Goal: Task Accomplishment & Management: Use online tool/utility

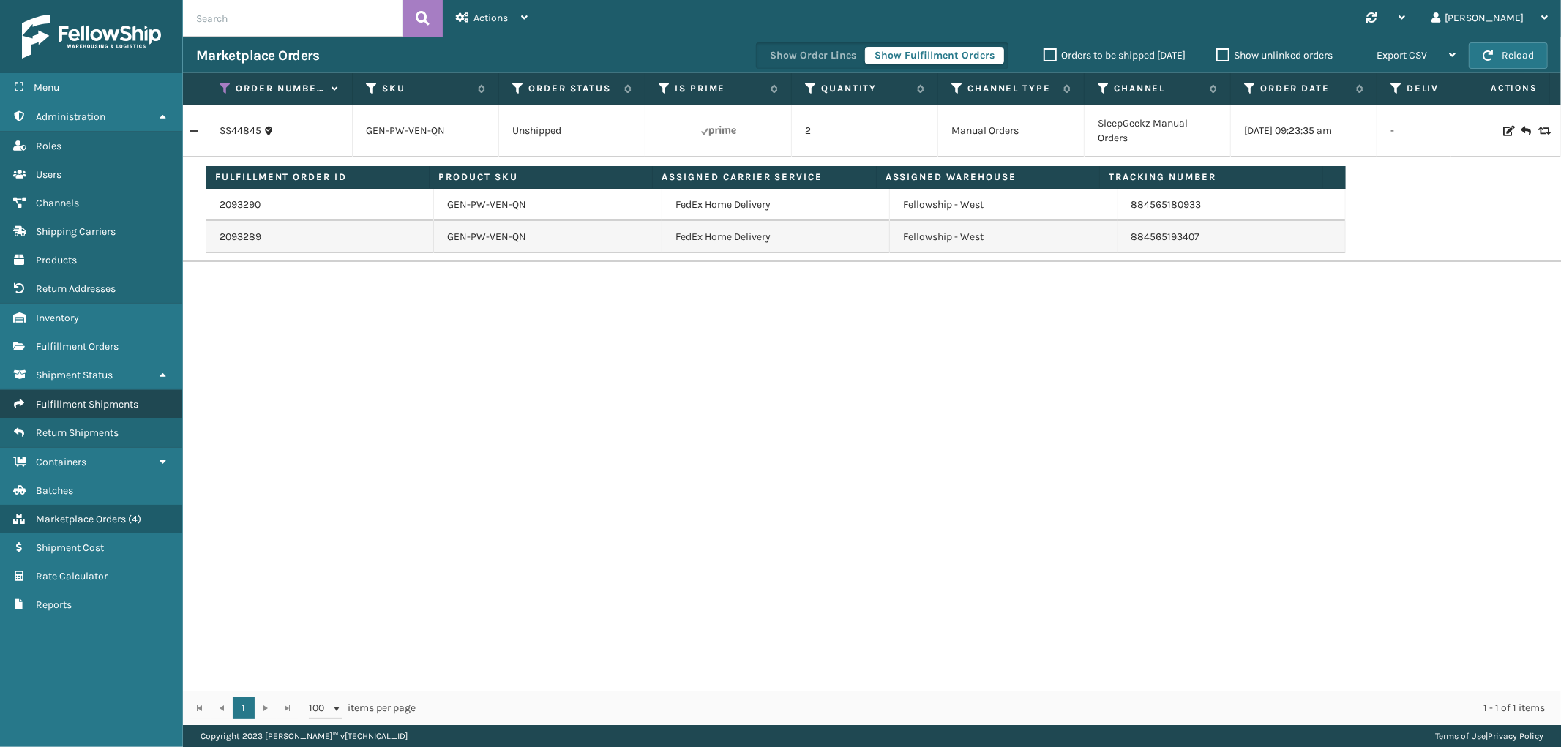
click at [97, 405] on link "Channels Fulfillment Shipments" at bounding box center [91, 404] width 182 height 29
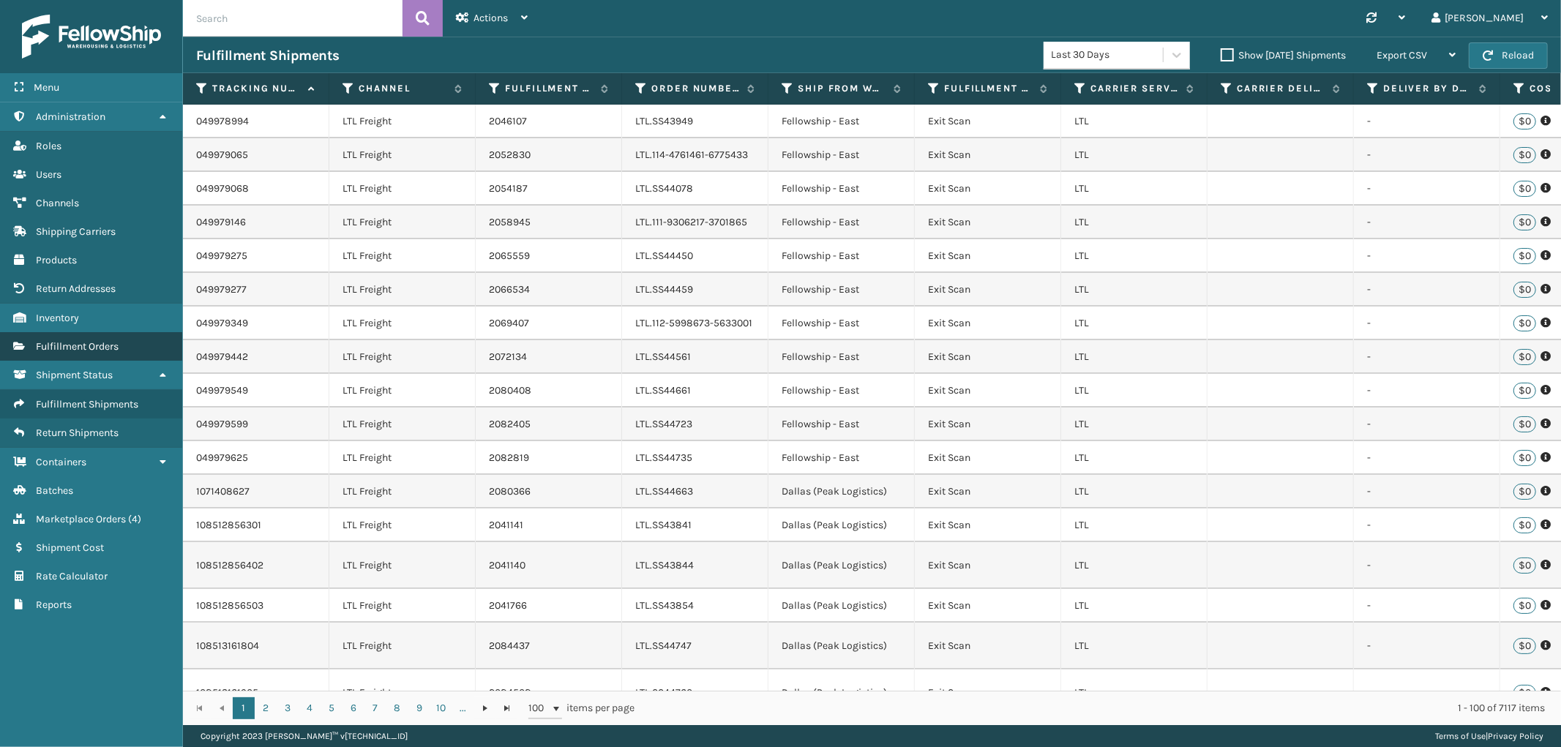
click at [103, 340] on span "Fulfillment Orders" at bounding box center [77, 346] width 83 height 12
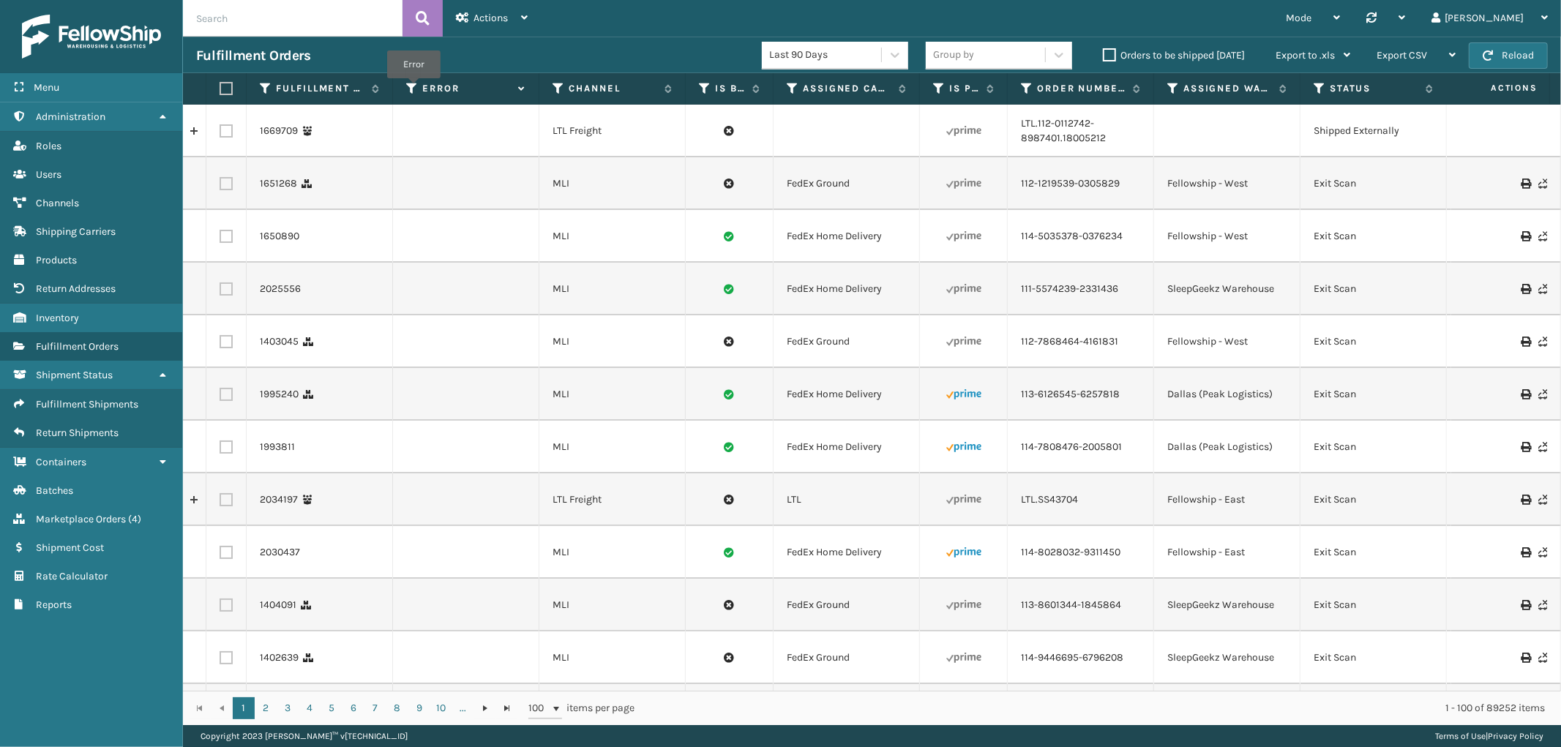
click at [414, 89] on icon at bounding box center [412, 88] width 12 height 13
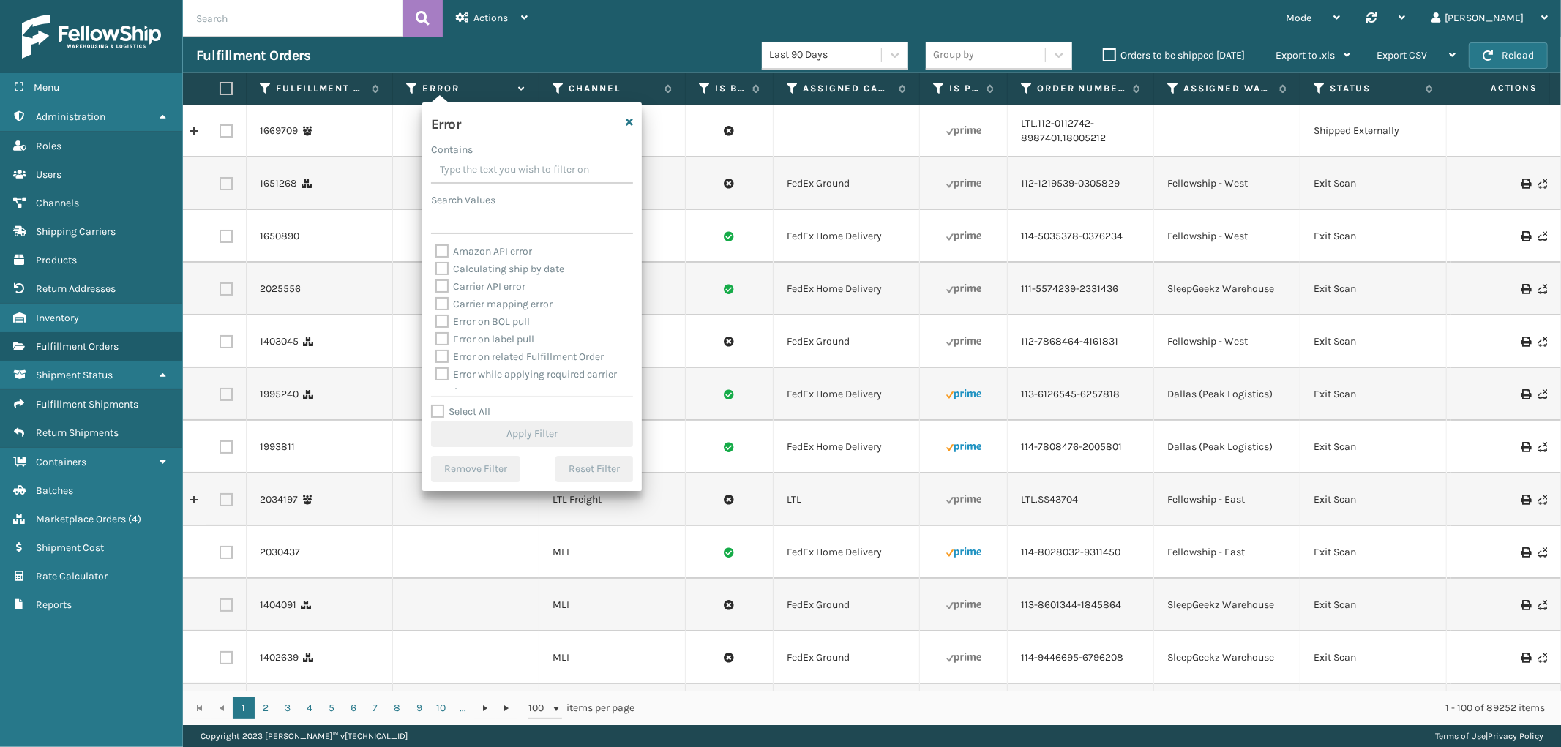
click at [439, 412] on label "Select All" at bounding box center [460, 412] width 59 height 12
click at [439, 405] on input "Select All" at bounding box center [541, 403] width 220 height 1
checkbox input "true"
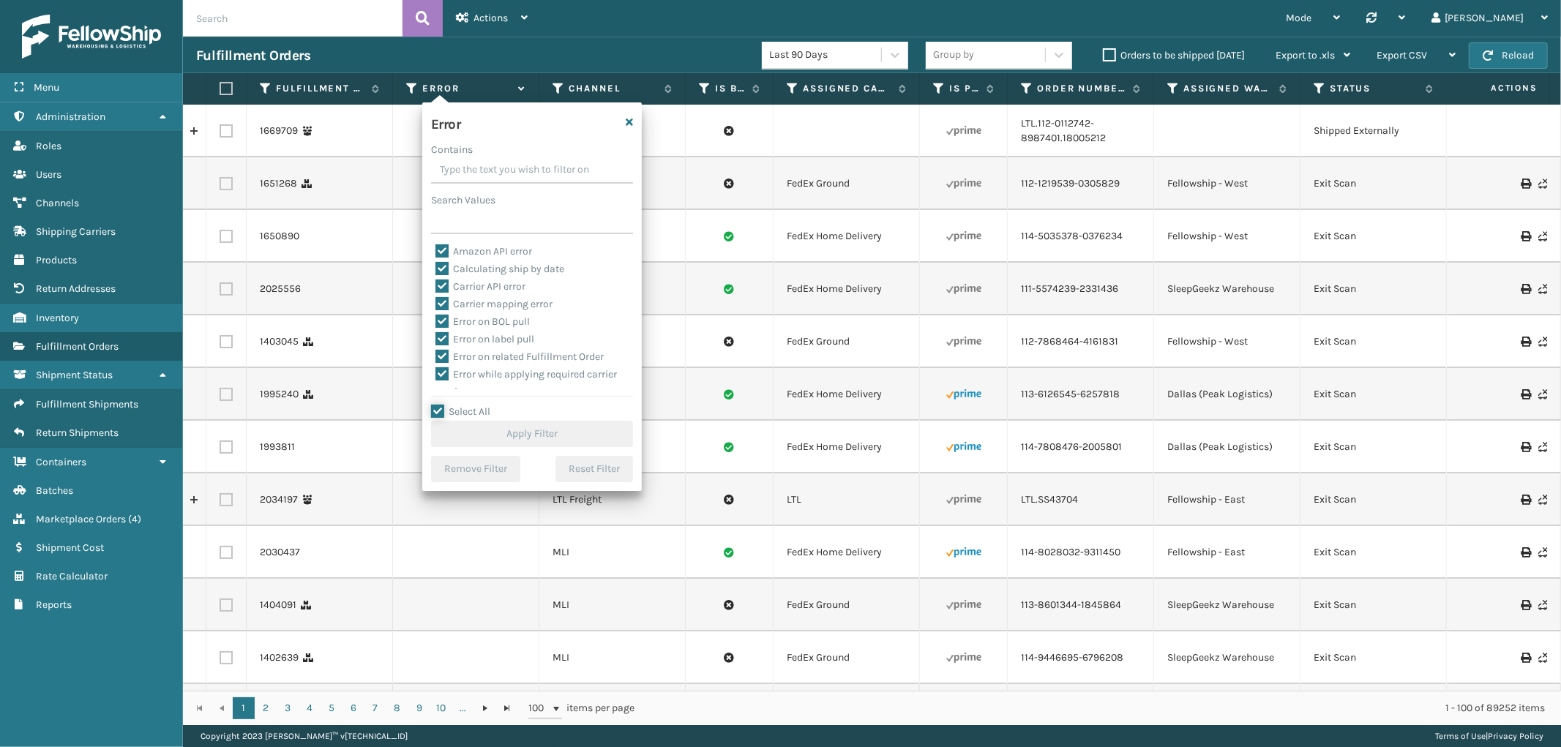
checkbox input "true"
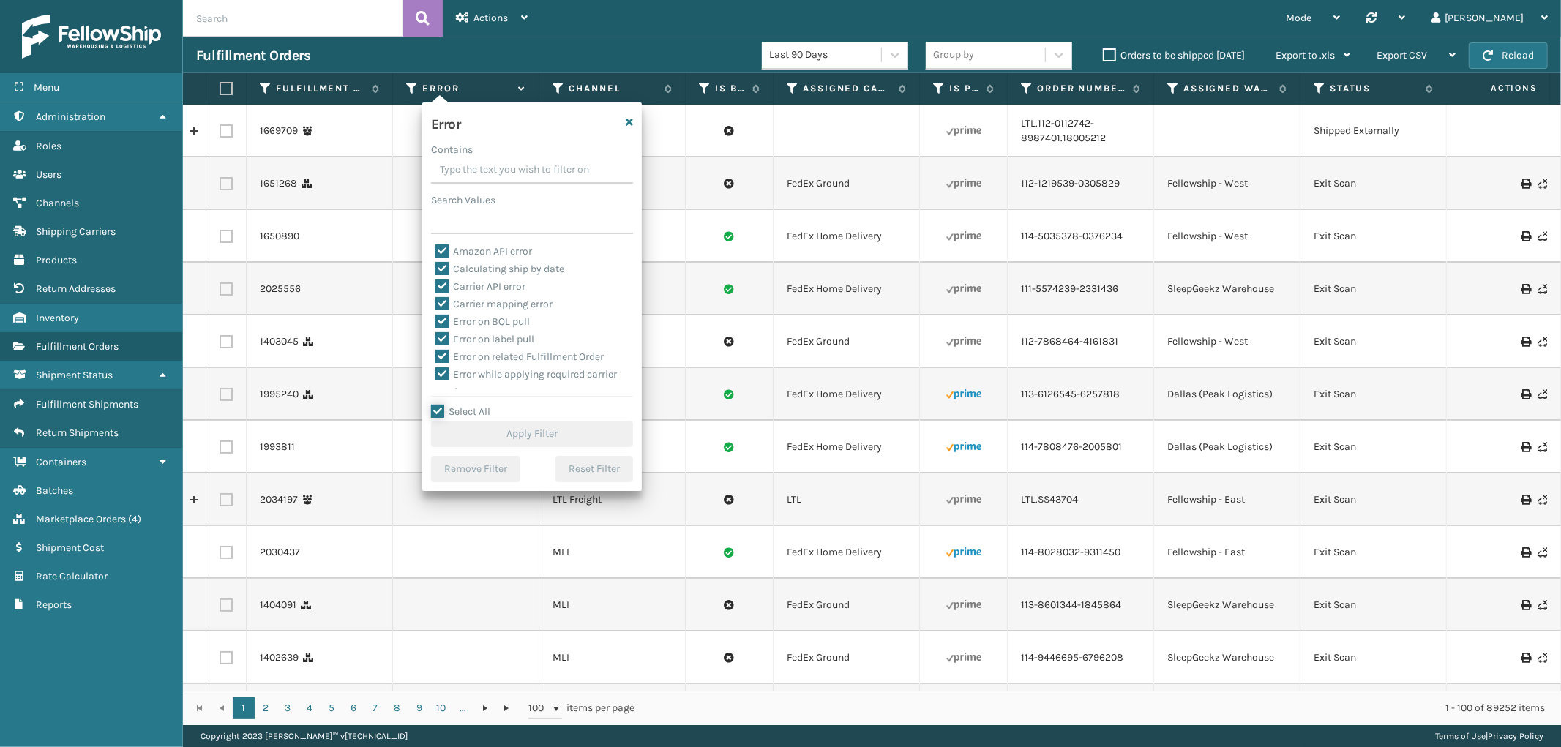
checkbox input "true"
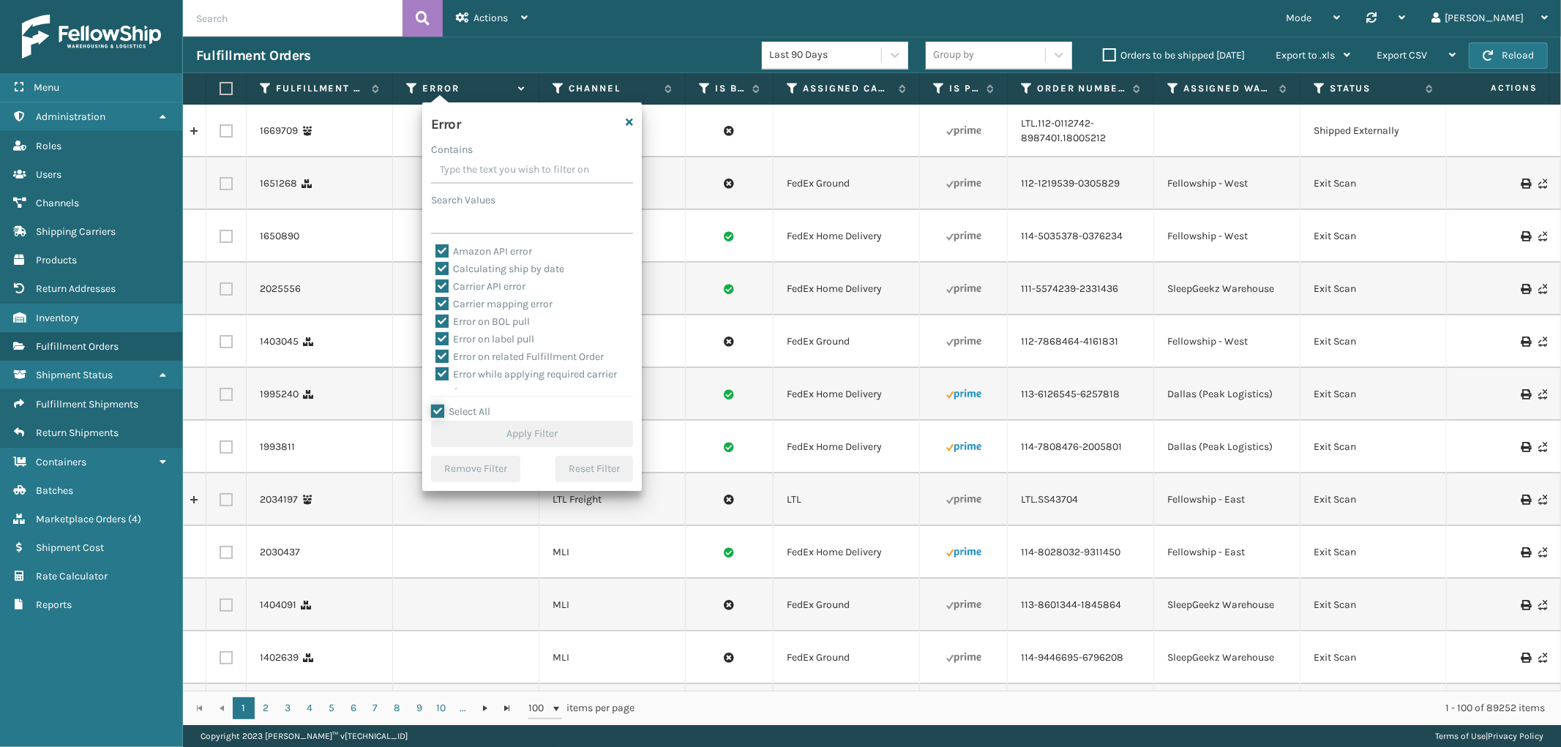
checkbox input "true"
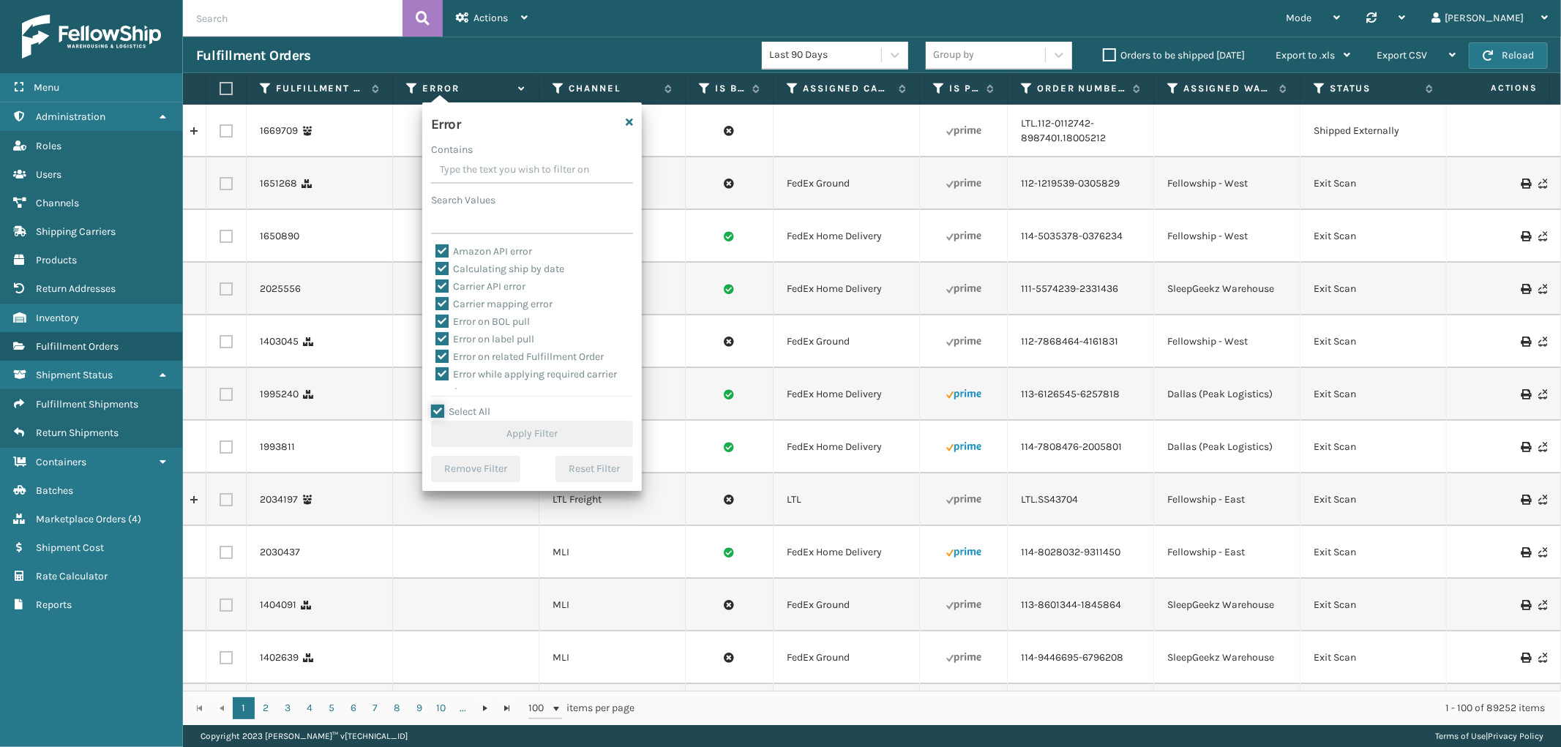
checkbox input "true"
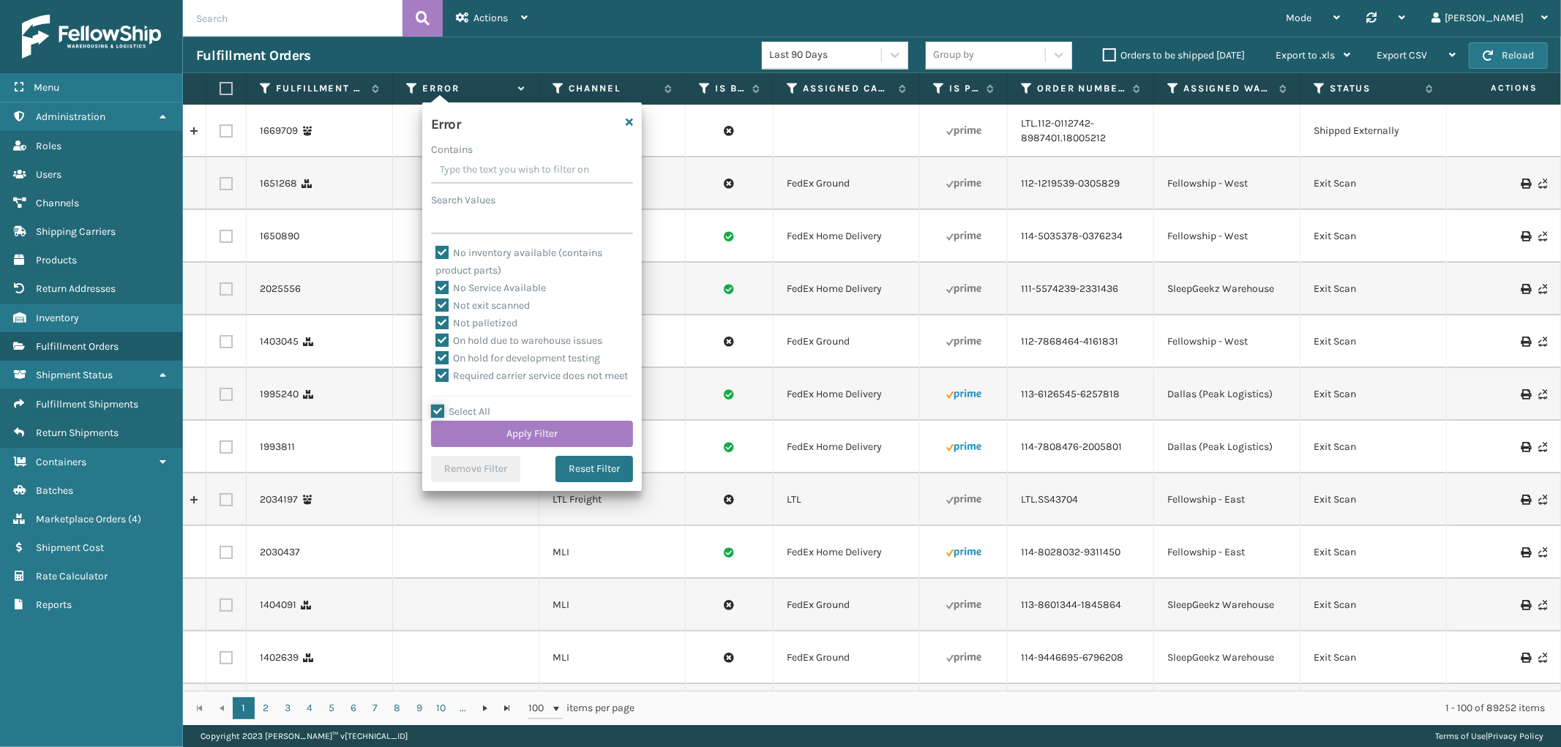
scroll to position [327, 0]
click at [457, 378] on label "To be cancelled" at bounding box center [479, 381] width 87 height 12
click at [436, 378] on input "To be cancelled" at bounding box center [436, 378] width 1 height 10
checkbox input "false"
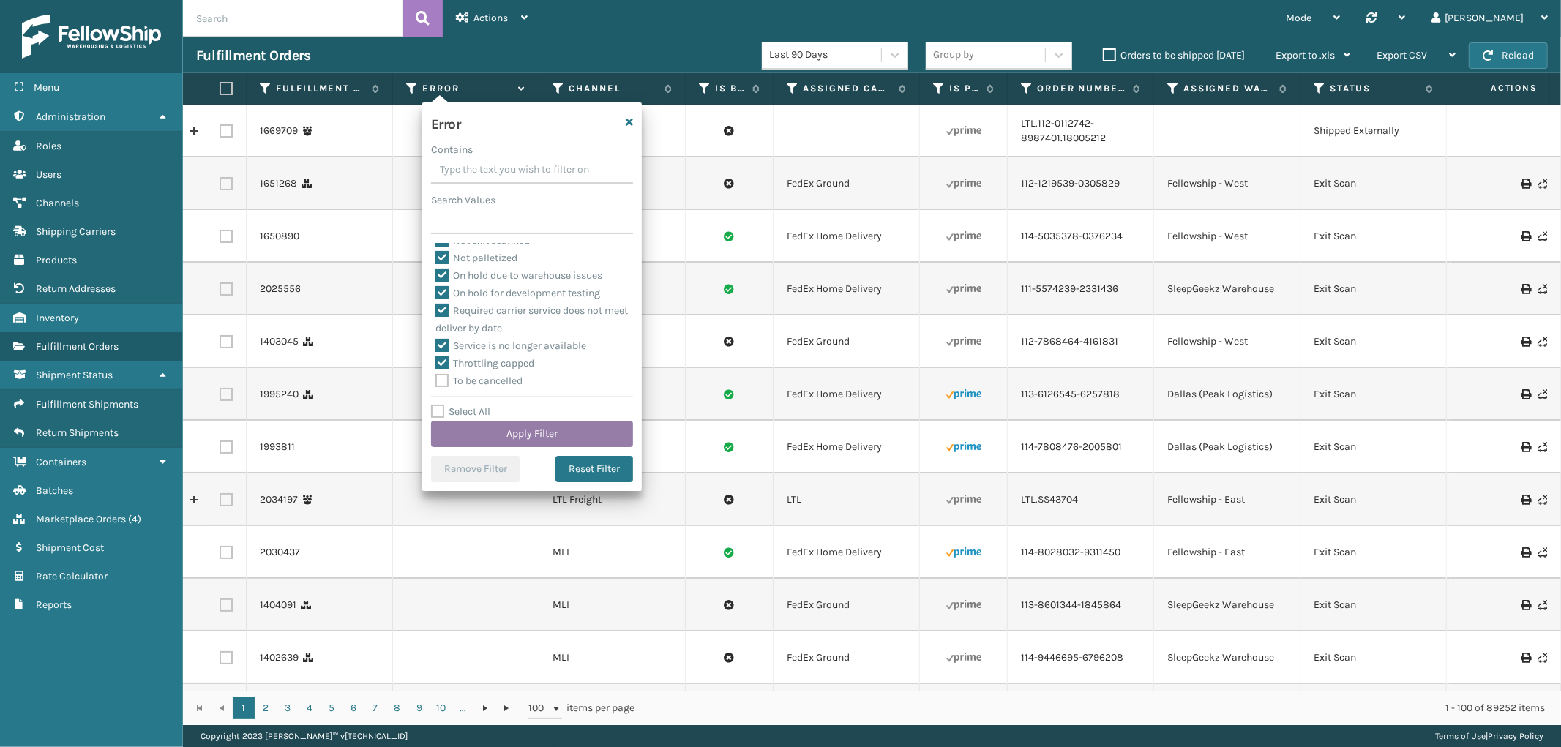
click at [476, 436] on button "Apply Filter" at bounding box center [532, 434] width 202 height 26
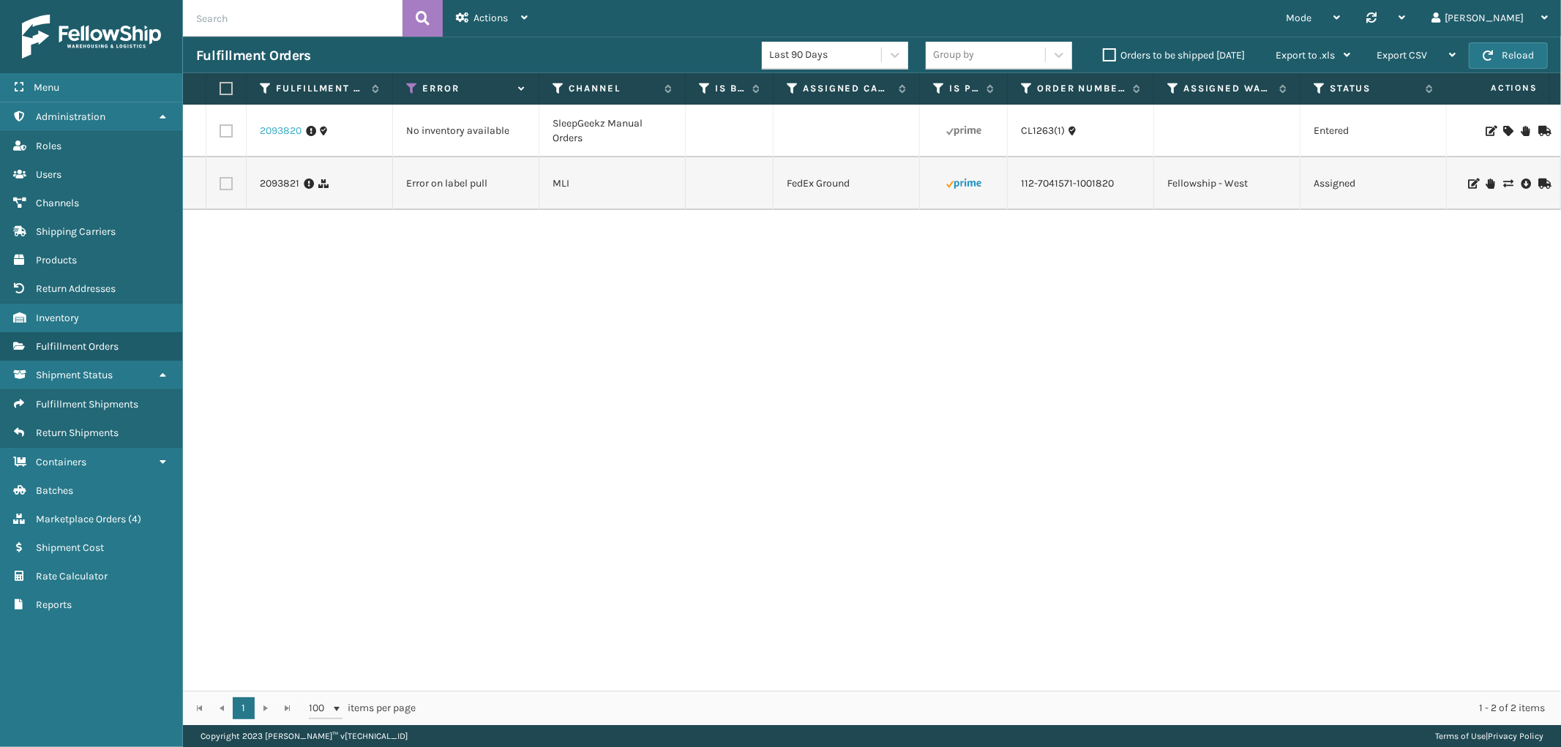
click at [262, 128] on link "2093820" at bounding box center [281, 131] width 42 height 15
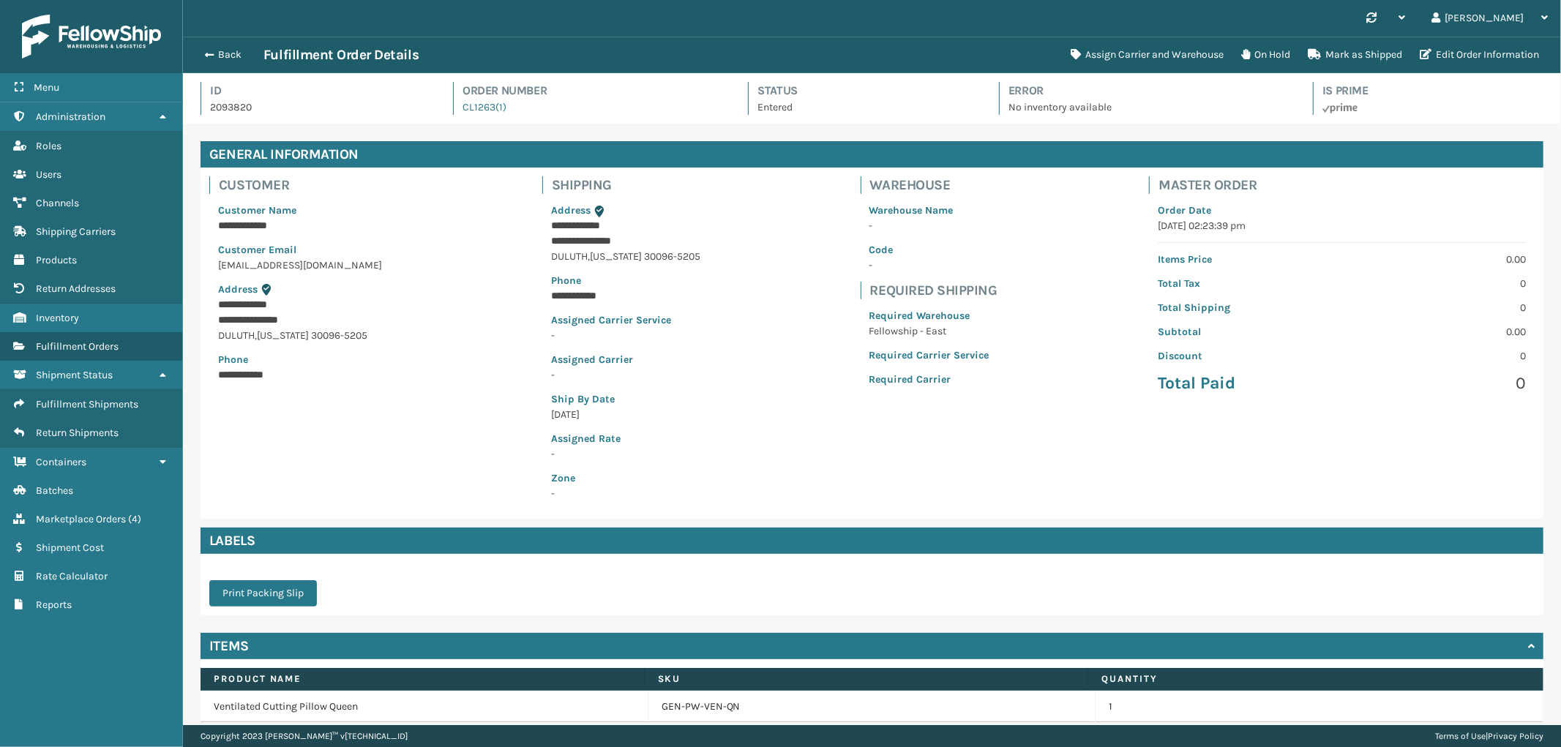
scroll to position [34, 1378]
click at [1127, 56] on button "Assign Carrier and Warehouse" at bounding box center [1147, 54] width 171 height 29
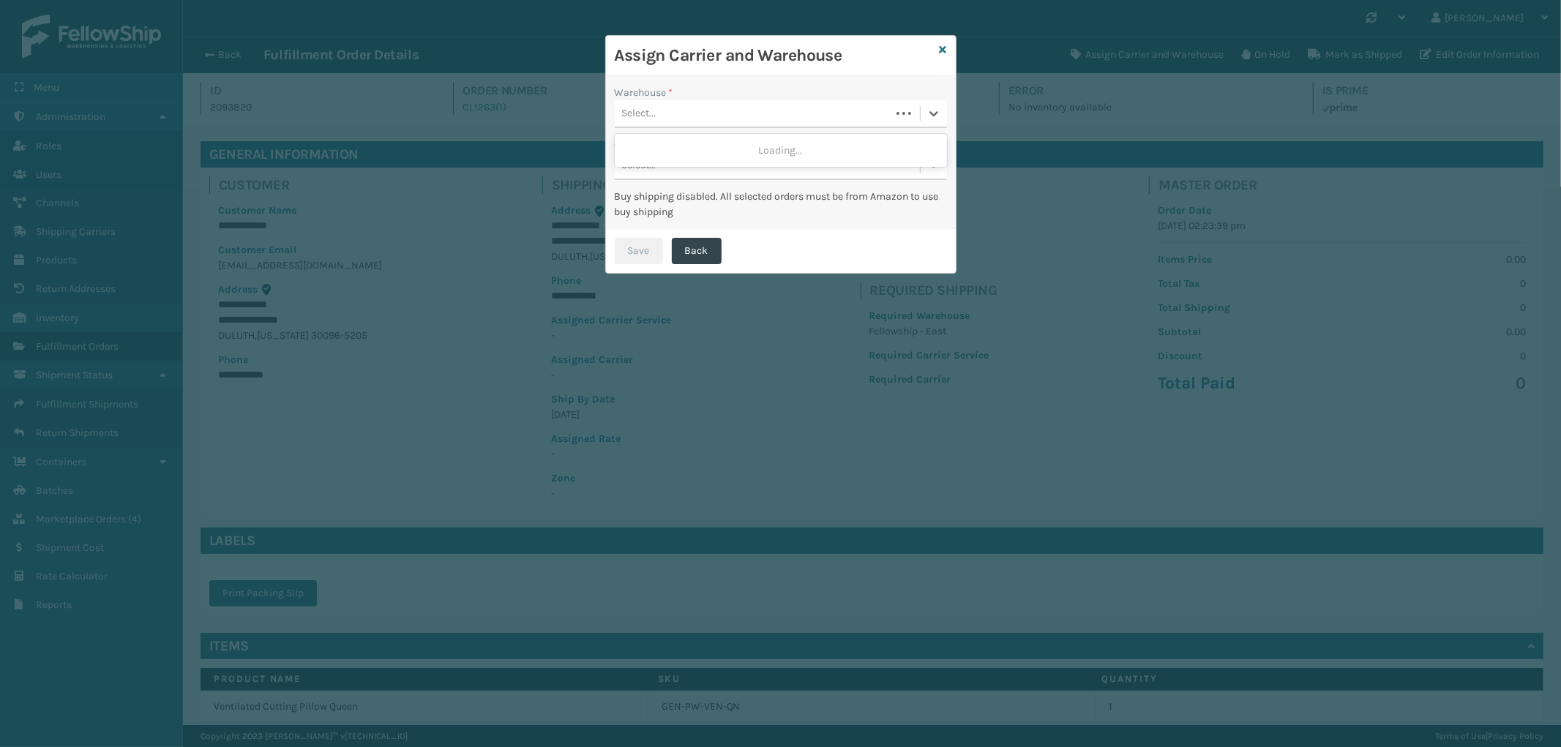
click at [823, 107] on div "Select..." at bounding box center [753, 114] width 276 height 24
click at [712, 148] on div "Fellowship - West" at bounding box center [781, 150] width 332 height 27
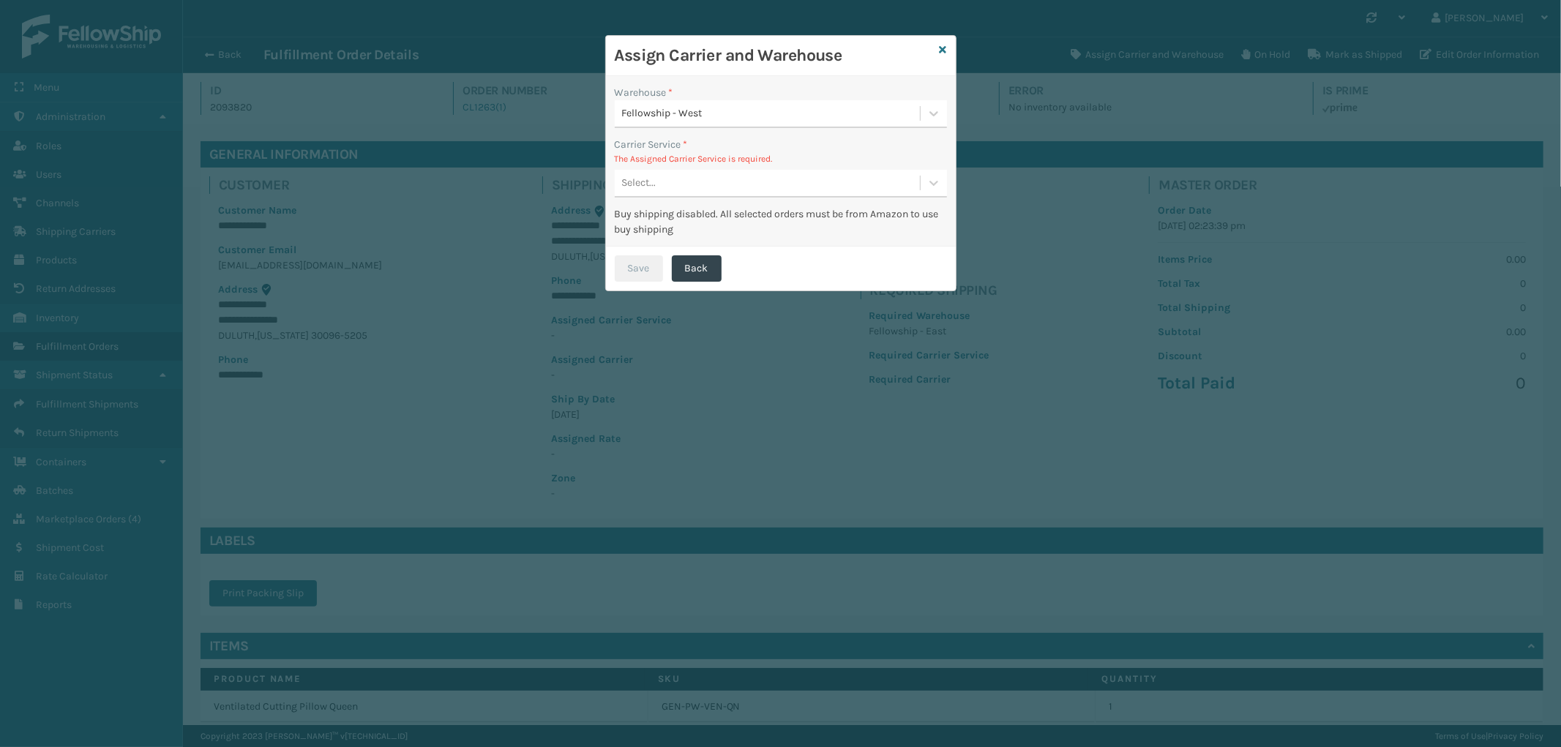
click at [713, 183] on div "Select..." at bounding box center [767, 183] width 305 height 24
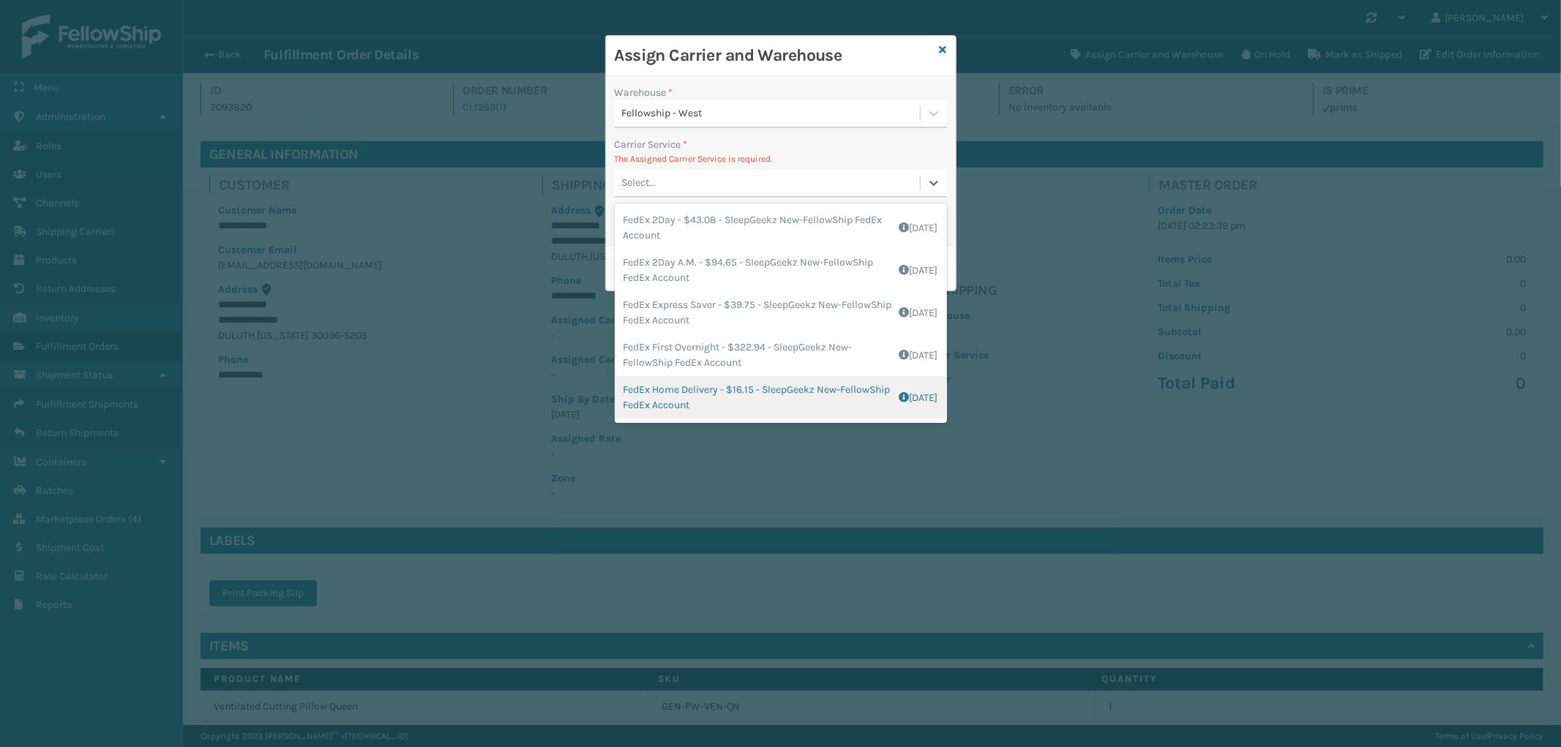
click at [760, 392] on div "FedEx Home Delivery - $16.15 - SleepGeekz New-FellowShip FedEx Account Shipping…" at bounding box center [781, 397] width 332 height 42
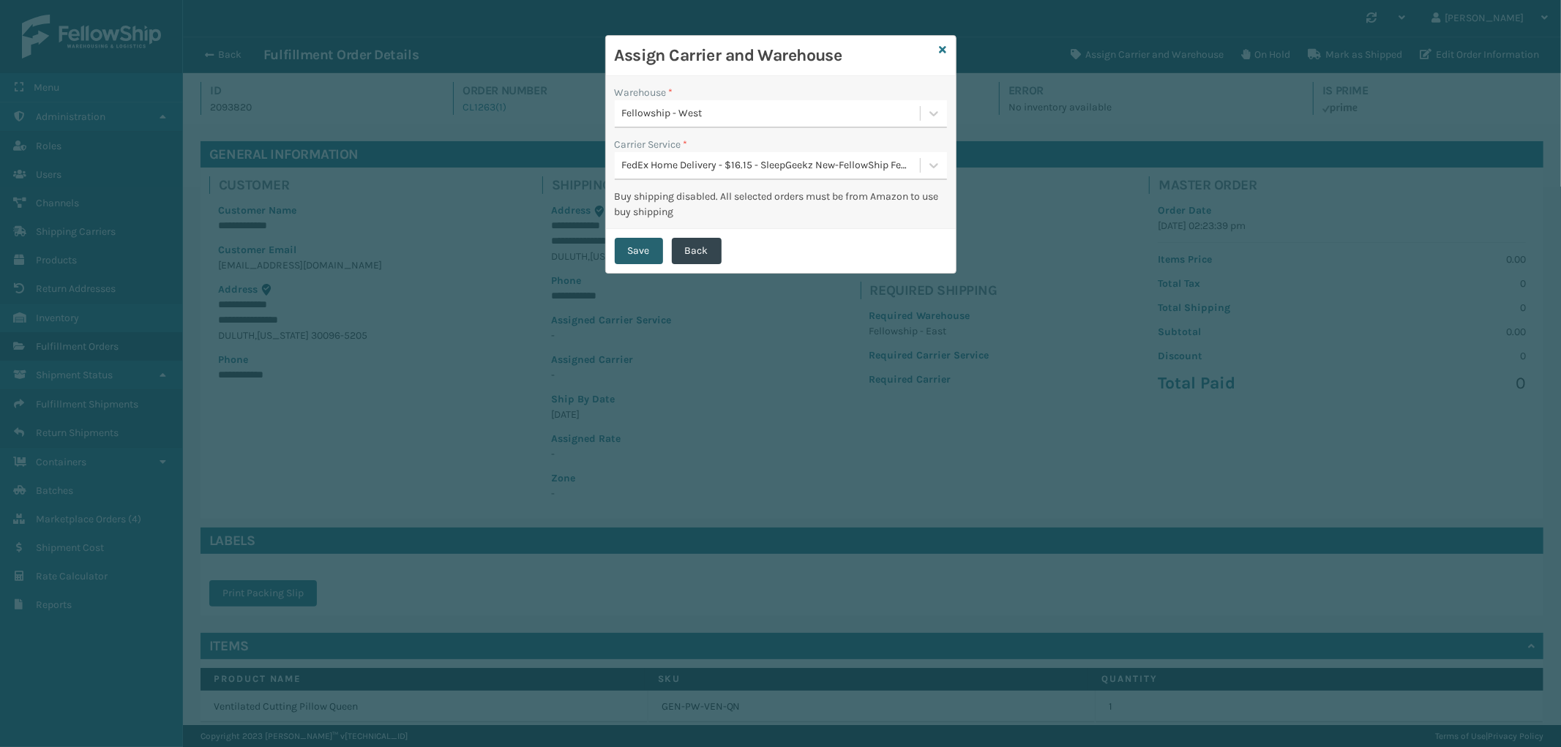
click at [643, 249] on button "Save" at bounding box center [639, 251] width 48 height 26
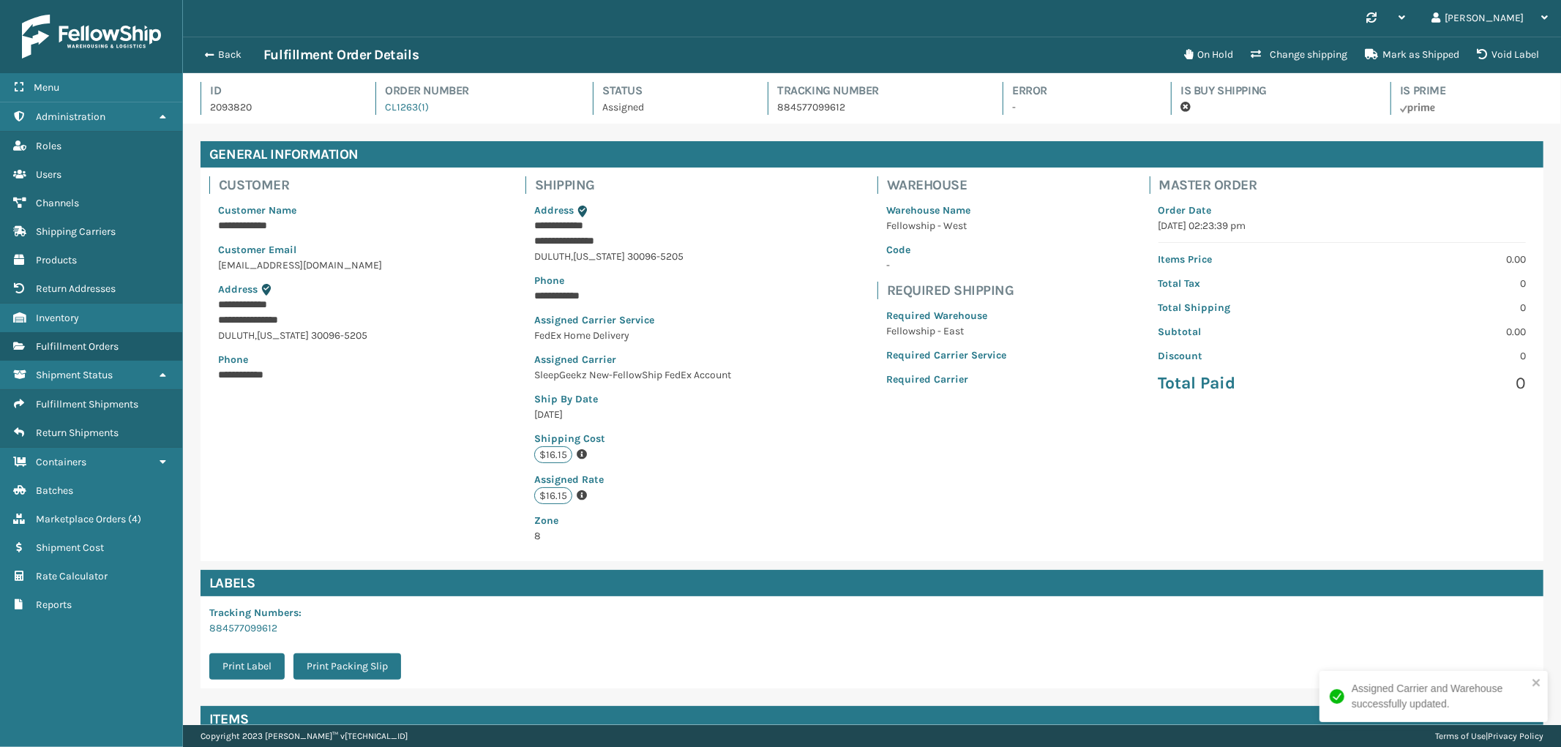
click at [221, 55] on button "Back" at bounding box center [229, 54] width 67 height 13
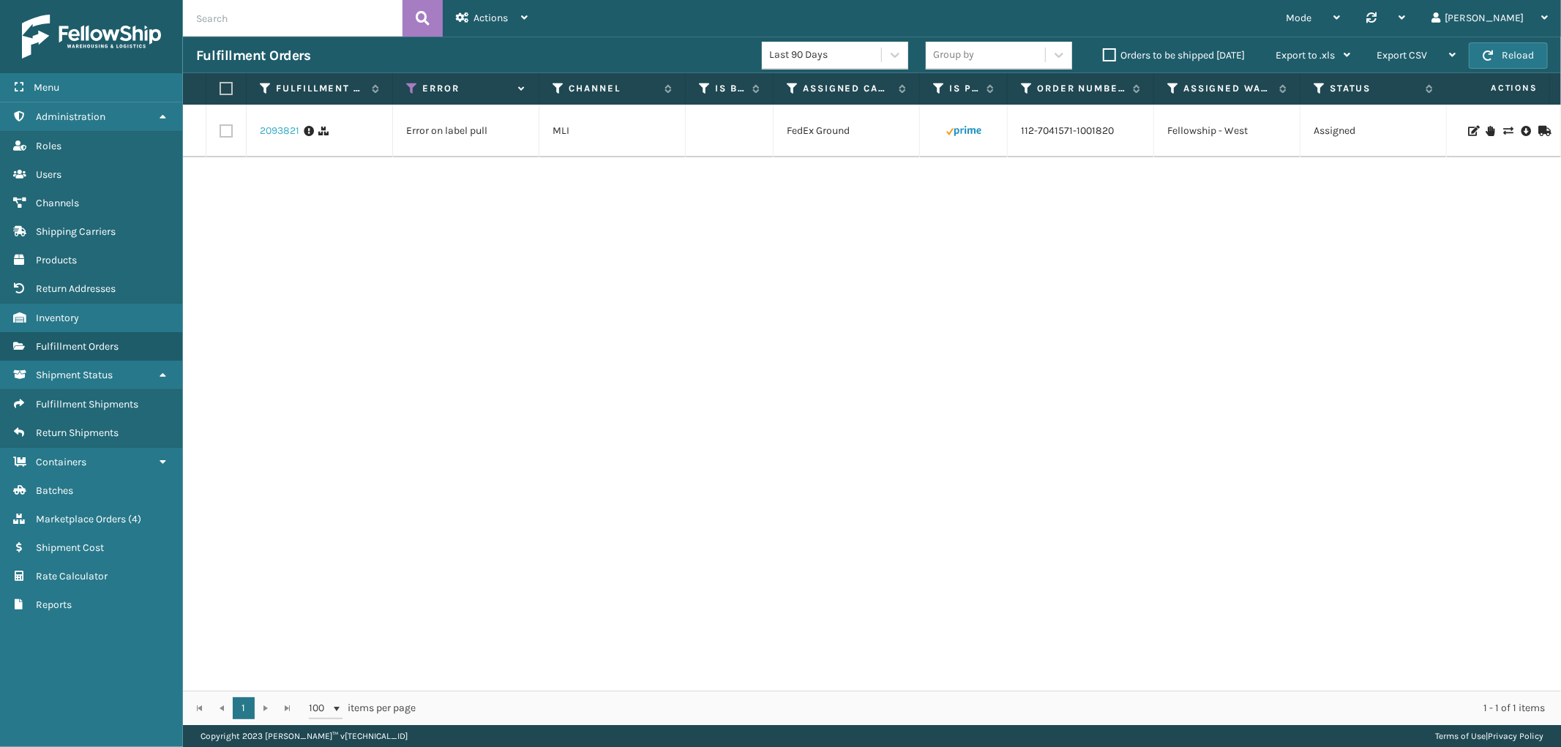
click at [284, 127] on link "2093821" at bounding box center [280, 131] width 40 height 15
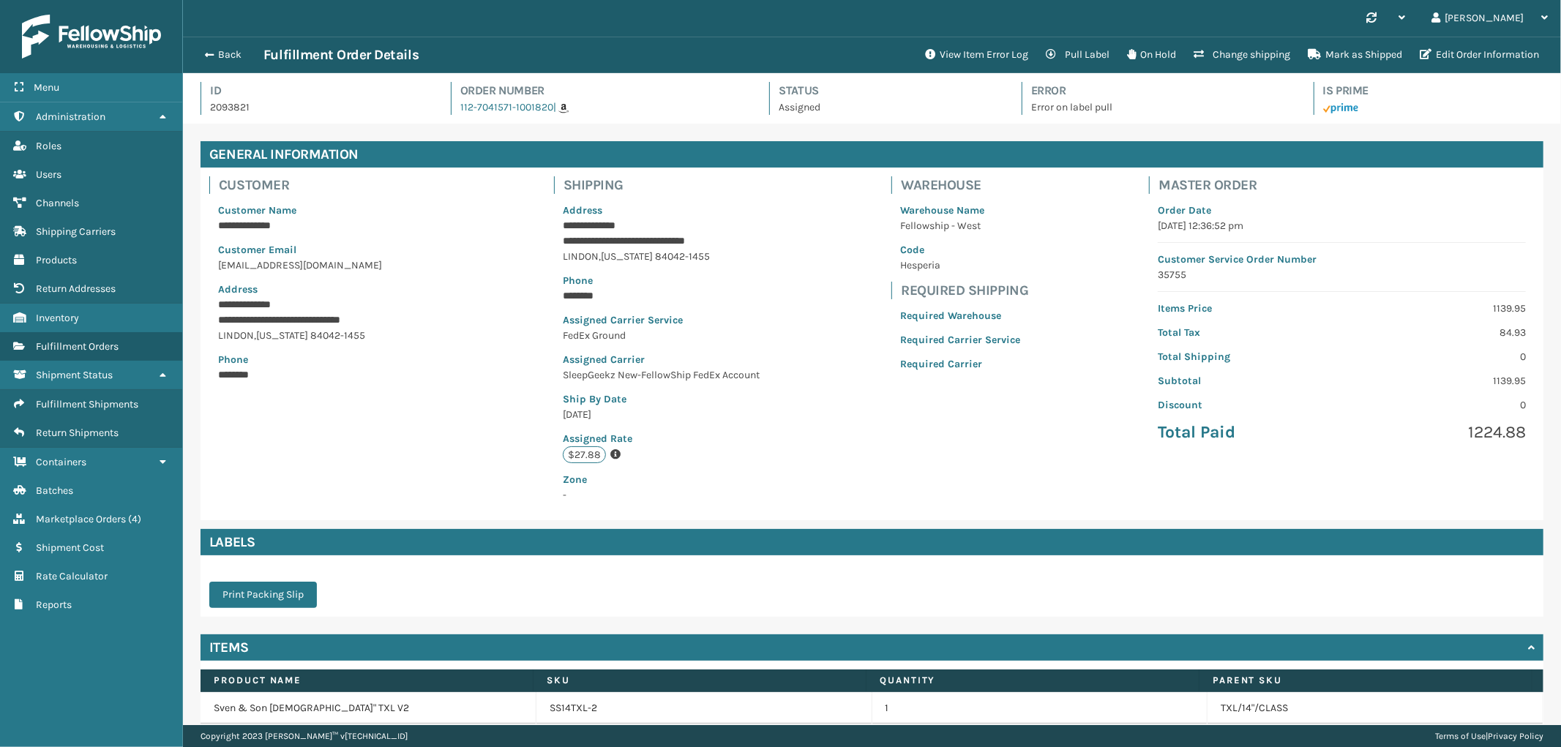
scroll to position [34, 1378]
click at [967, 52] on button "View Item Error Log" at bounding box center [977, 54] width 121 height 29
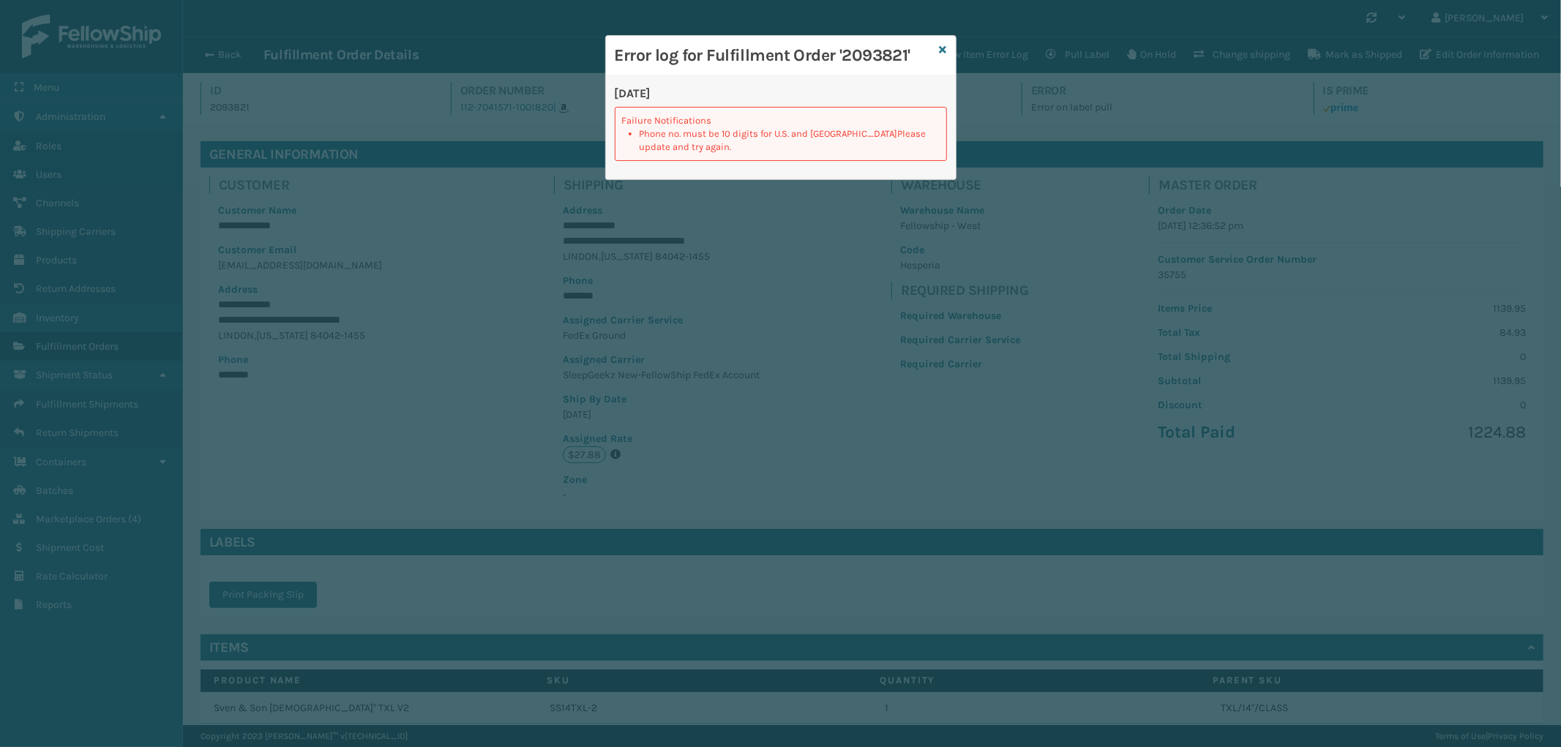
click at [938, 48] on div "Error log for Fulfillment Order '2093821'" at bounding box center [781, 56] width 350 height 40
click at [938, 51] on div "Error log for Fulfillment Order '2093821'" at bounding box center [781, 56] width 350 height 40
click at [941, 50] on icon at bounding box center [943, 50] width 7 height 10
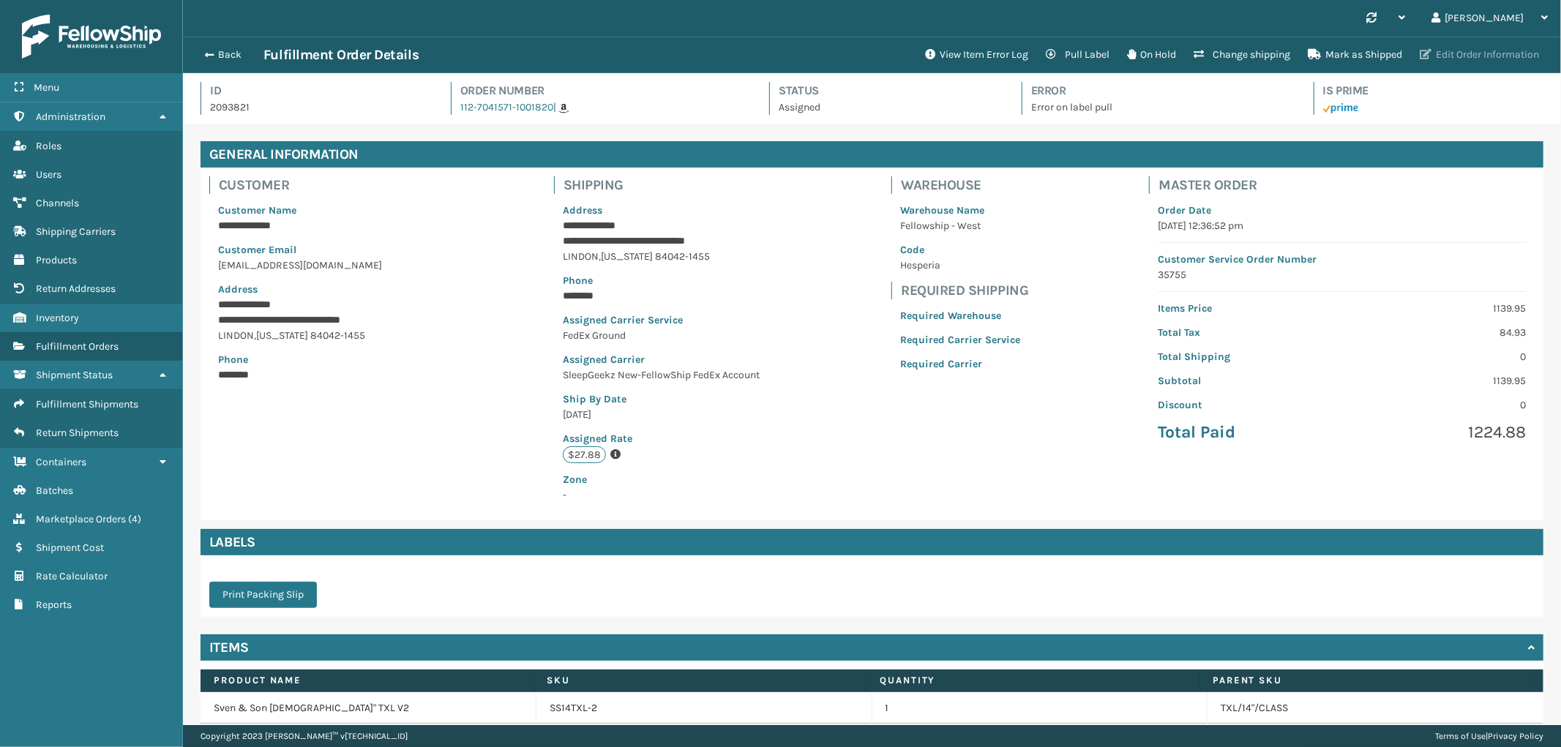
click at [1470, 56] on button "Edit Order Information" at bounding box center [1479, 54] width 137 height 29
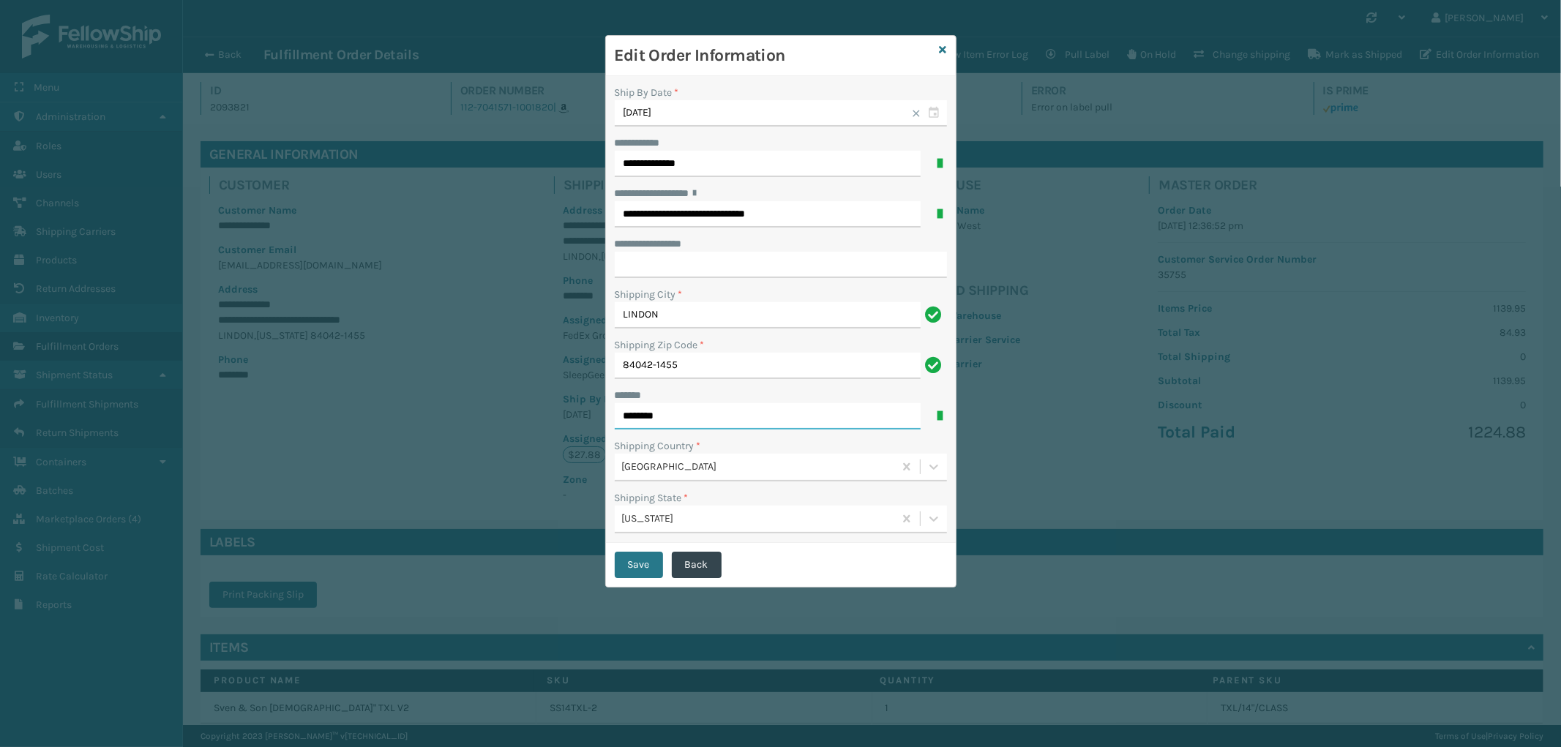
drag, startPoint x: 720, startPoint y: 412, endPoint x: 553, endPoint y: 412, distance: 166.2
click at [553, 412] on div "**********" at bounding box center [780, 373] width 1561 height 747
type input "**********"
click at [646, 567] on button "Save" at bounding box center [639, 565] width 48 height 26
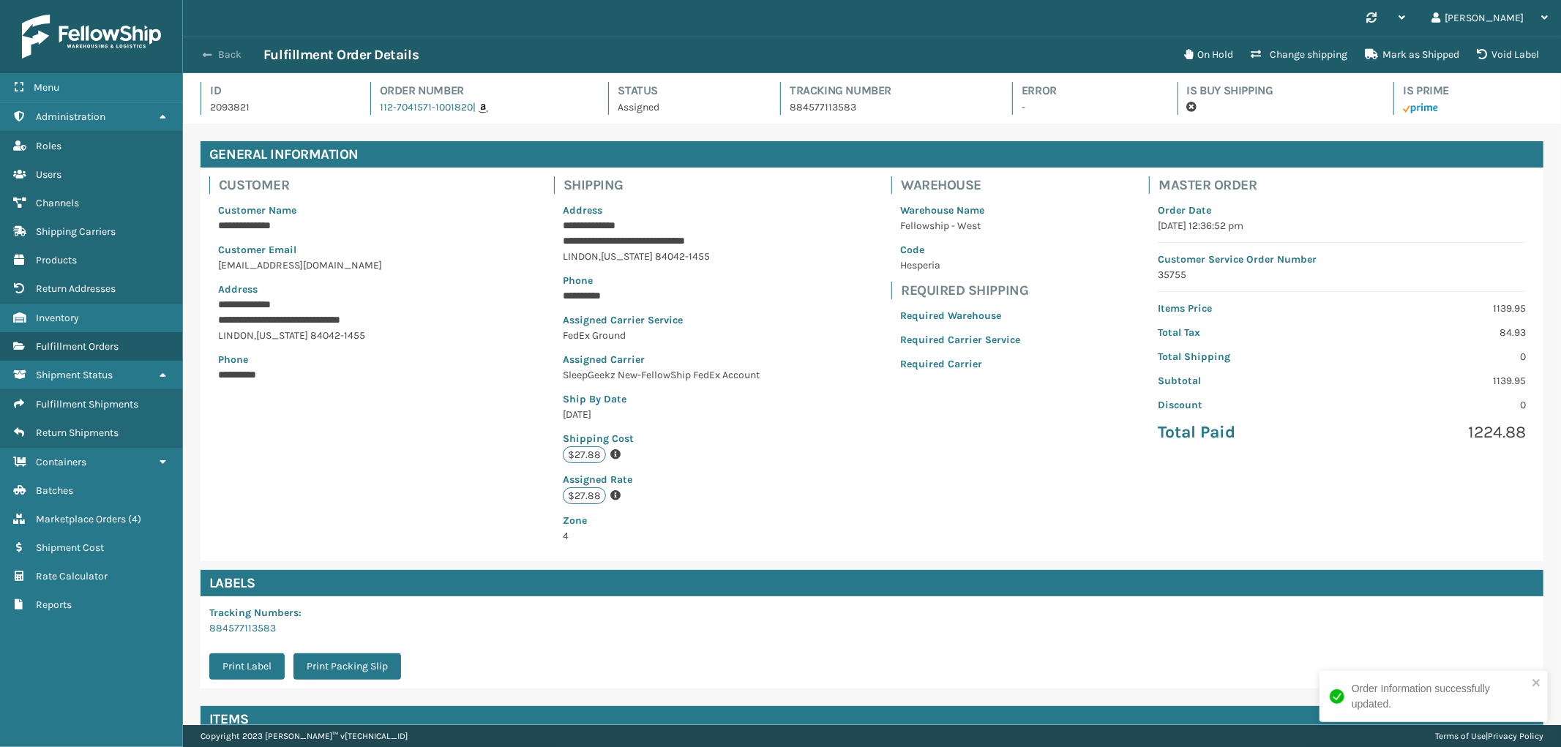
click at [231, 53] on button "Back" at bounding box center [229, 54] width 67 height 13
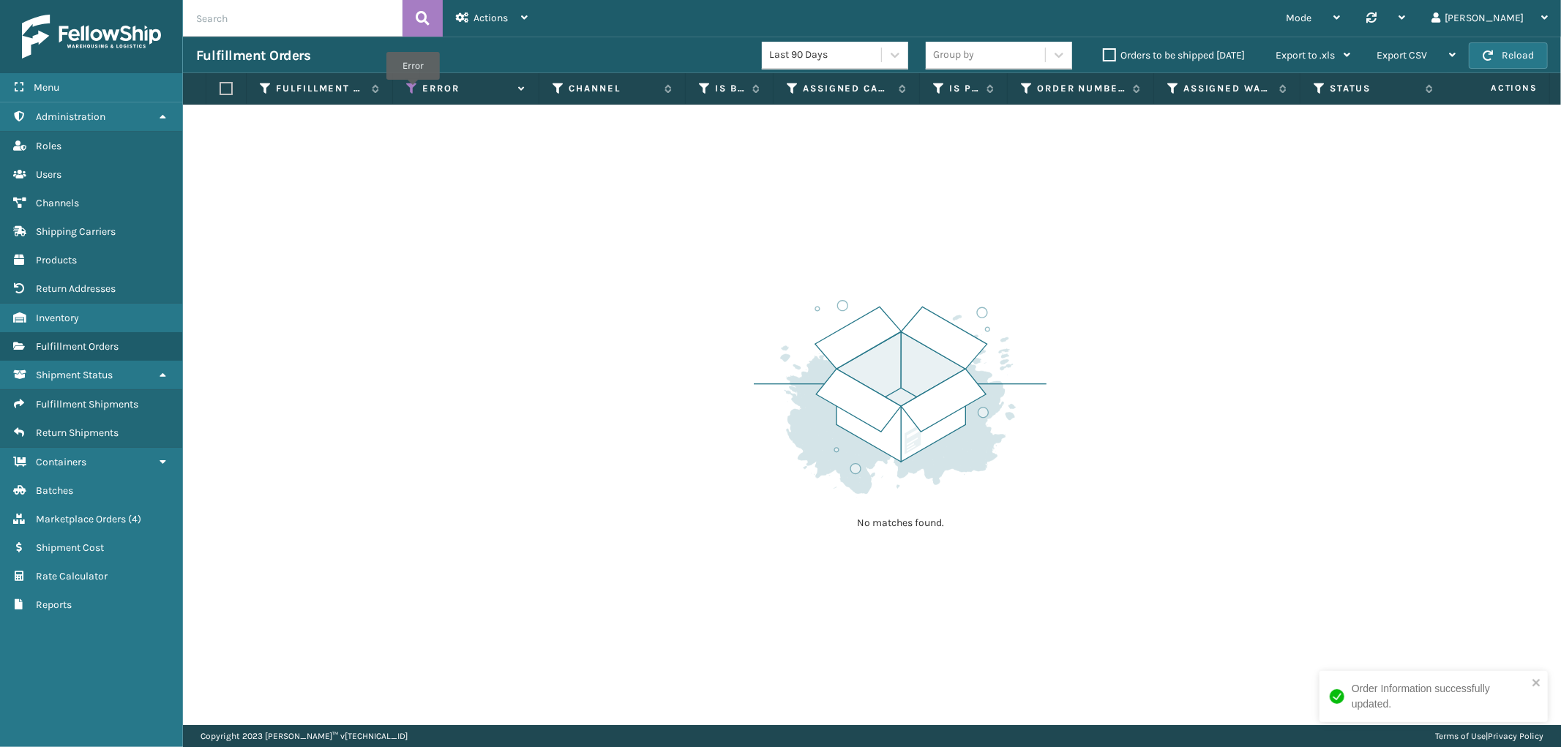
click at [413, 90] on icon at bounding box center [412, 88] width 12 height 13
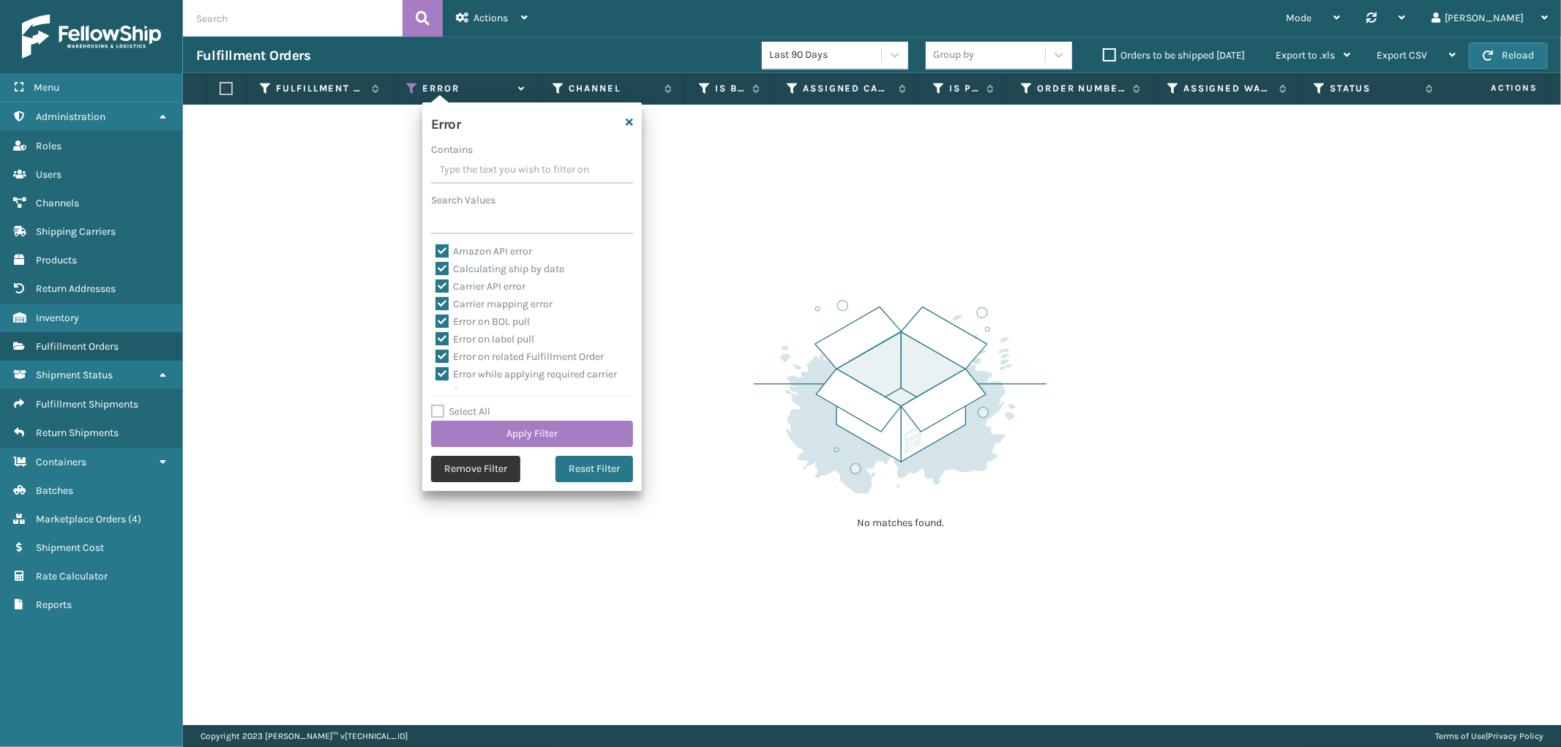
click at [455, 469] on button "Remove Filter" at bounding box center [475, 469] width 89 height 26
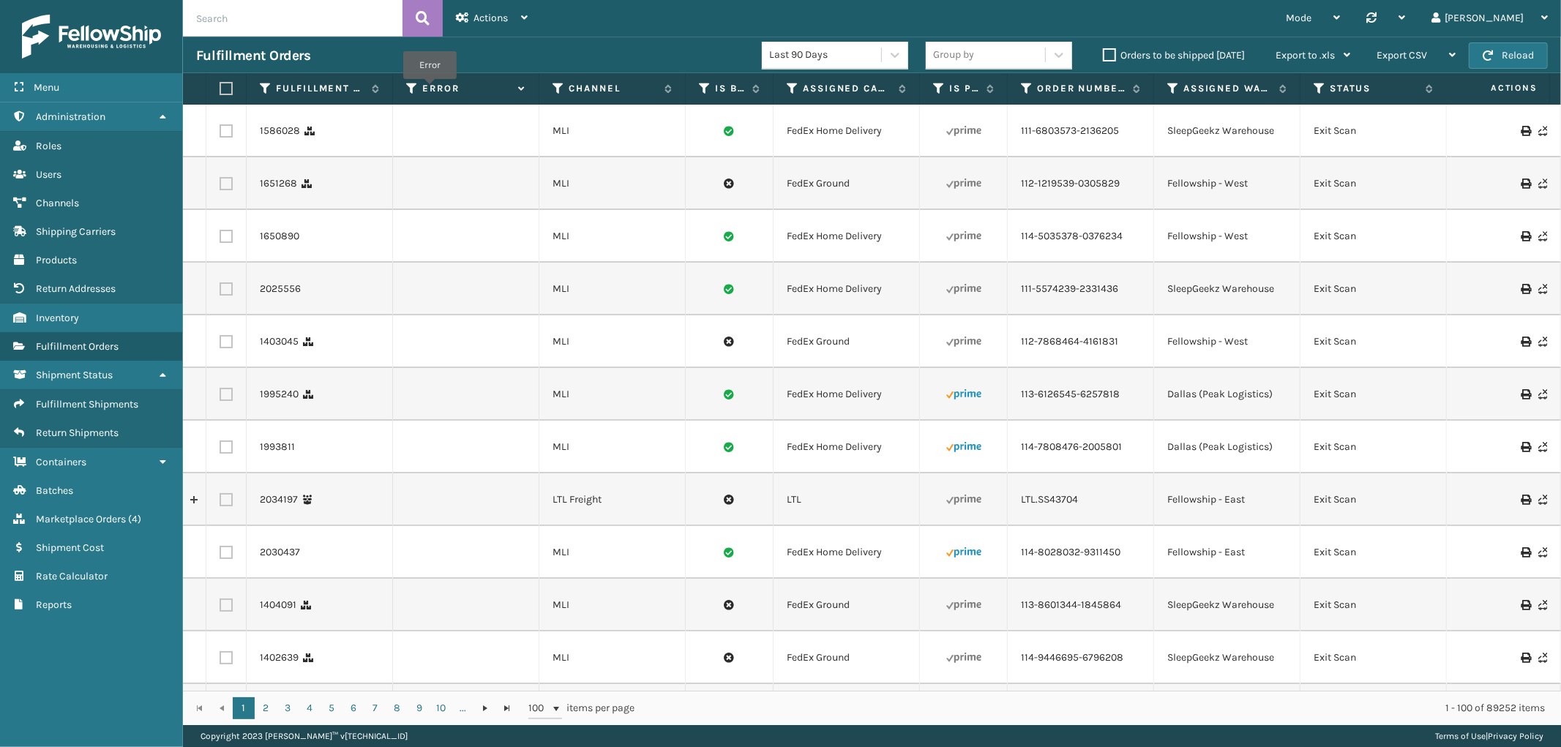
click at [430, 89] on label "Error" at bounding box center [466, 88] width 89 height 13
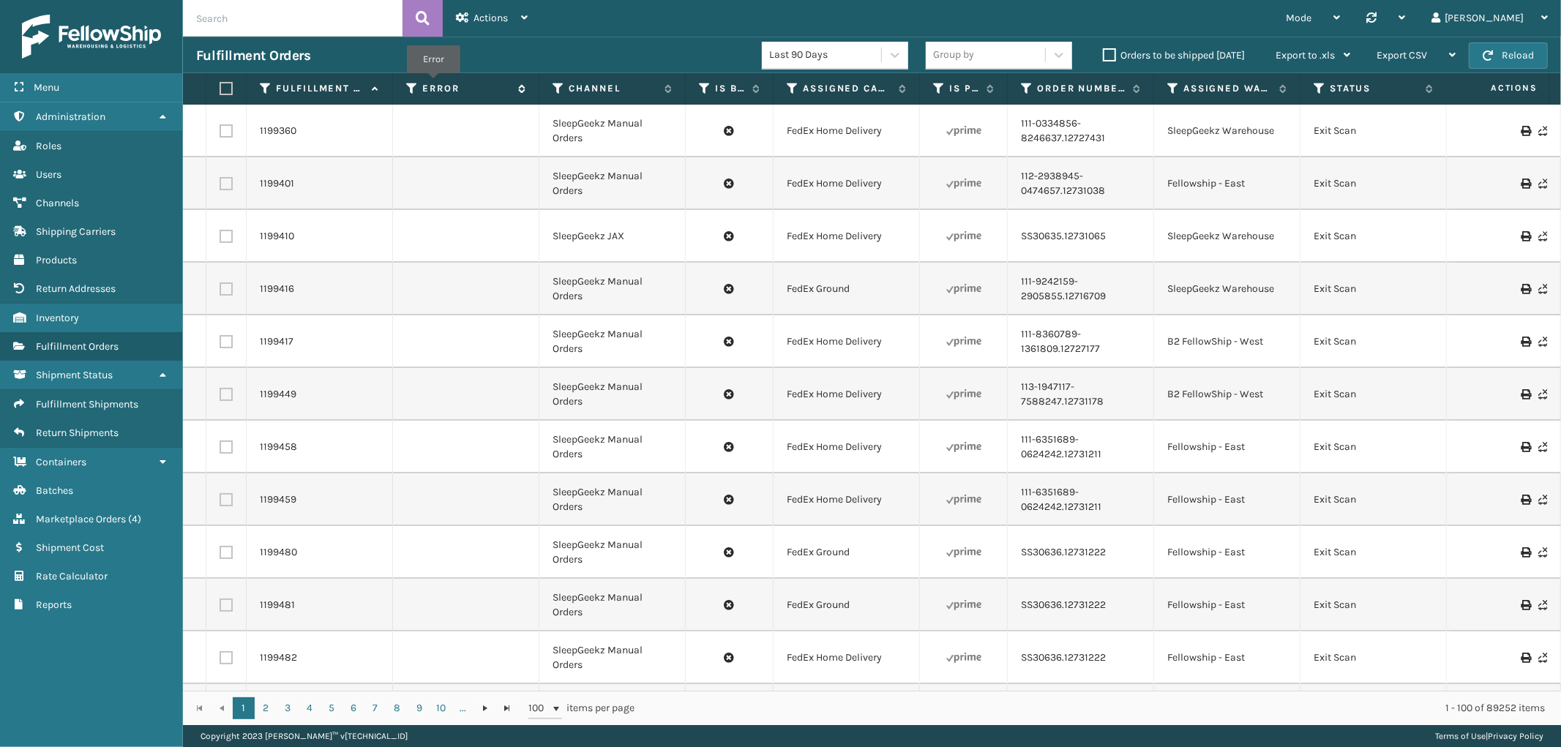
click at [433, 83] on label "Error" at bounding box center [466, 88] width 89 height 13
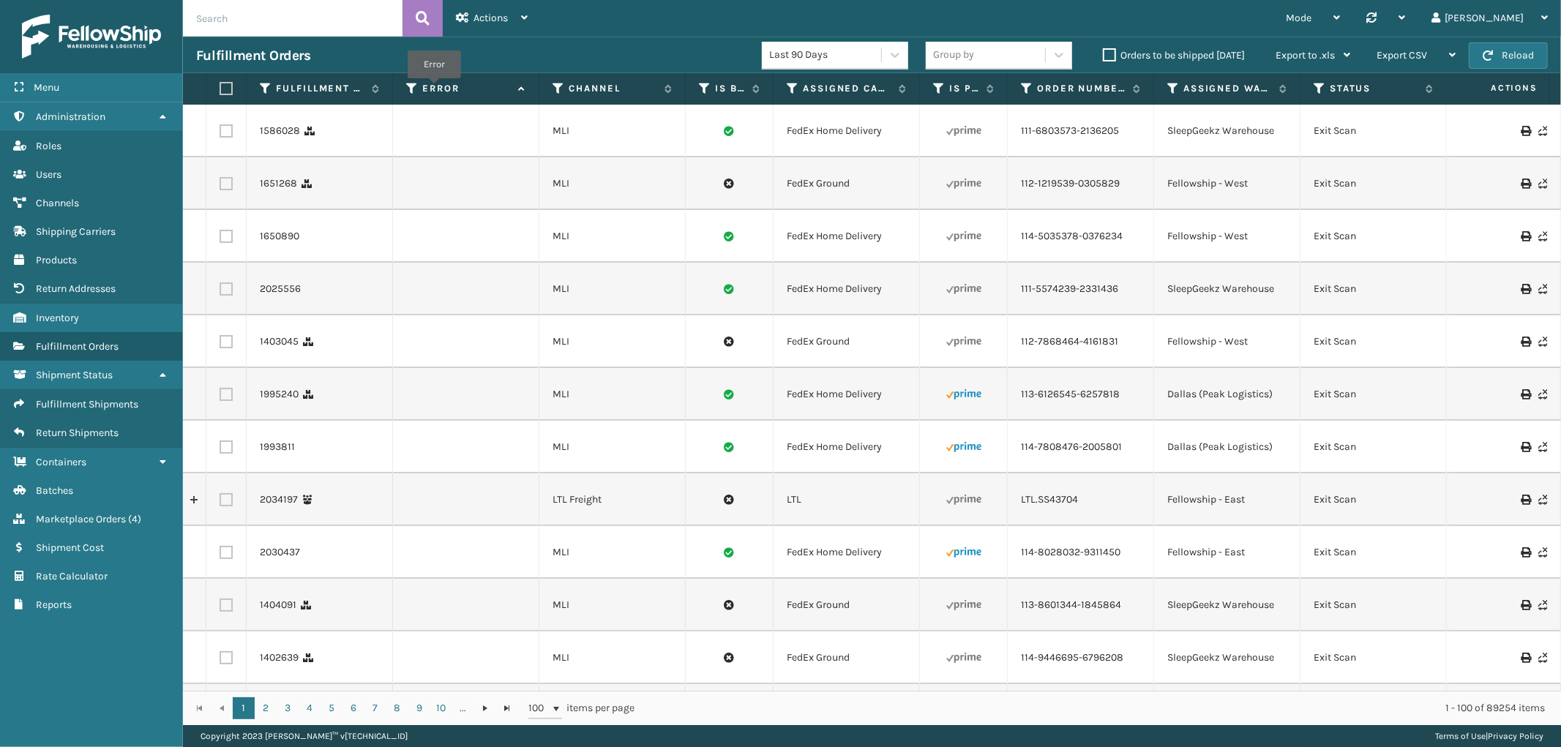
click at [434, 89] on label "Error" at bounding box center [466, 88] width 89 height 13
click at [107, 513] on span "Marketplace Orders" at bounding box center [81, 519] width 90 height 12
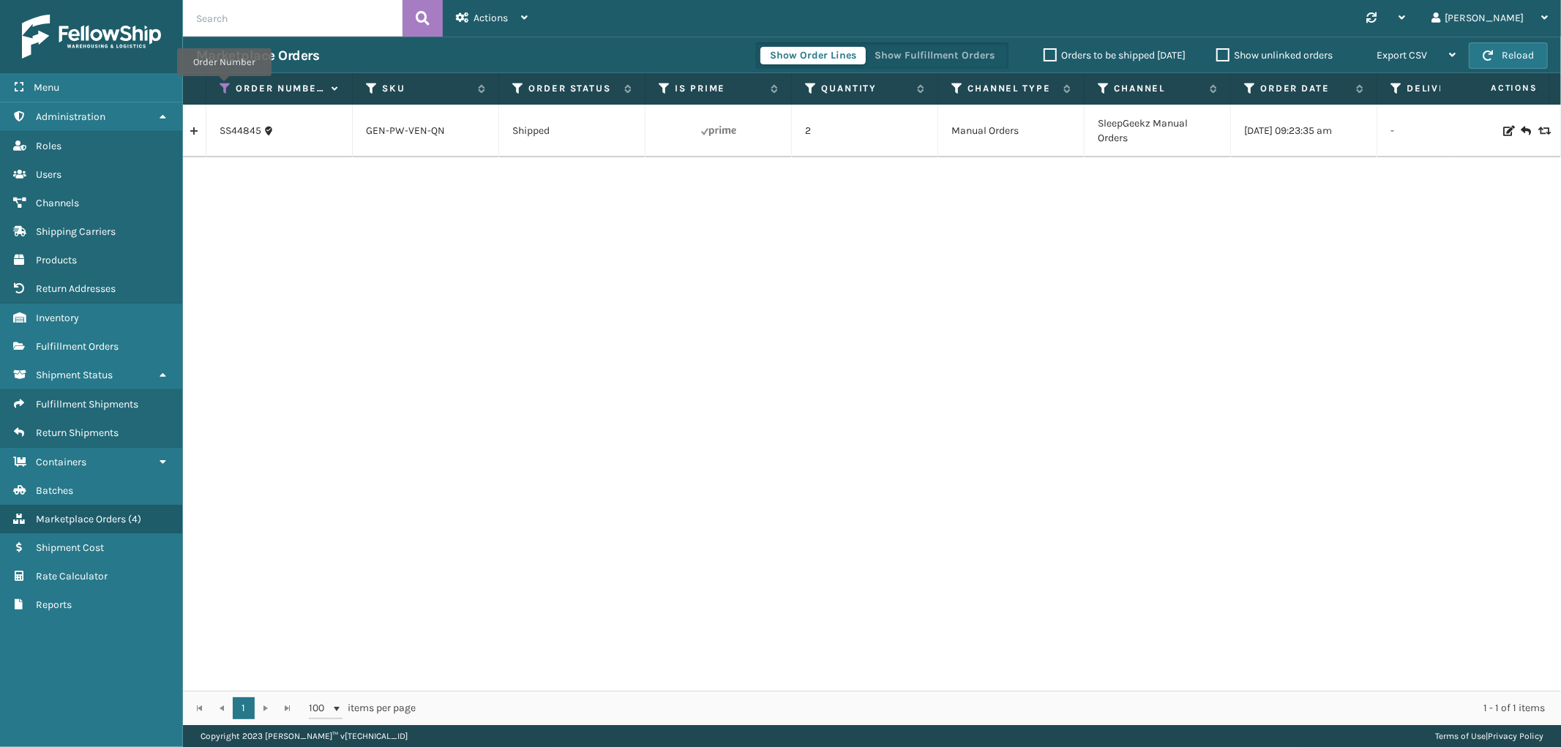
drag, startPoint x: 224, startPoint y: 86, endPoint x: 225, endPoint y: 100, distance: 13.3
click at [224, 86] on icon at bounding box center [226, 88] width 12 height 13
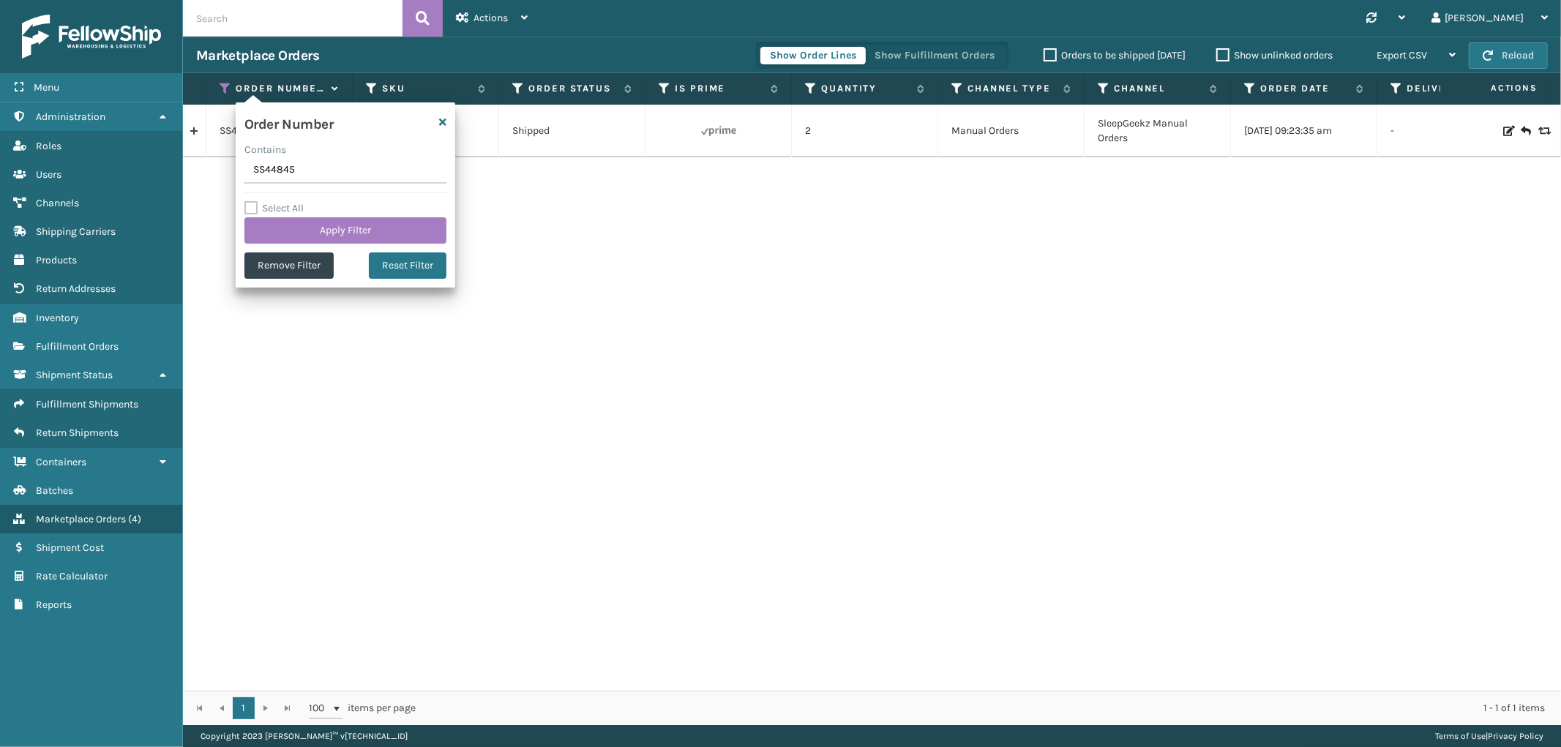
click at [267, 170] on input "SS44845" at bounding box center [346, 170] width 202 height 26
type input "200013641408891"
click at [271, 239] on button "Apply Filter" at bounding box center [346, 230] width 202 height 26
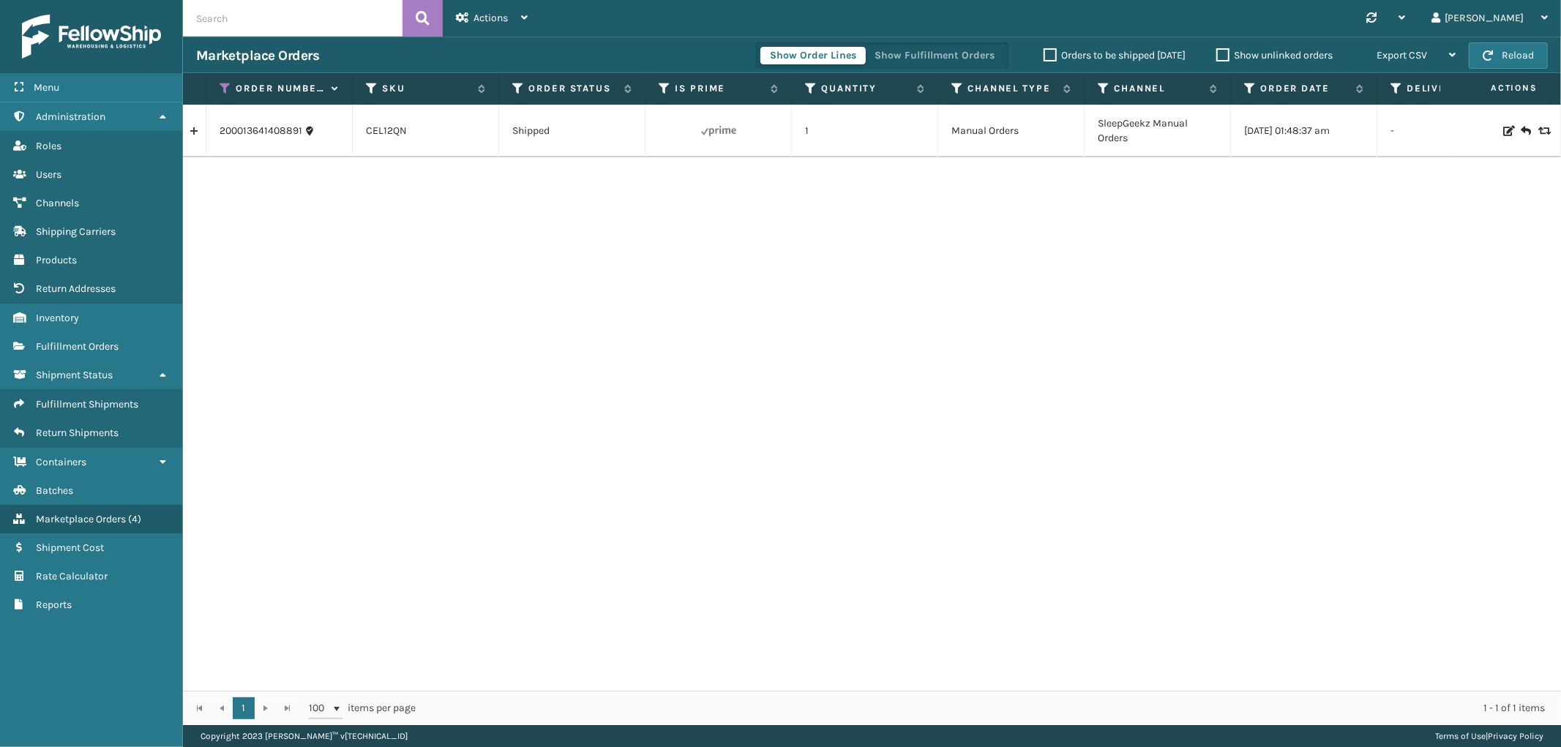
click at [191, 133] on link at bounding box center [194, 130] width 23 height 23
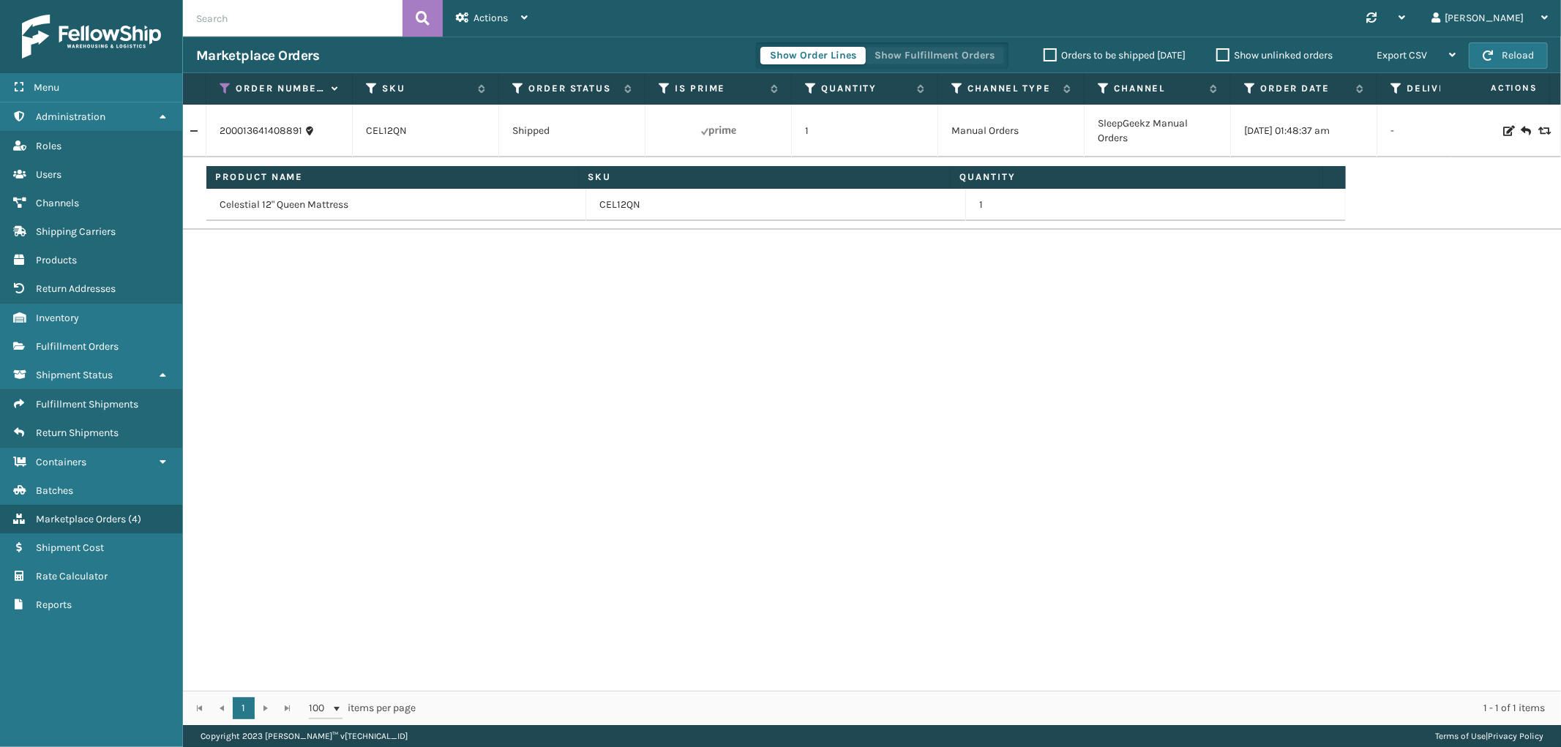
click at [944, 56] on button "Show Fulfillment Orders" at bounding box center [934, 56] width 139 height 18
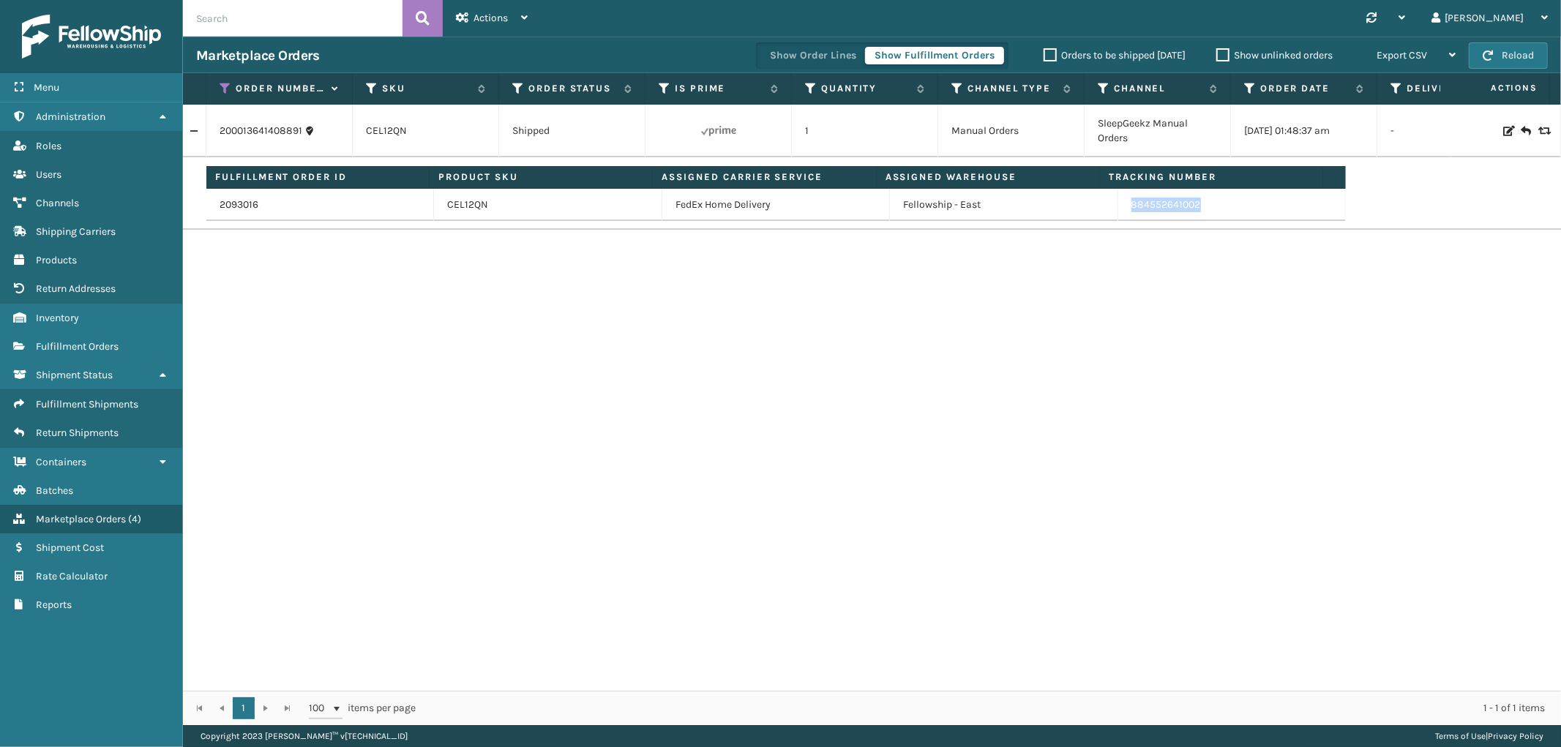
drag, startPoint x: 1213, startPoint y: 217, endPoint x: 1123, endPoint y: 217, distance: 90.0
click at [1123, 217] on td "884552641002" at bounding box center [1233, 205] width 228 height 32
copy link "884552641002"
drag, startPoint x: 304, startPoint y: 142, endPoint x: 222, endPoint y: 142, distance: 82.0
click at [222, 142] on td "200013641408891" at bounding box center [279, 131] width 146 height 53
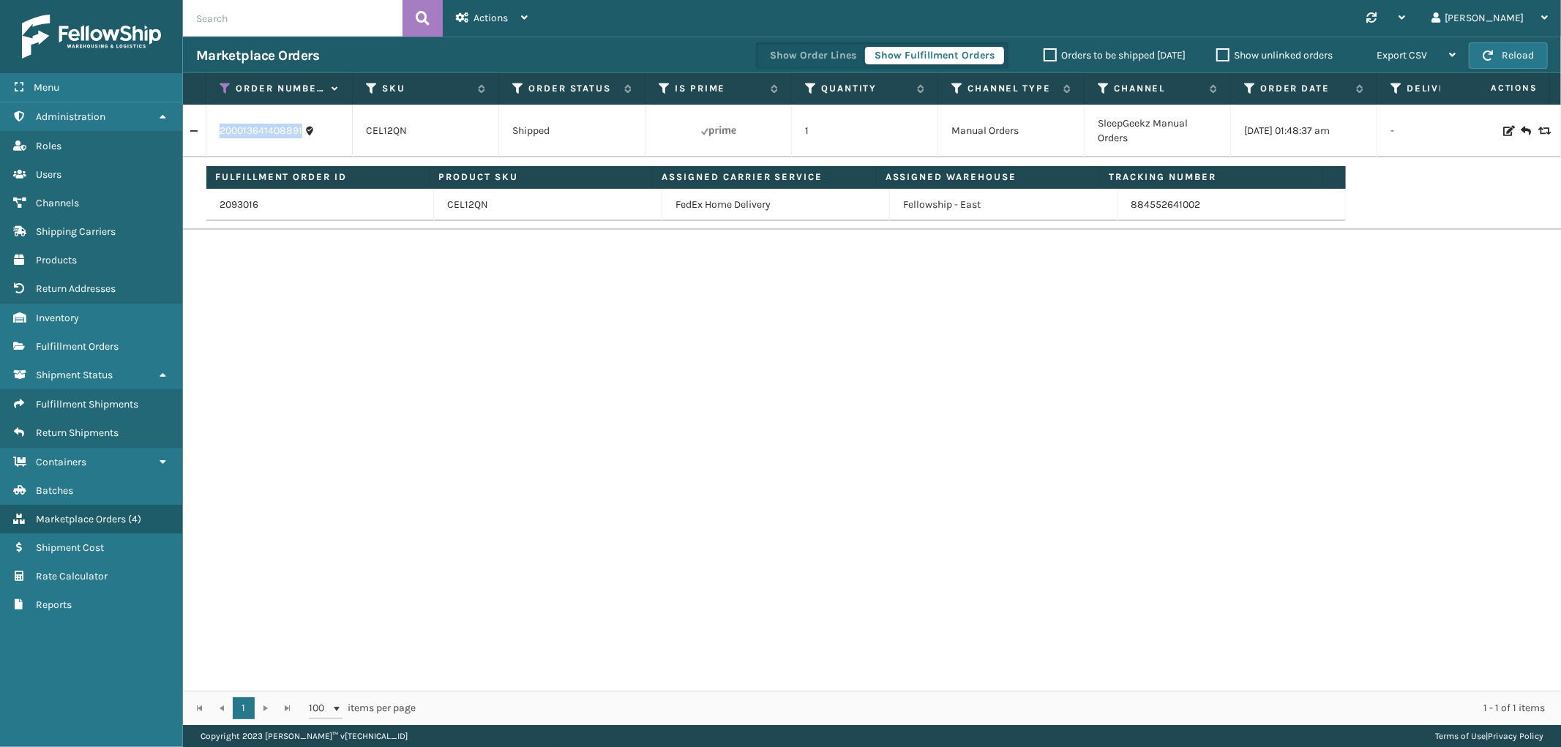
copy link "200013641408891"
drag, startPoint x: 1194, startPoint y: 212, endPoint x: 1117, endPoint y: 213, distance: 76.9
click at [1119, 213] on td "884552641002" at bounding box center [1233, 205] width 228 height 32
copy link "884552641002"
click at [96, 398] on span "Fulfillment Shipments" at bounding box center [87, 404] width 102 height 12
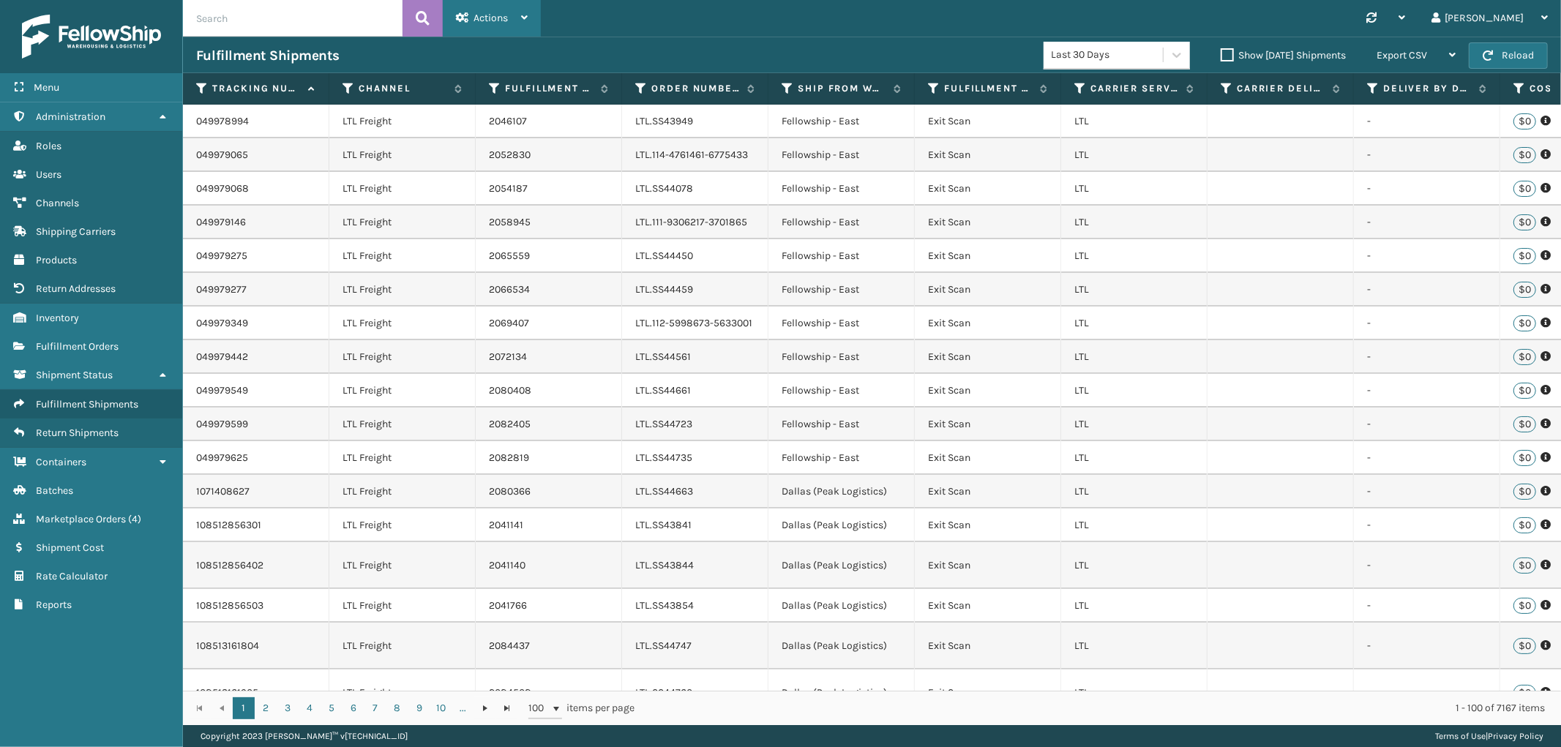
click at [471, 24] on div "Actions" at bounding box center [492, 18] width 72 height 37
click at [671, 23] on div "Synchronise all channels [PERSON_NAME] Log Out" at bounding box center [1051, 18] width 1020 height 37
click at [1394, 15] on div "Synchronise all channels" at bounding box center [1386, 18] width 65 height 37
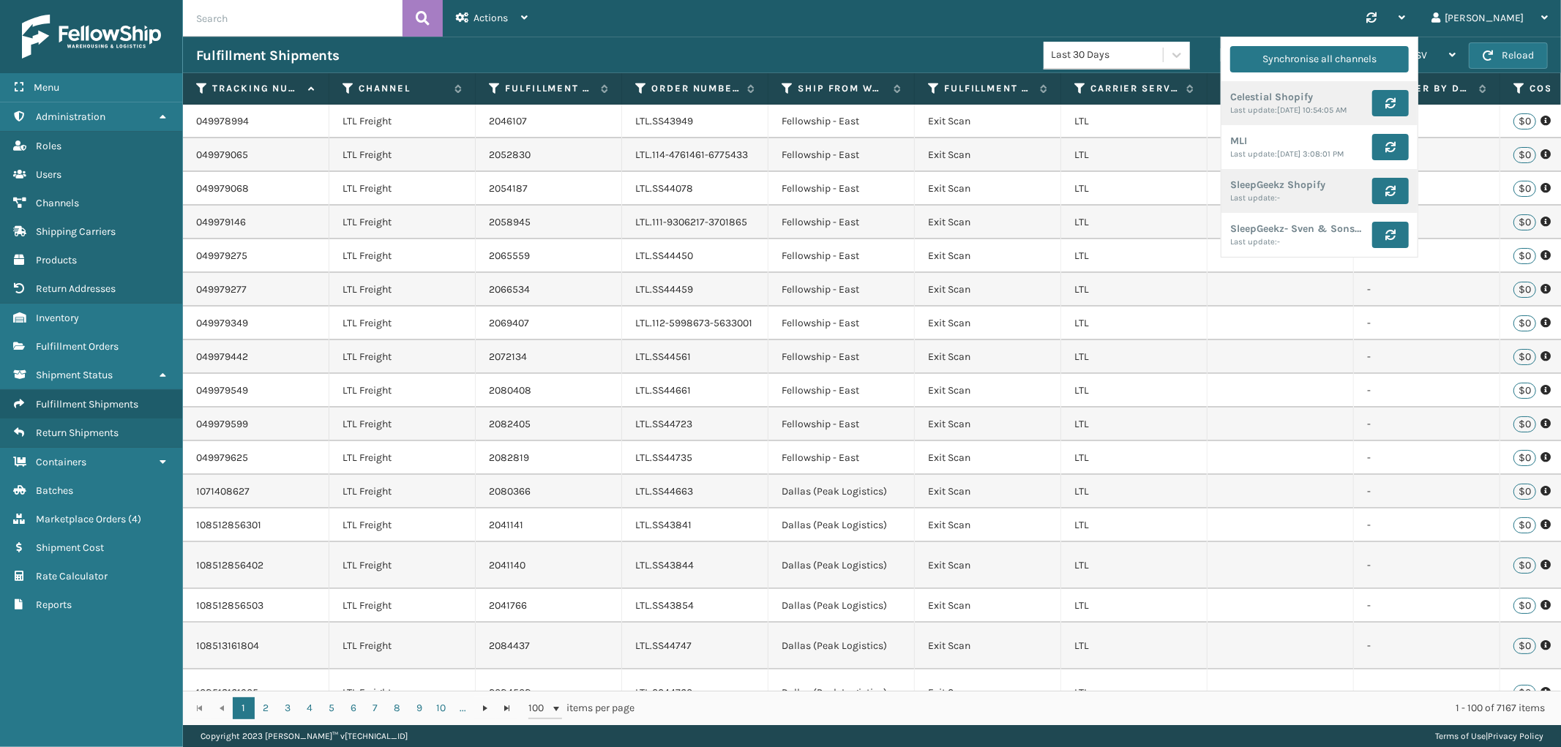
click at [569, 31] on div "Synchronise all channels Celestial Shopify Last update: [DATE] 10:54:05 AM MLI …" at bounding box center [1051, 18] width 1020 height 37
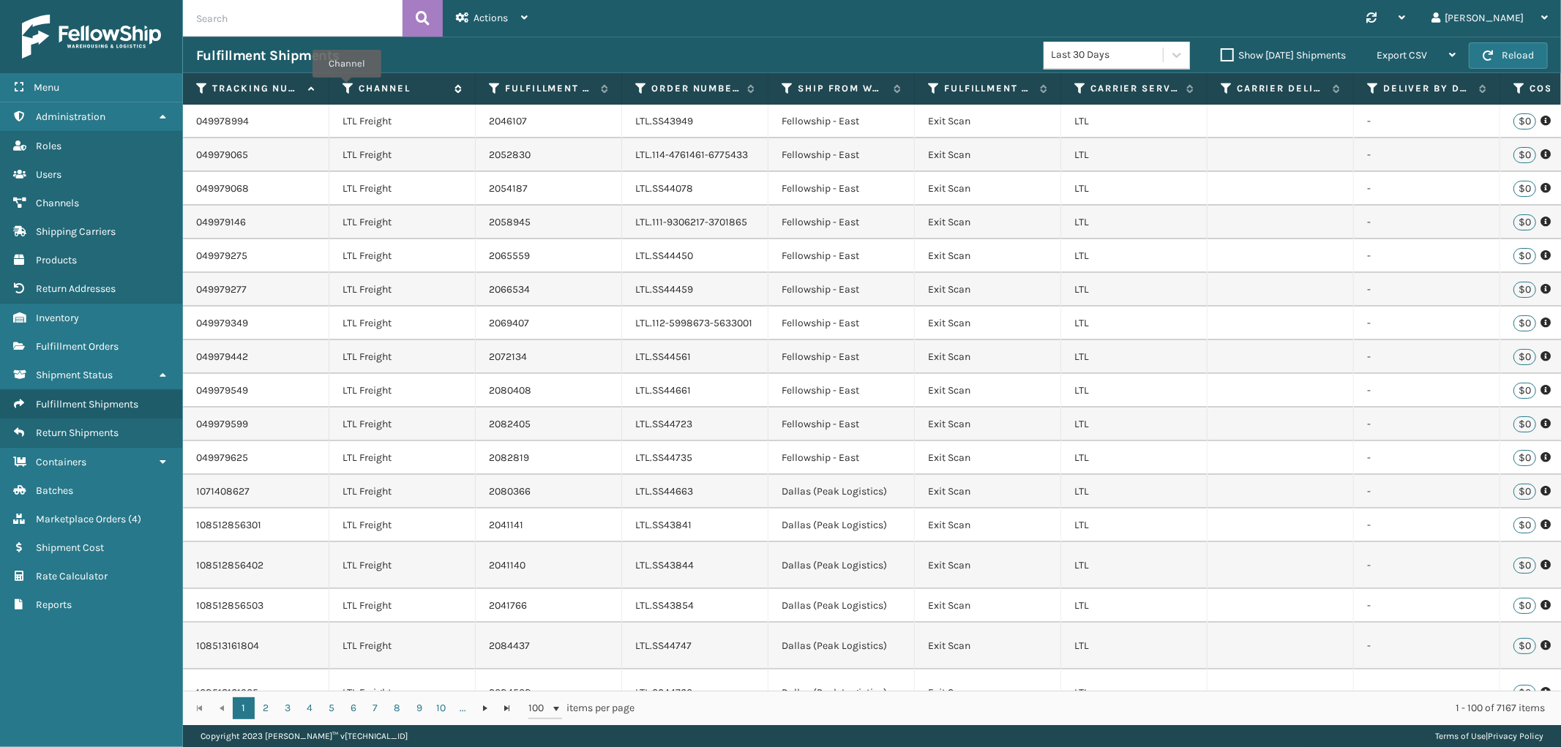
click at [347, 88] on icon at bounding box center [349, 88] width 12 height 13
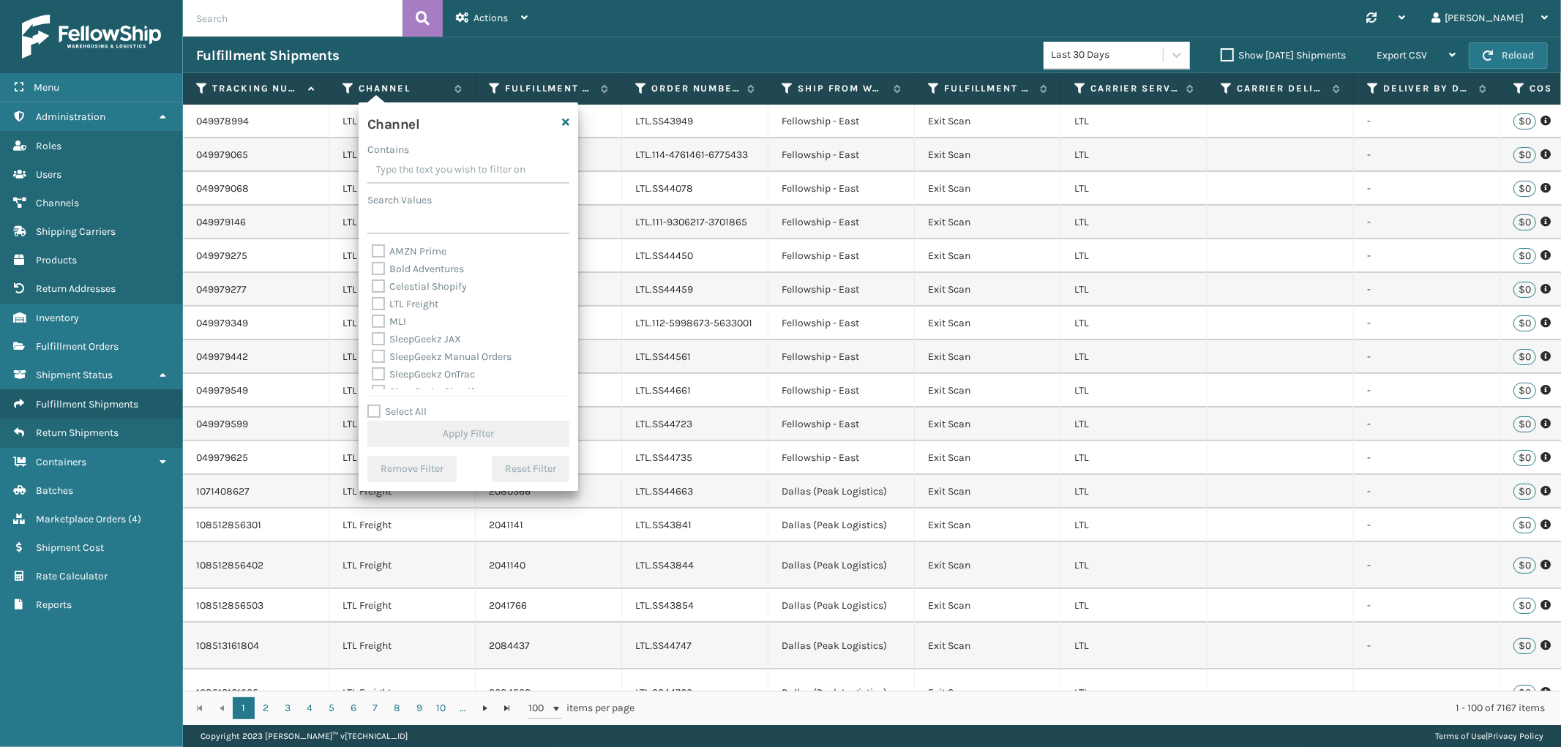
click at [379, 320] on label "MLI" at bounding box center [389, 322] width 34 height 12
click at [373, 320] on input "MLI" at bounding box center [372, 318] width 1 height 10
checkbox input "true"
click at [463, 427] on button "Apply Filter" at bounding box center [468, 434] width 202 height 26
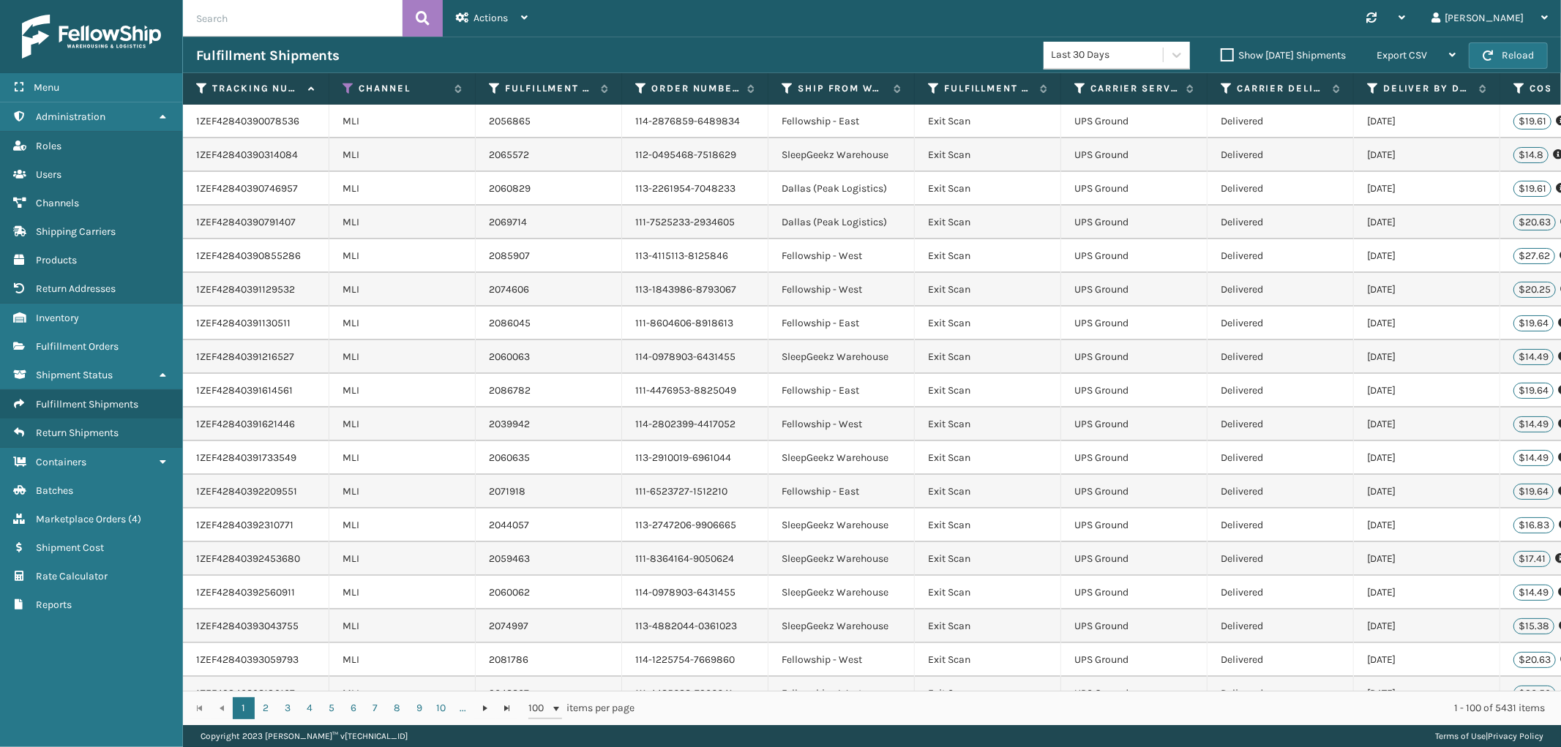
scroll to position [0, 711]
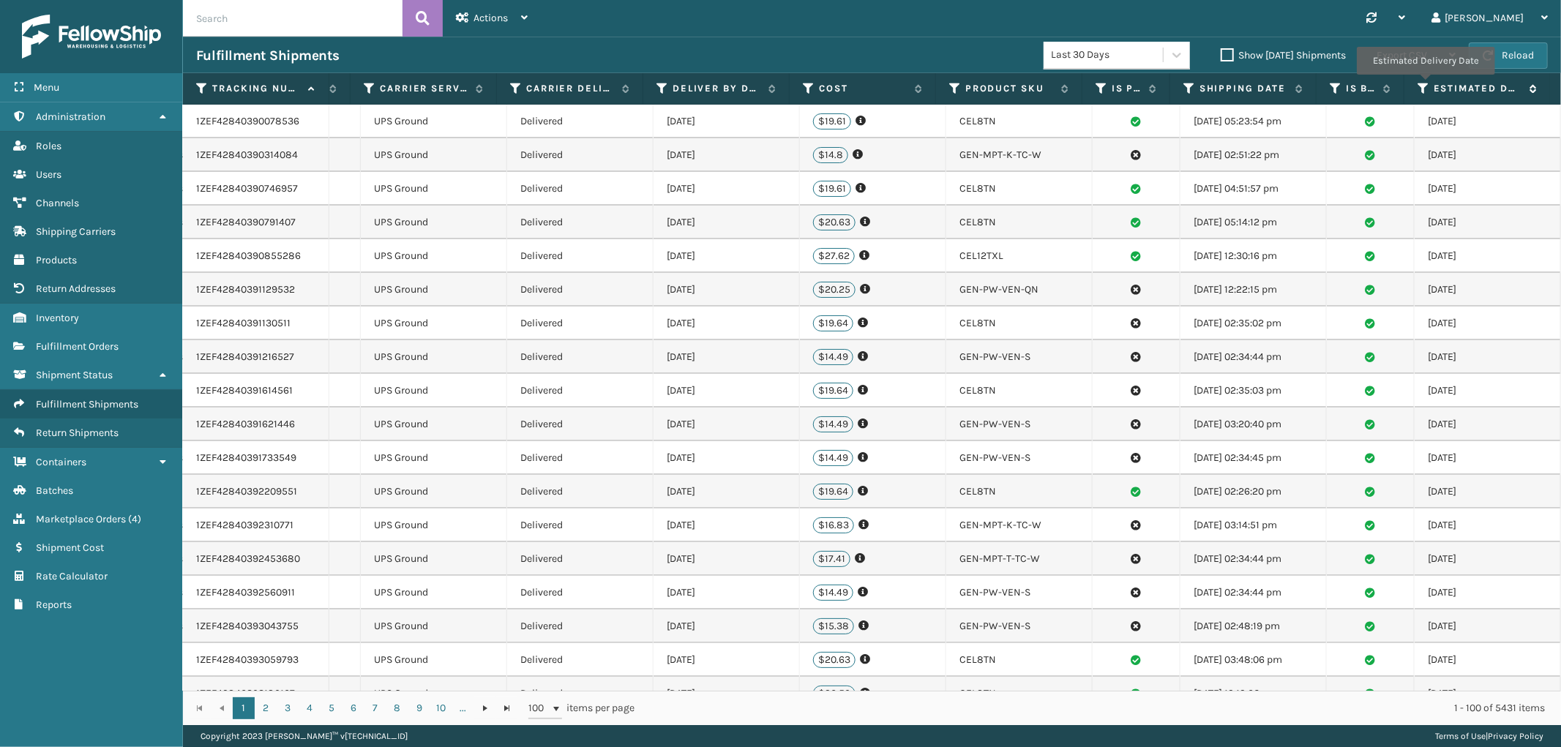
click at [1425, 85] on icon at bounding box center [1424, 88] width 12 height 13
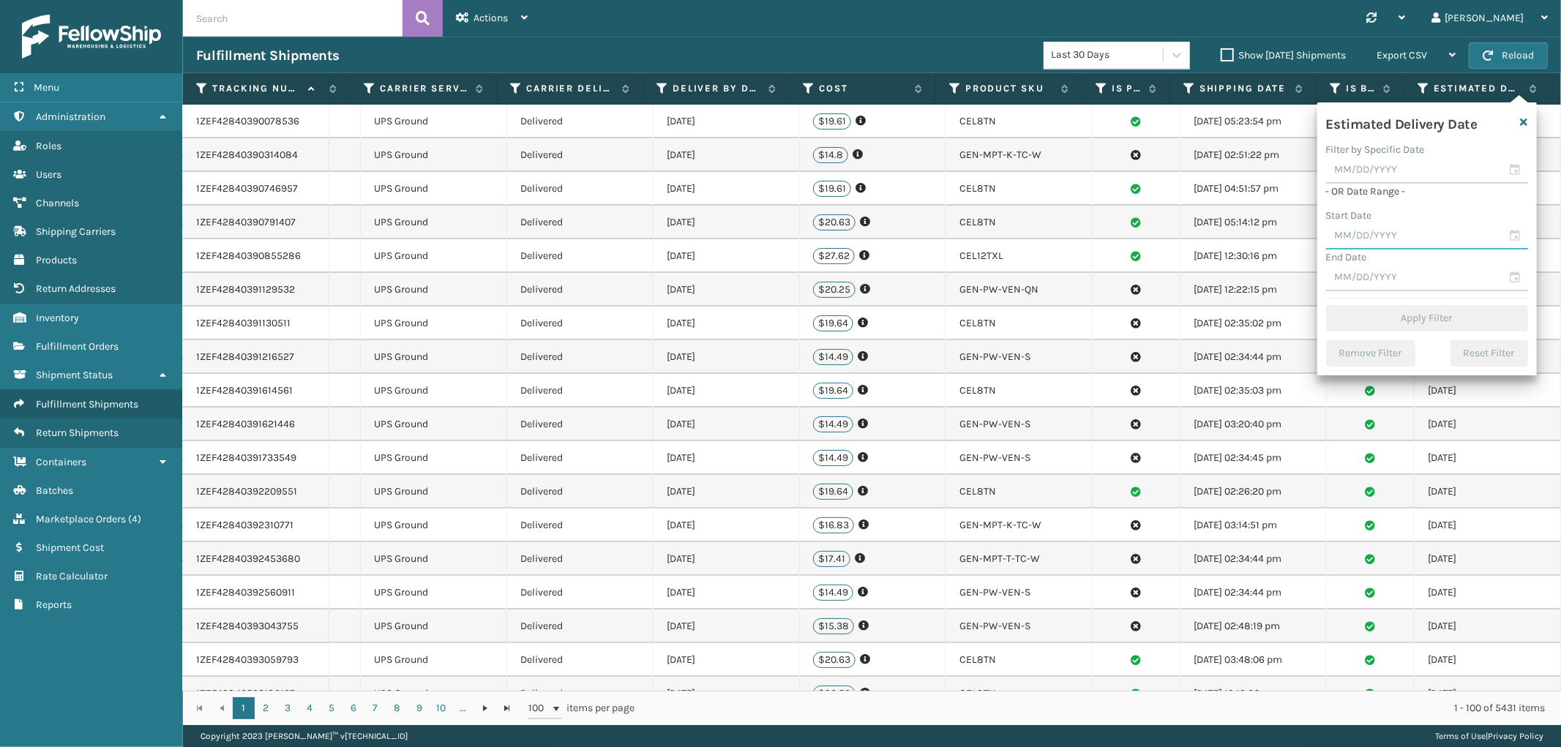
click at [1381, 235] on input "text" at bounding box center [1427, 236] width 202 height 26
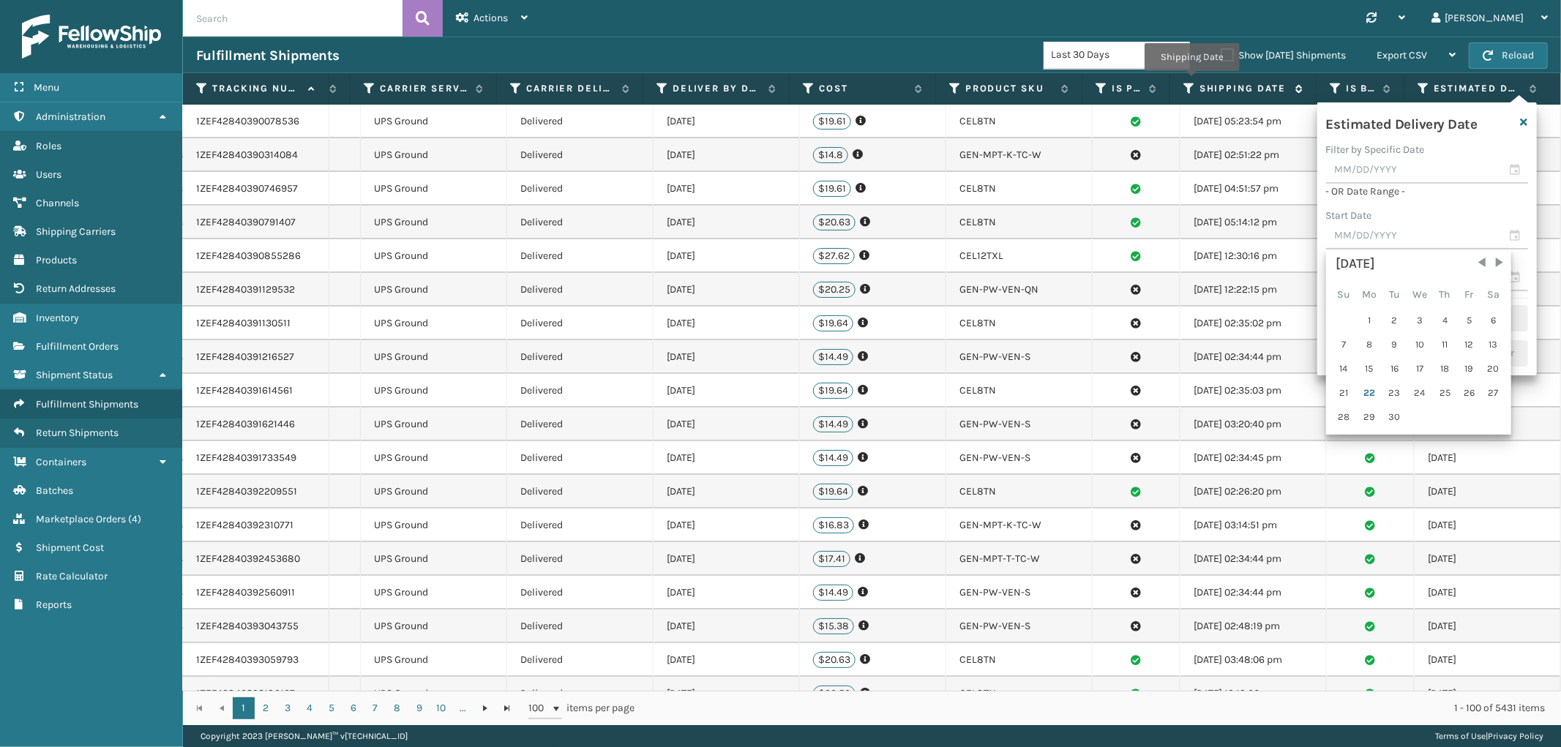
click at [1193, 82] on icon at bounding box center [1190, 88] width 12 height 13
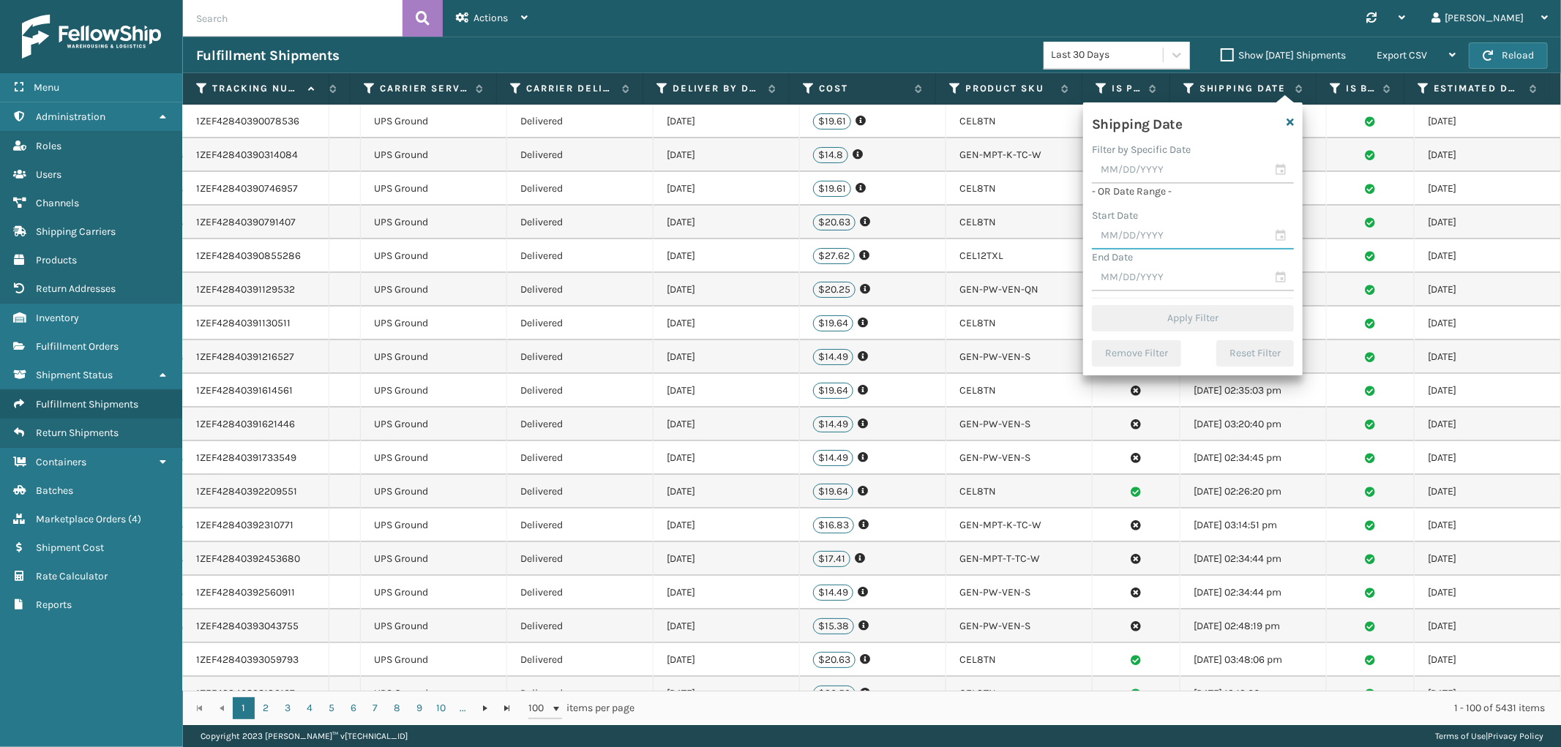
click at [1160, 227] on input "text" at bounding box center [1193, 236] width 202 height 26
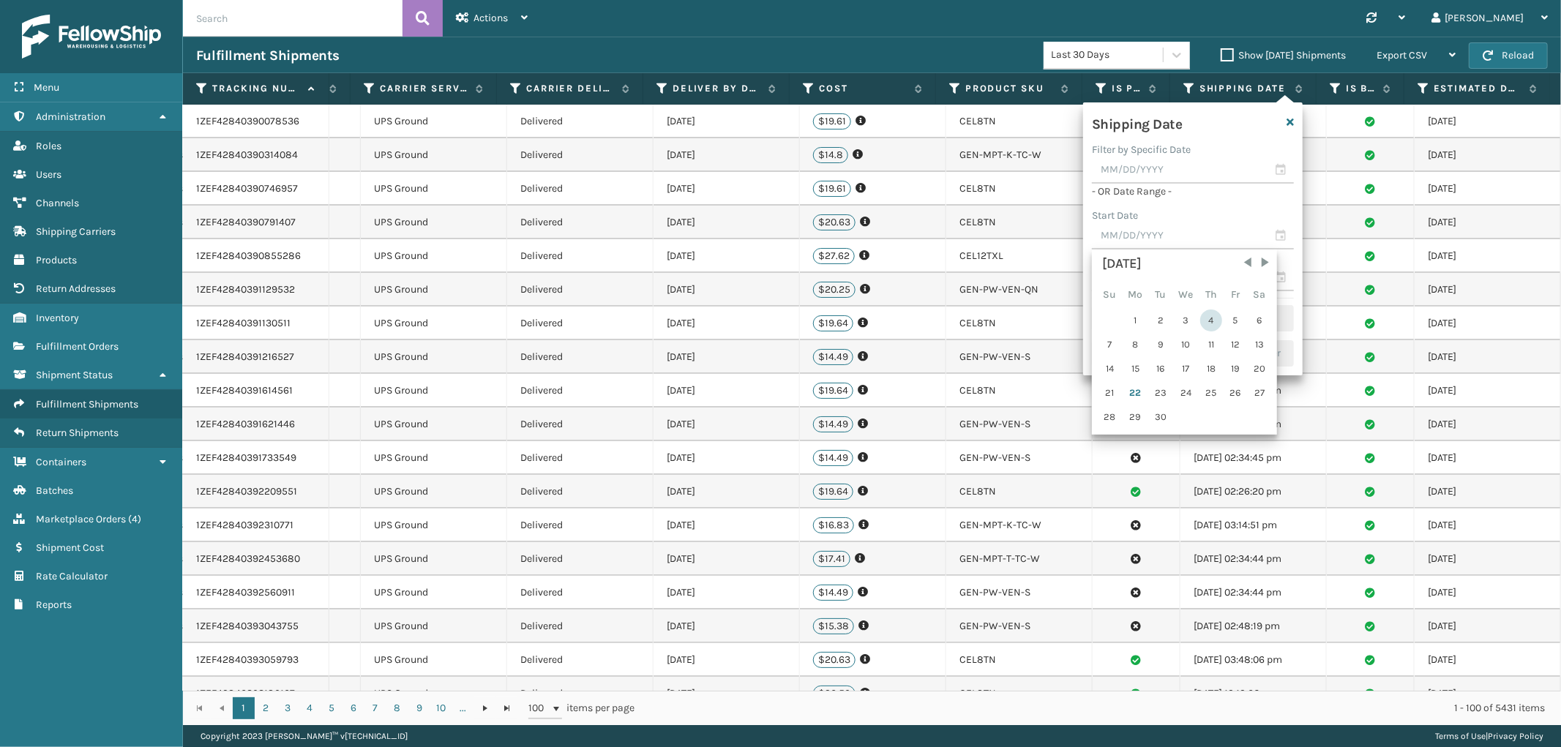
click at [1203, 316] on div "4" at bounding box center [1212, 321] width 22 height 22
type input "[DATE]"
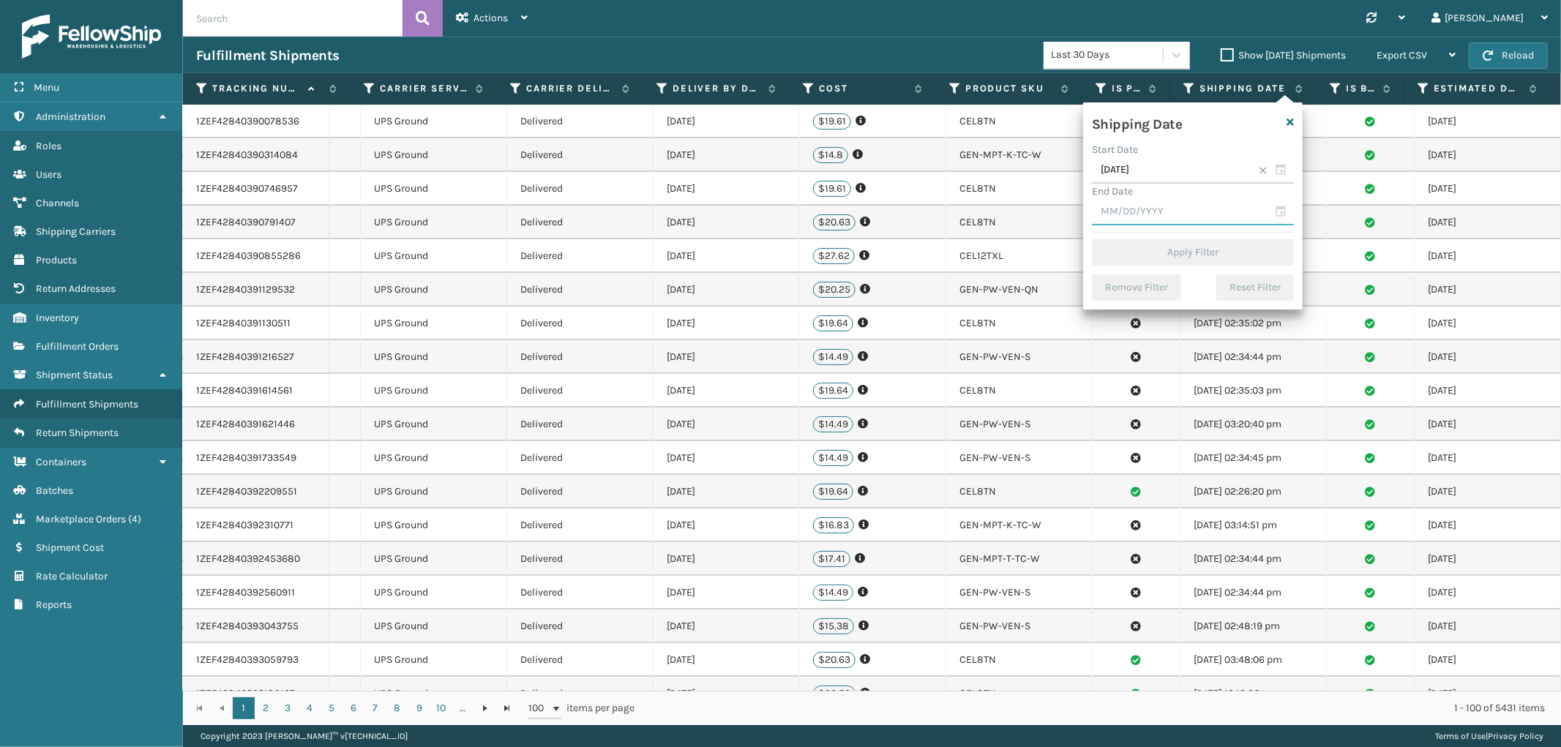
click at [1160, 208] on input "text" at bounding box center [1193, 212] width 202 height 26
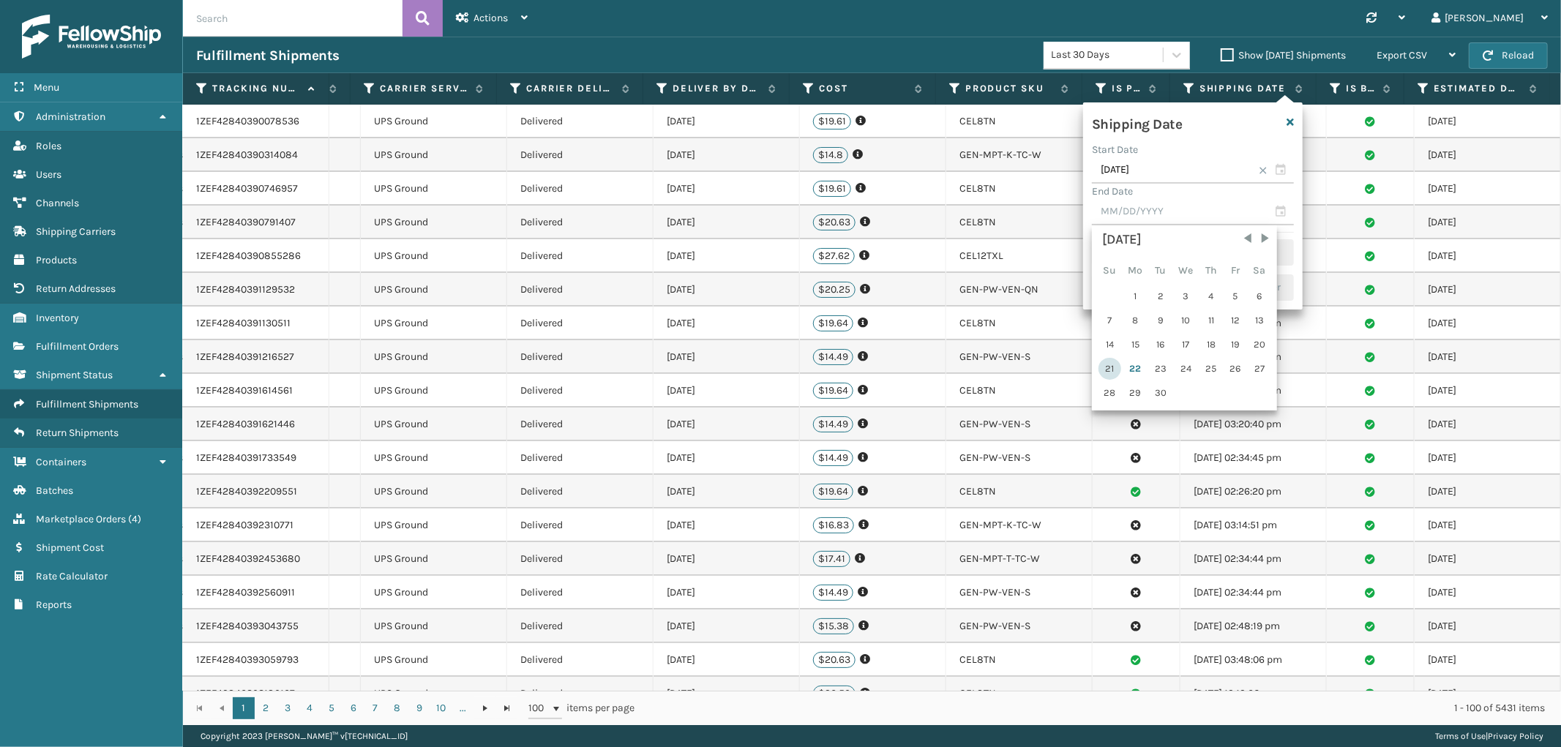
click at [1115, 366] on div "21" at bounding box center [1110, 369] width 23 height 22
type input "[DATE]"
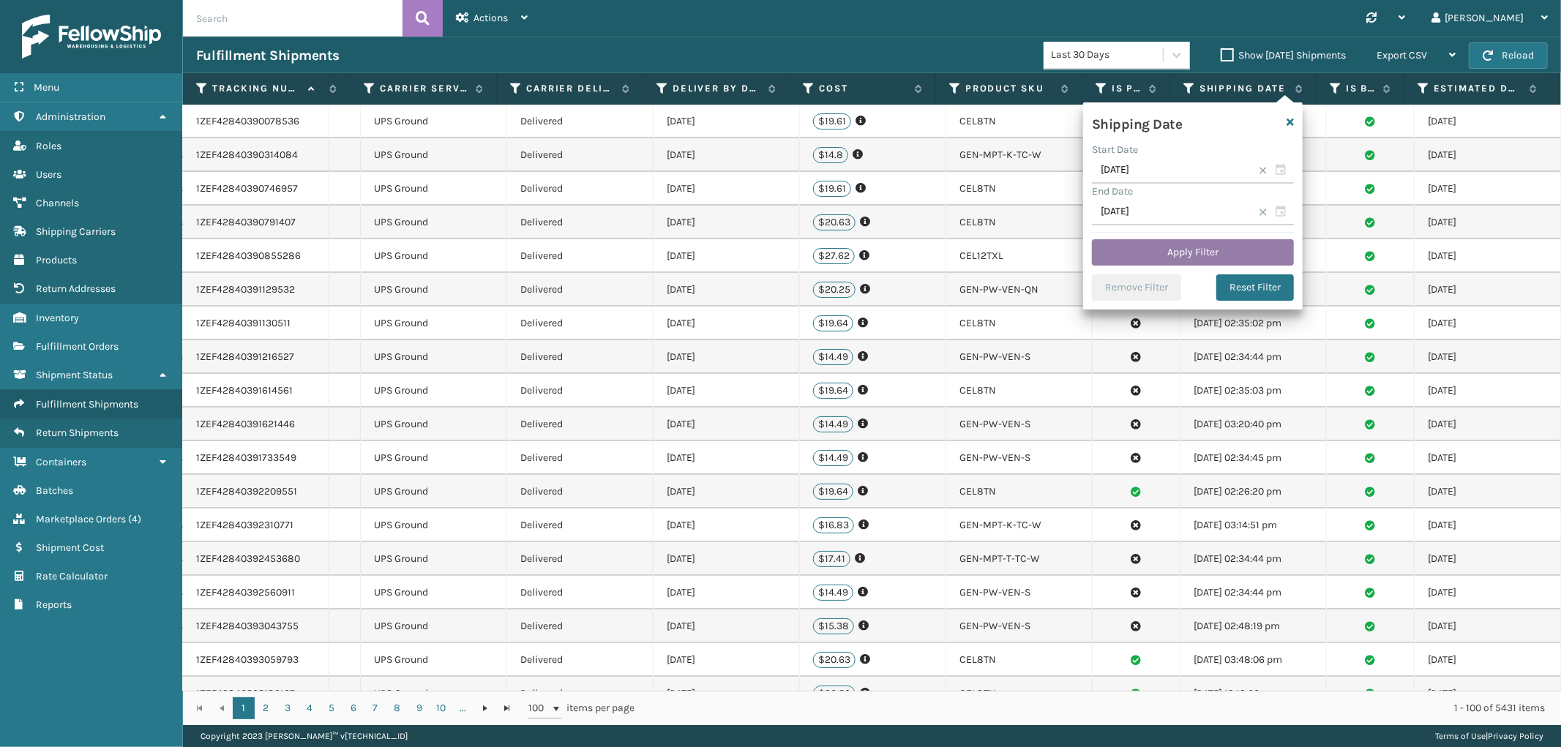
click at [1198, 251] on button "Apply Filter" at bounding box center [1193, 252] width 202 height 26
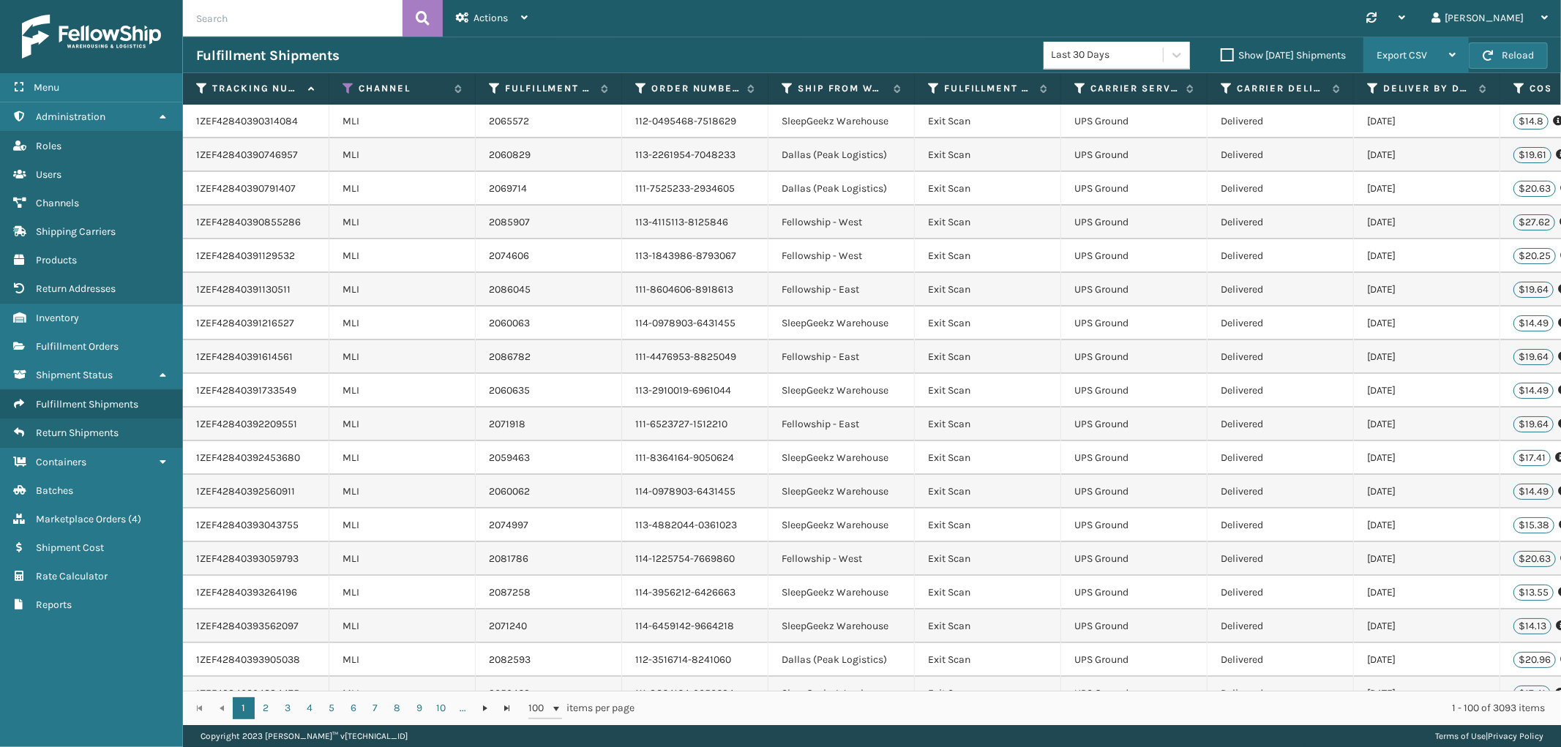
click at [1441, 61] on div "Export CSV" at bounding box center [1416, 55] width 79 height 37
click at [1348, 133] on li "Export All Pages" at bounding box center [1370, 134] width 196 height 40
click at [927, 13] on div "Synchronise all channels Celestial Shopify Last update: [DATE] 10:54:05 AM MLI …" at bounding box center [1051, 18] width 1020 height 37
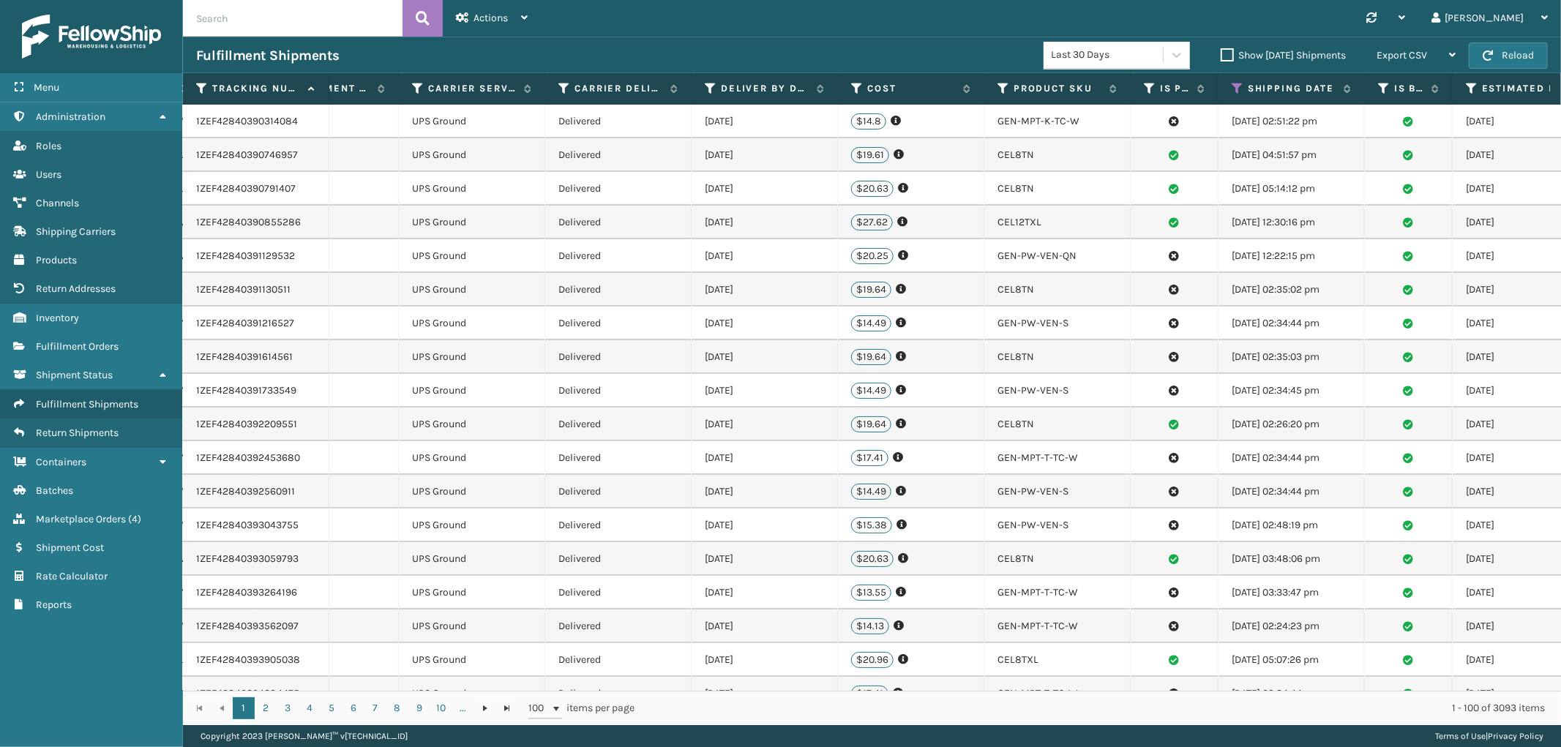
scroll to position [0, 0]
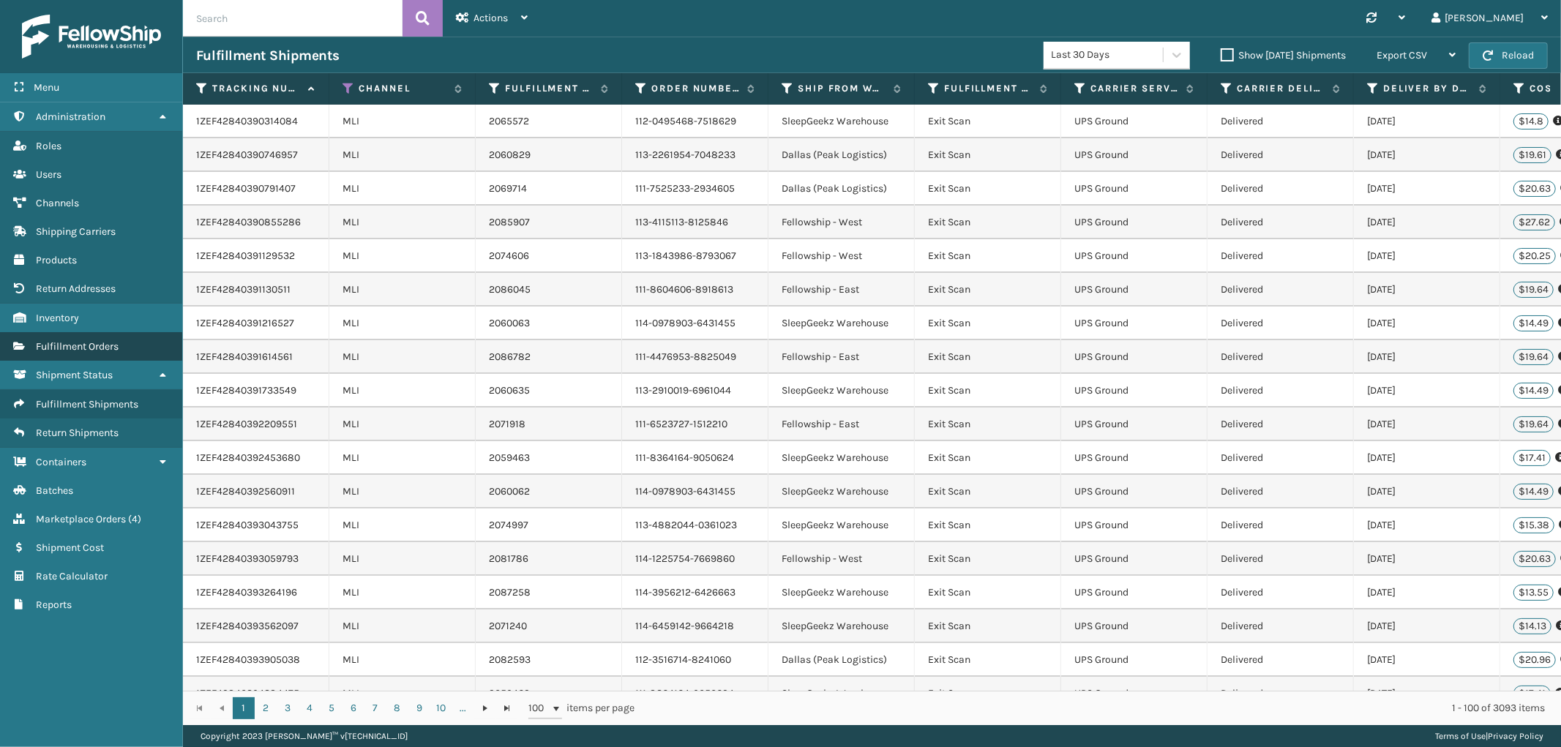
click at [110, 340] on span "Fulfillment Orders" at bounding box center [77, 346] width 83 height 12
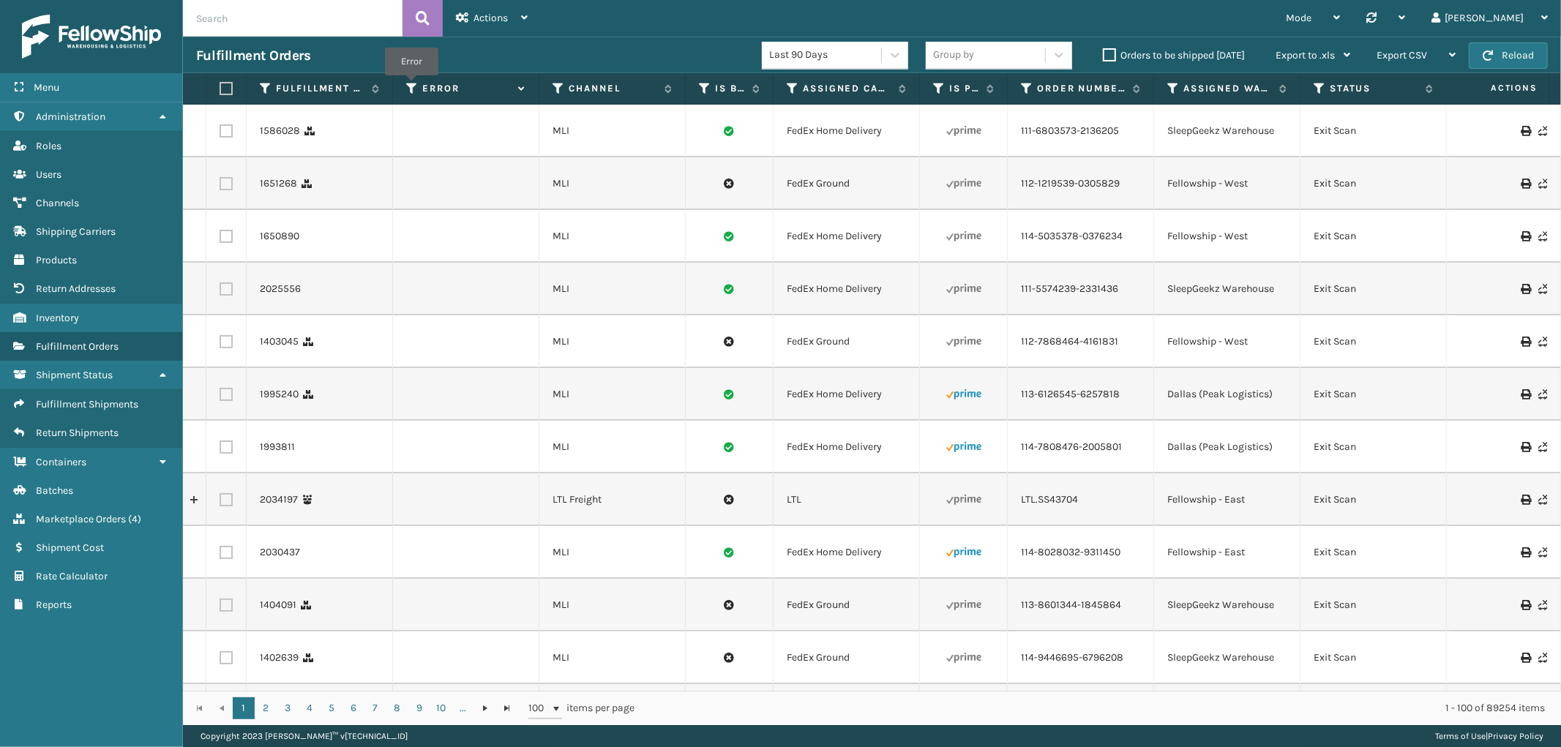
click at [411, 86] on icon at bounding box center [412, 88] width 12 height 13
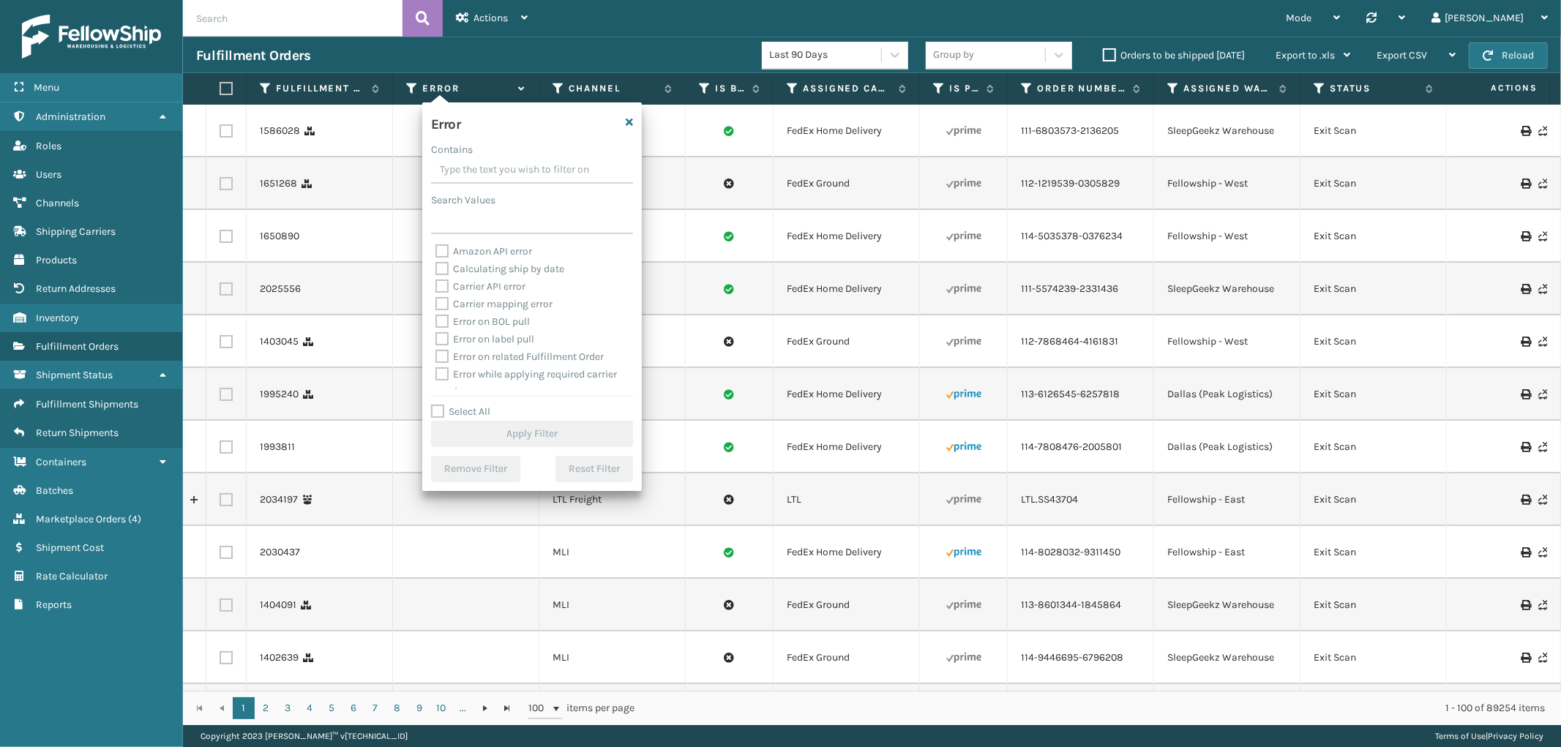
click at [448, 415] on label "Select All" at bounding box center [460, 412] width 59 height 12
click at [448, 405] on input "Select All" at bounding box center [541, 403] width 220 height 1
checkbox input "true"
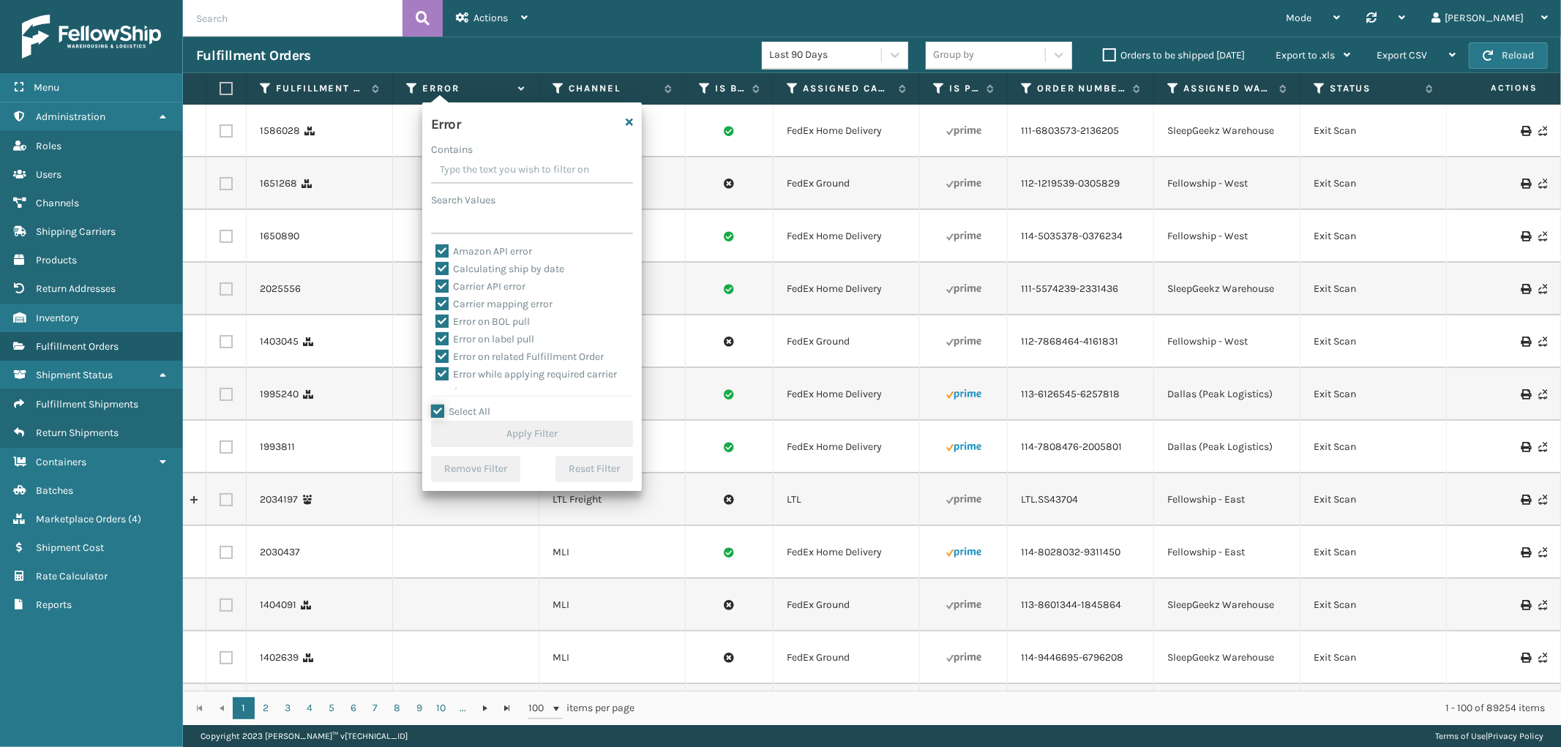
checkbox input "true"
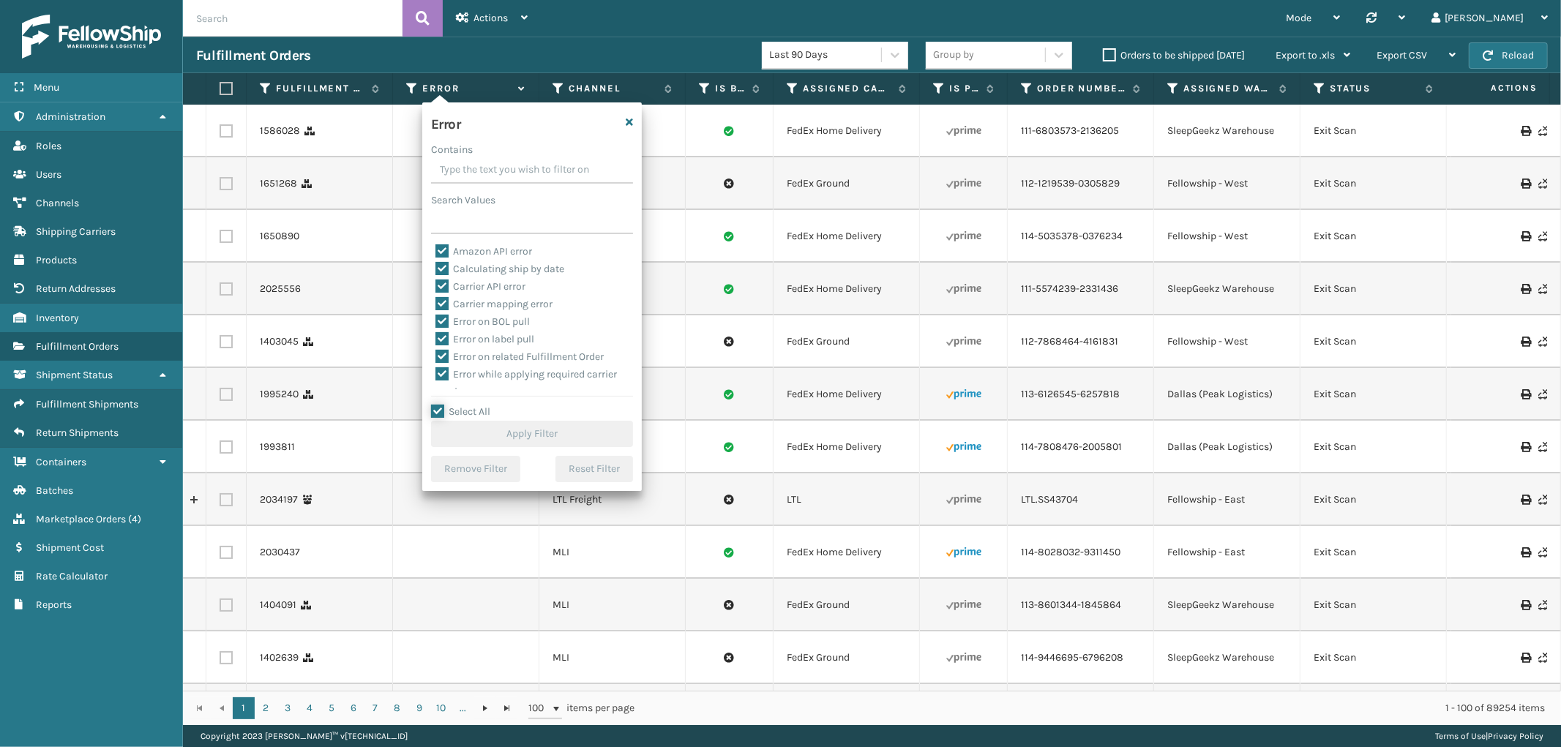
checkbox input "true"
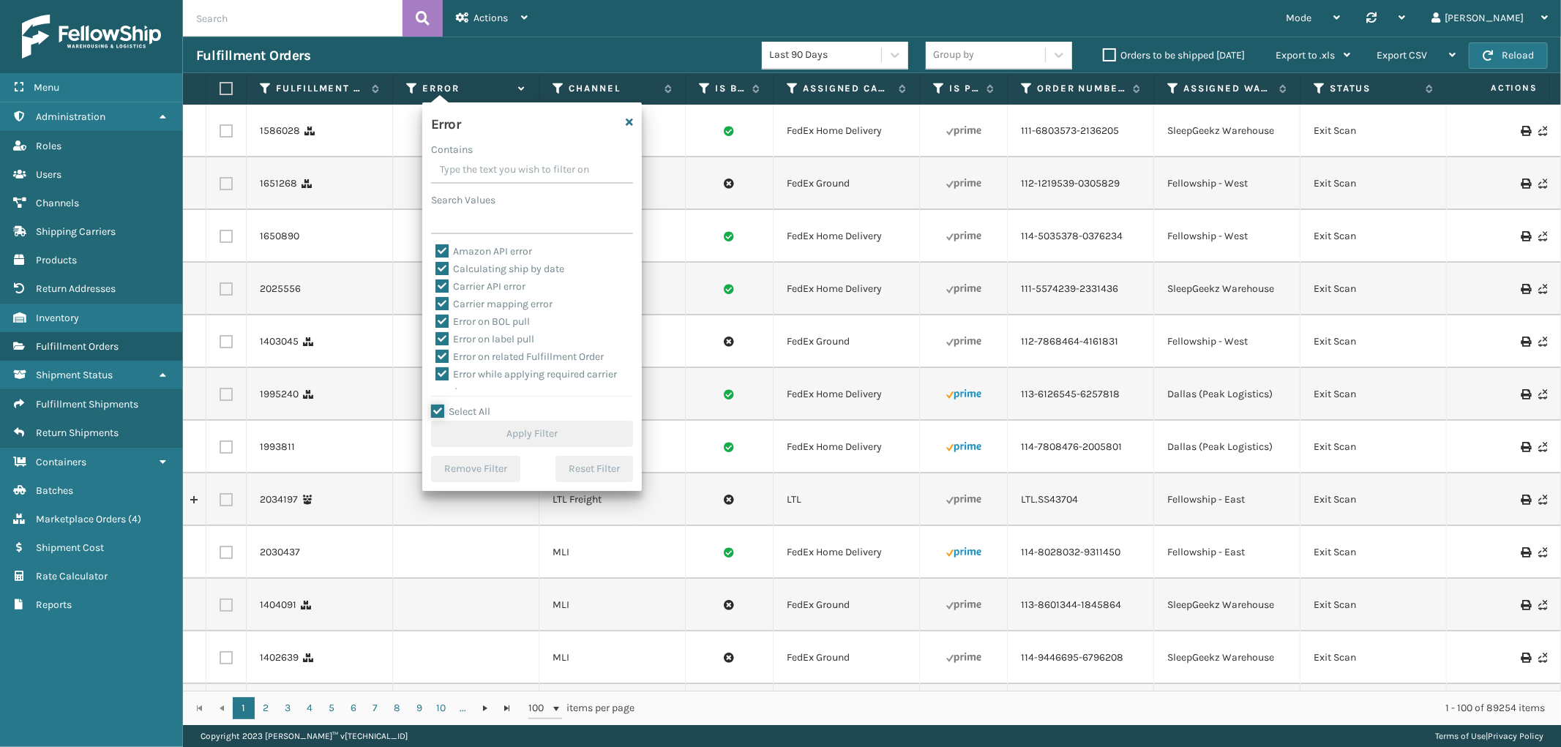
checkbox input "true"
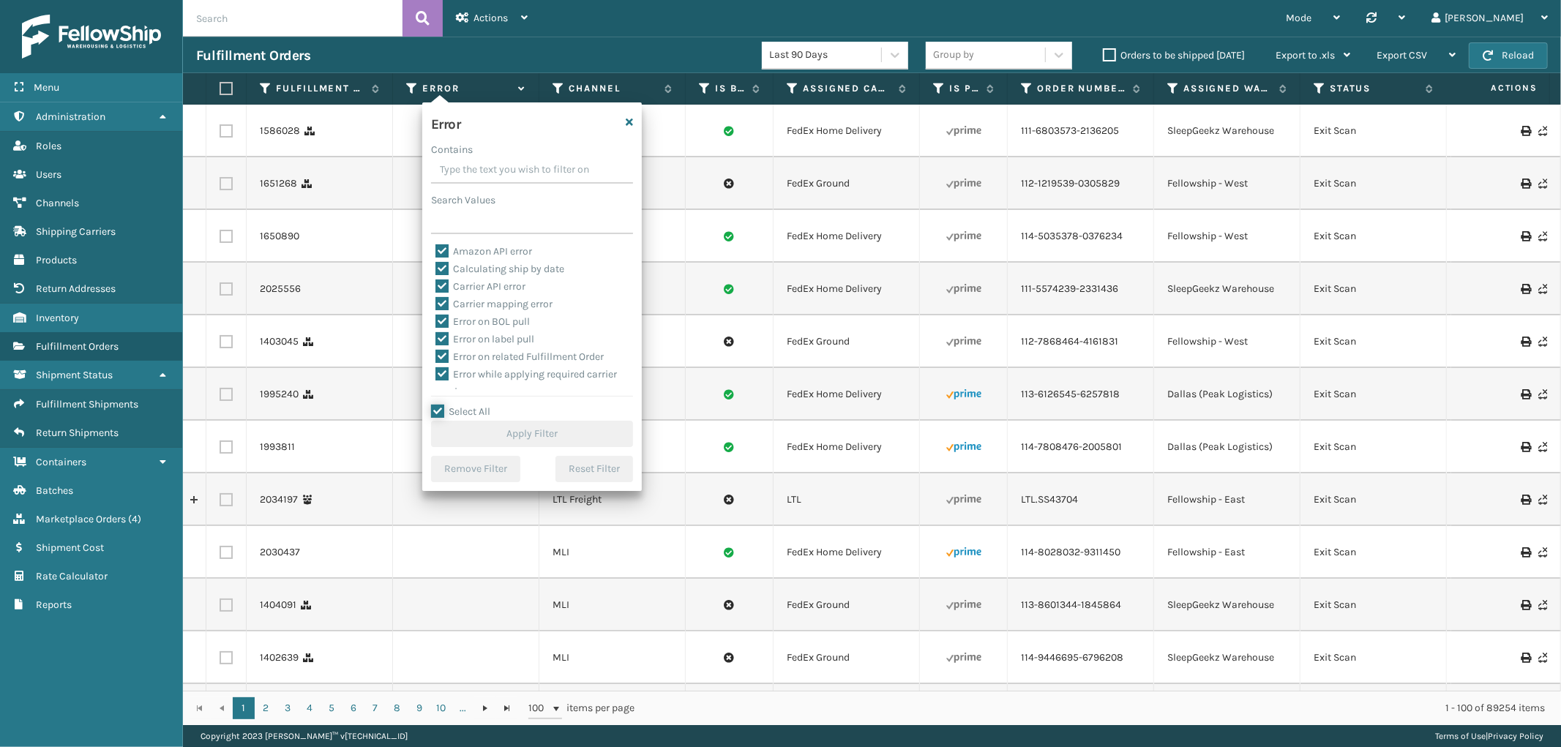
checkbox input "true"
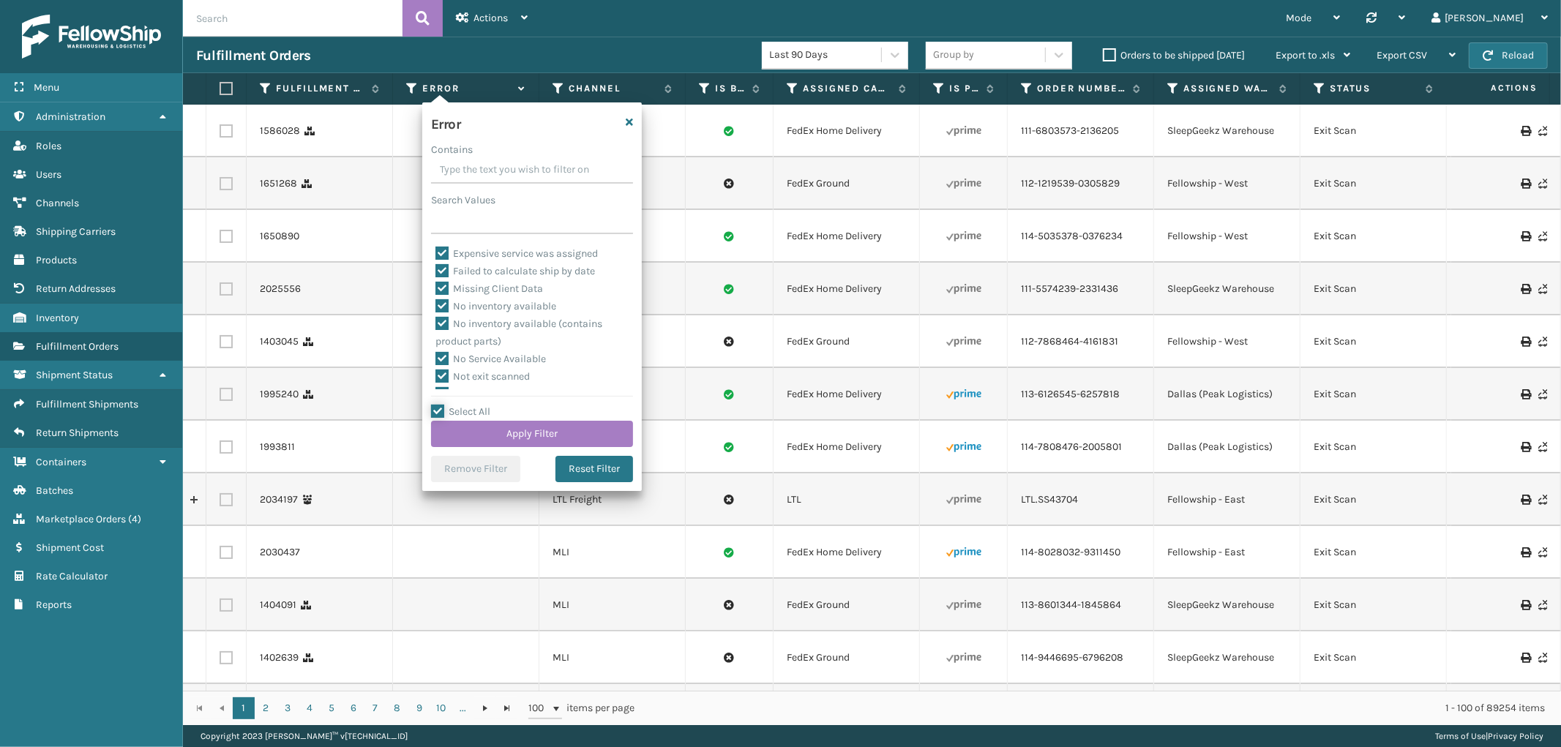
scroll to position [327, 0]
click at [463, 371] on div "Amazon API error Calculating ship by date Carrier API error Carrier mapping err…" at bounding box center [532, 316] width 202 height 146
click at [462, 378] on label "To be cancelled" at bounding box center [479, 381] width 87 height 12
click at [436, 378] on input "To be cancelled" at bounding box center [436, 378] width 1 height 10
checkbox input "false"
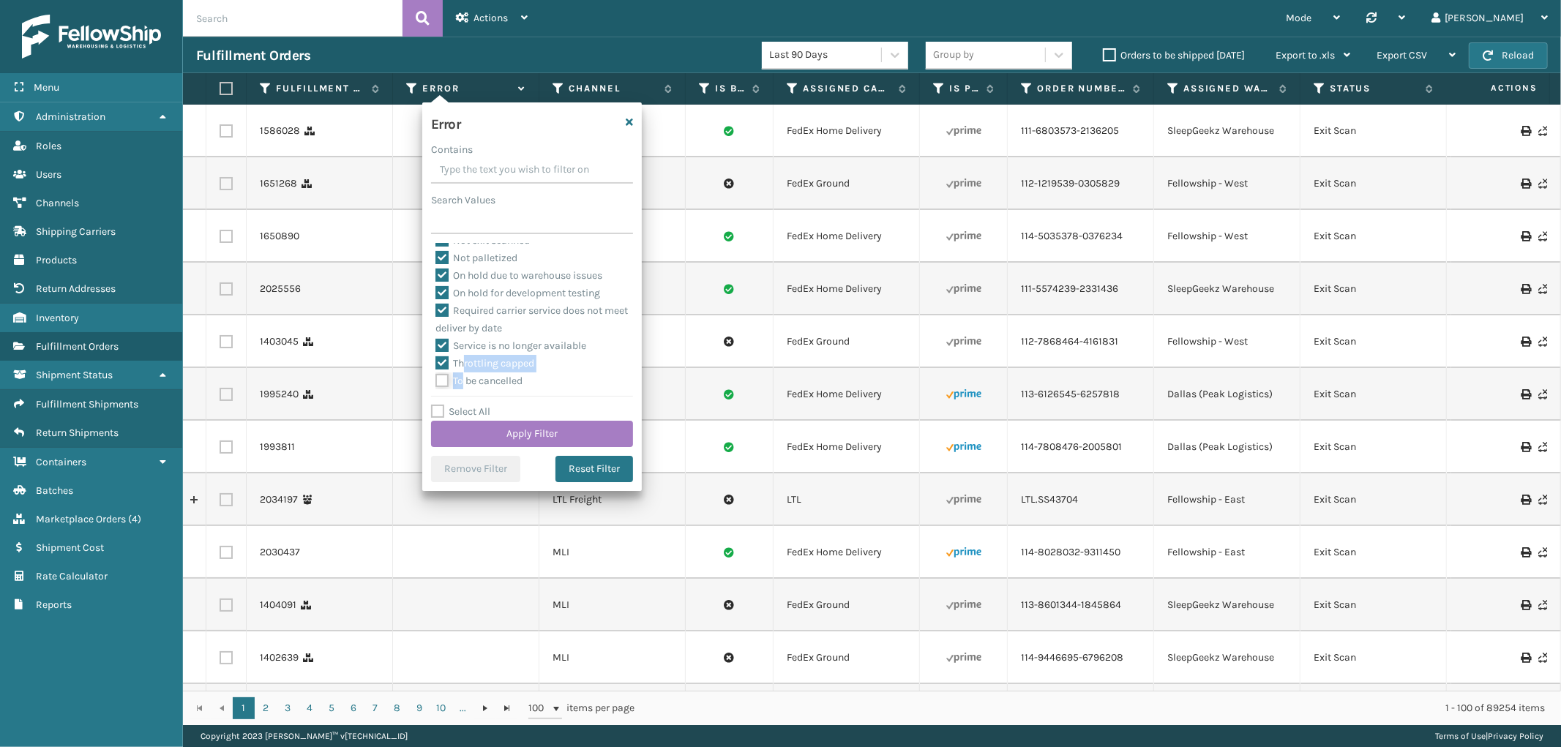
checkbox input "false"
click at [506, 434] on button "Apply Filter" at bounding box center [532, 434] width 202 height 26
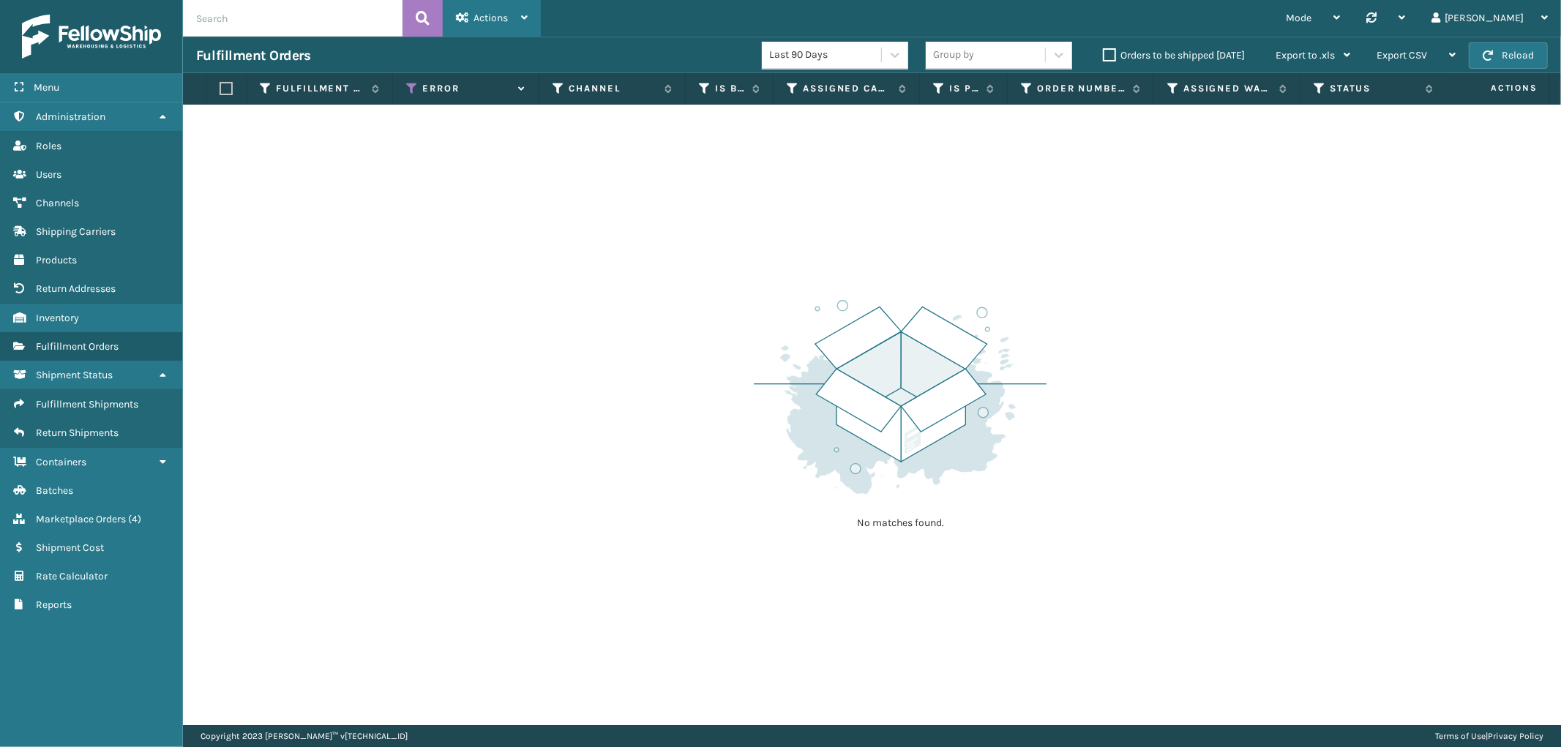
click at [456, 1] on div "Actions" at bounding box center [492, 18] width 72 height 37
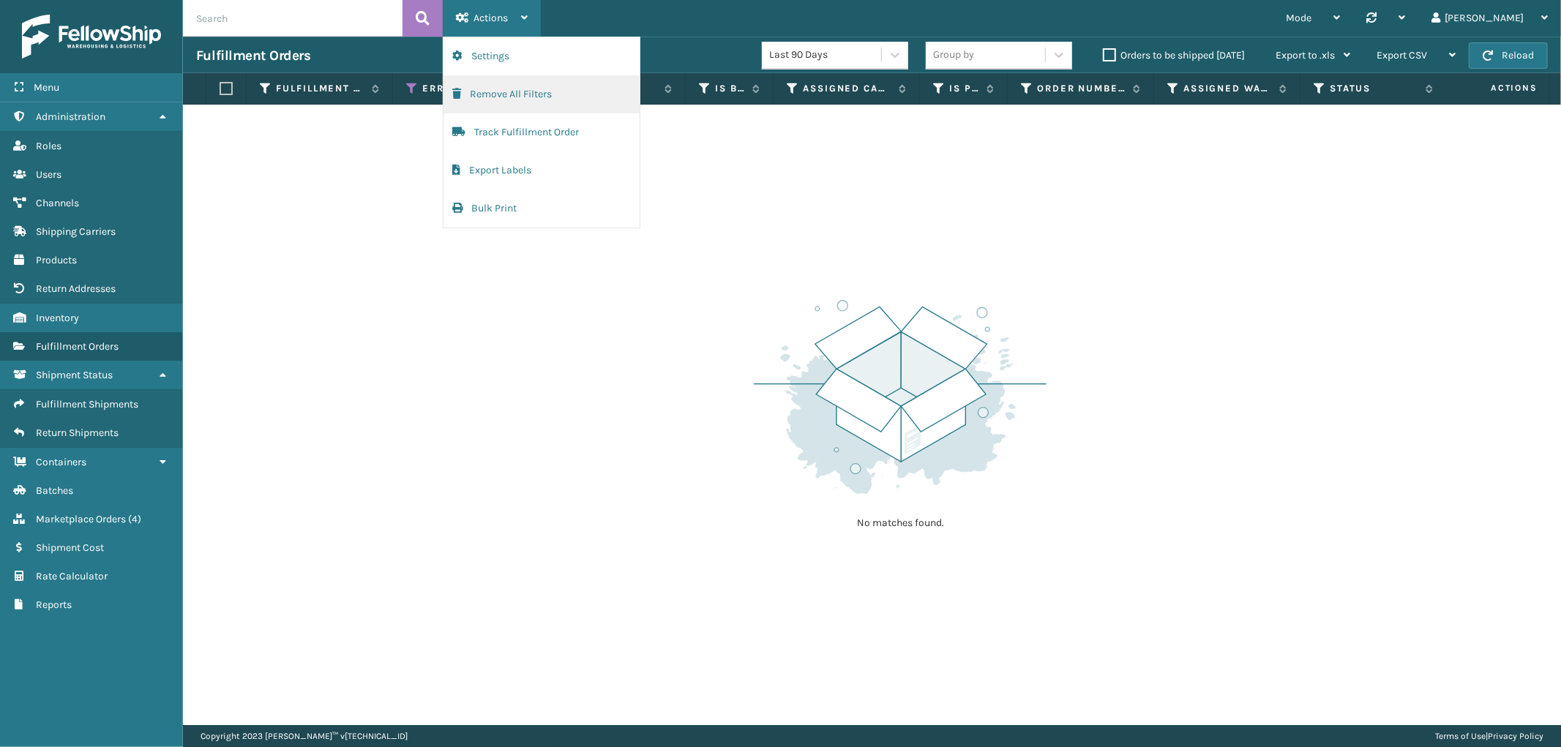
click at [532, 86] on button "Remove All Filters" at bounding box center [542, 94] width 196 height 38
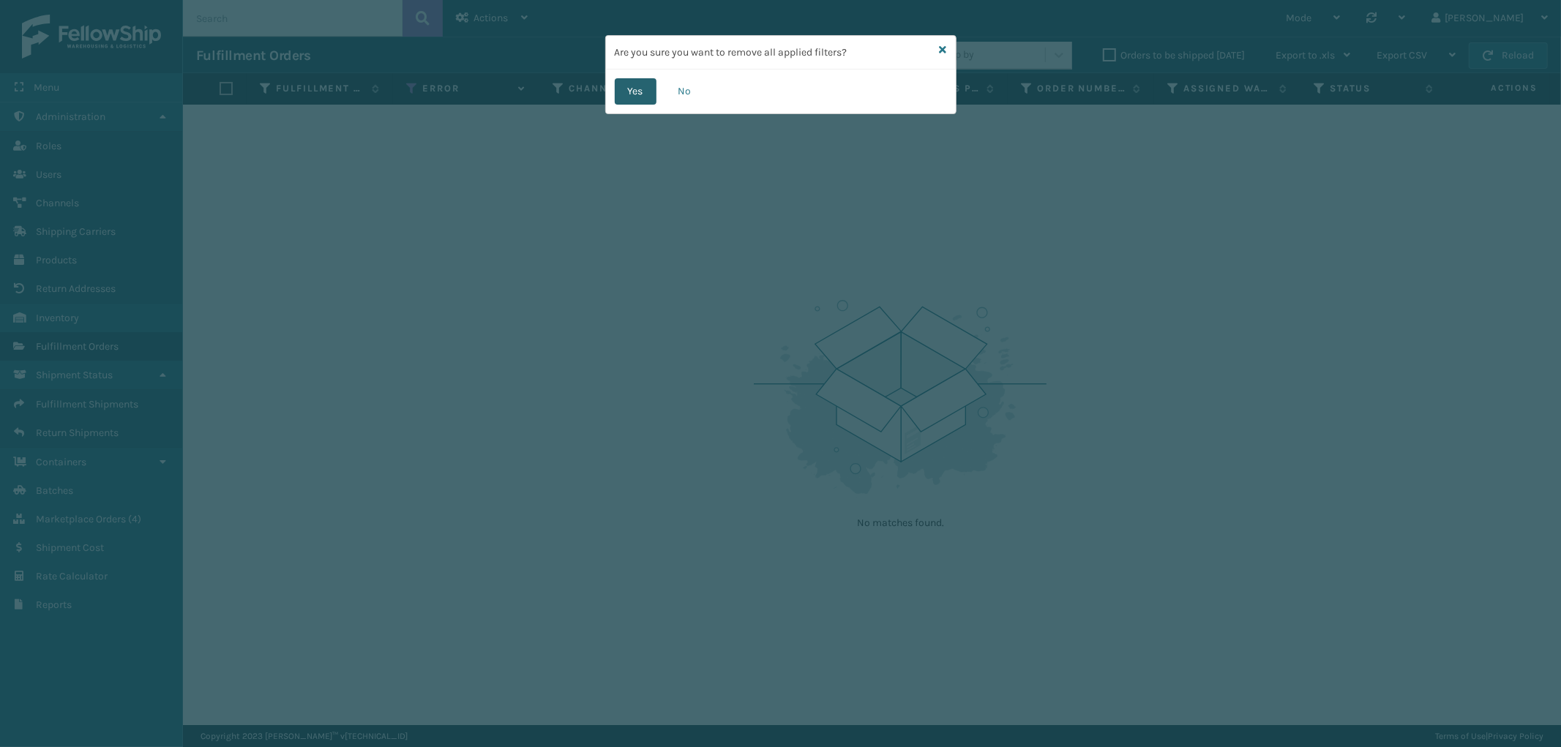
click at [627, 99] on button "Yes" at bounding box center [636, 91] width 42 height 26
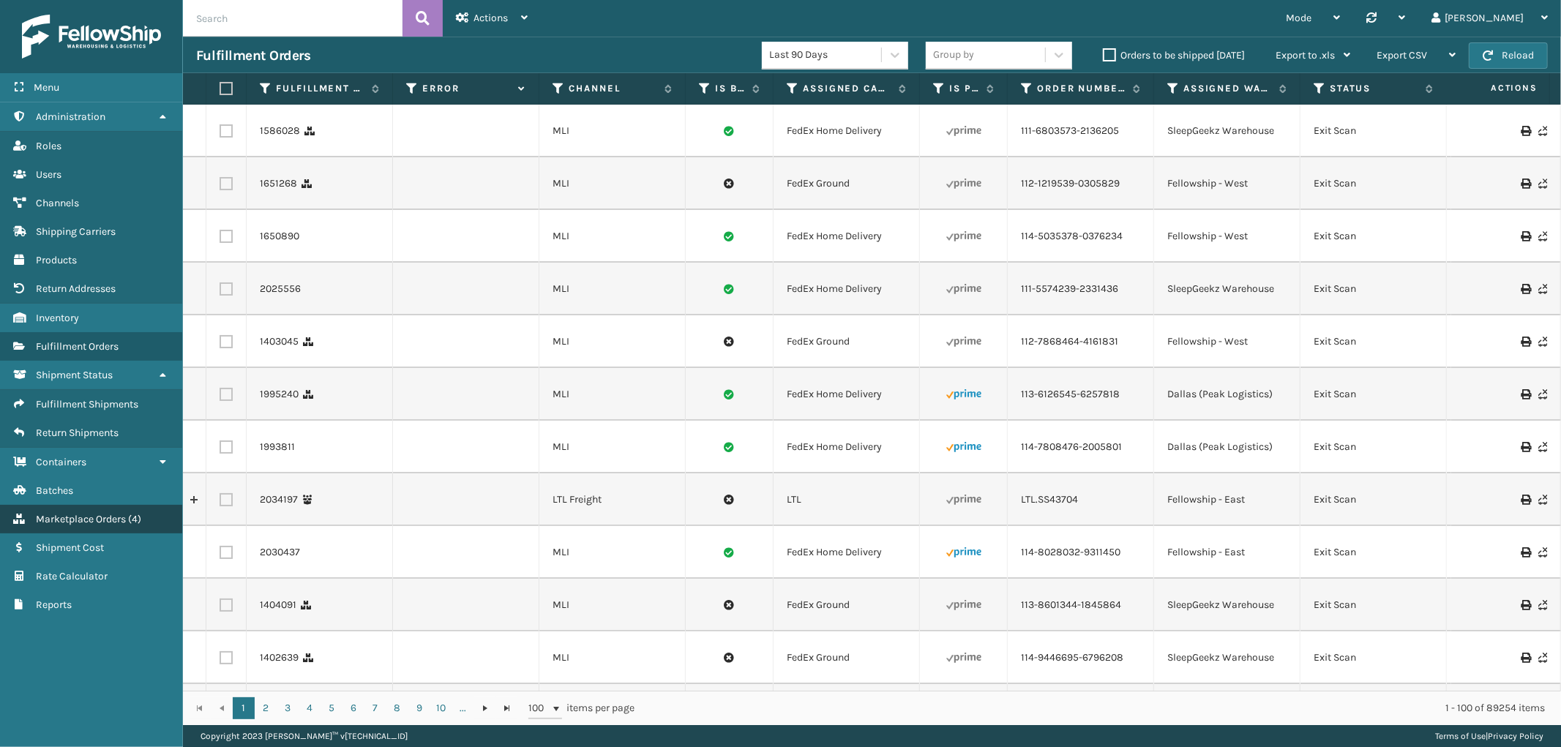
click at [89, 513] on span "Marketplace Orders" at bounding box center [81, 519] width 90 height 12
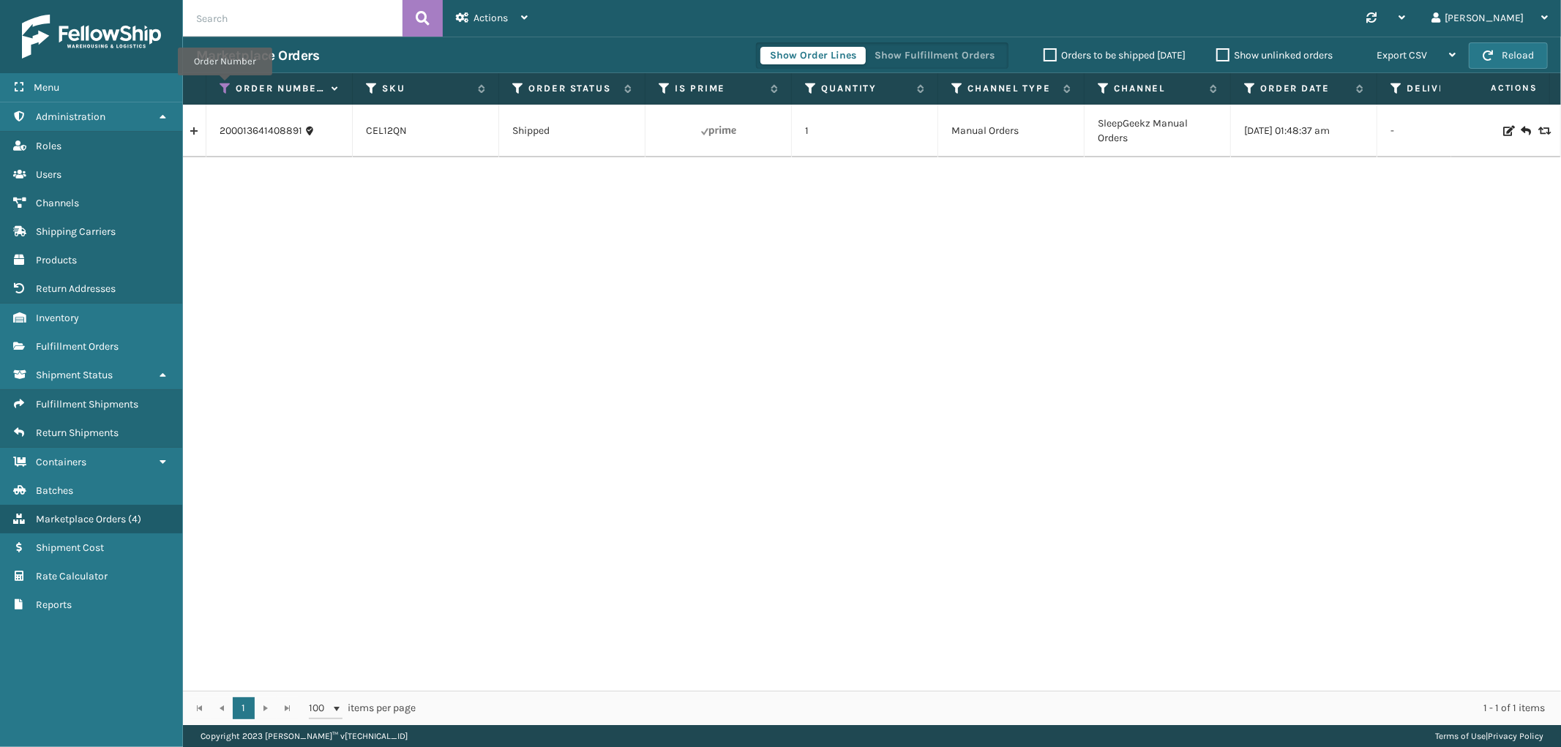
click at [225, 86] on icon at bounding box center [226, 88] width 12 height 13
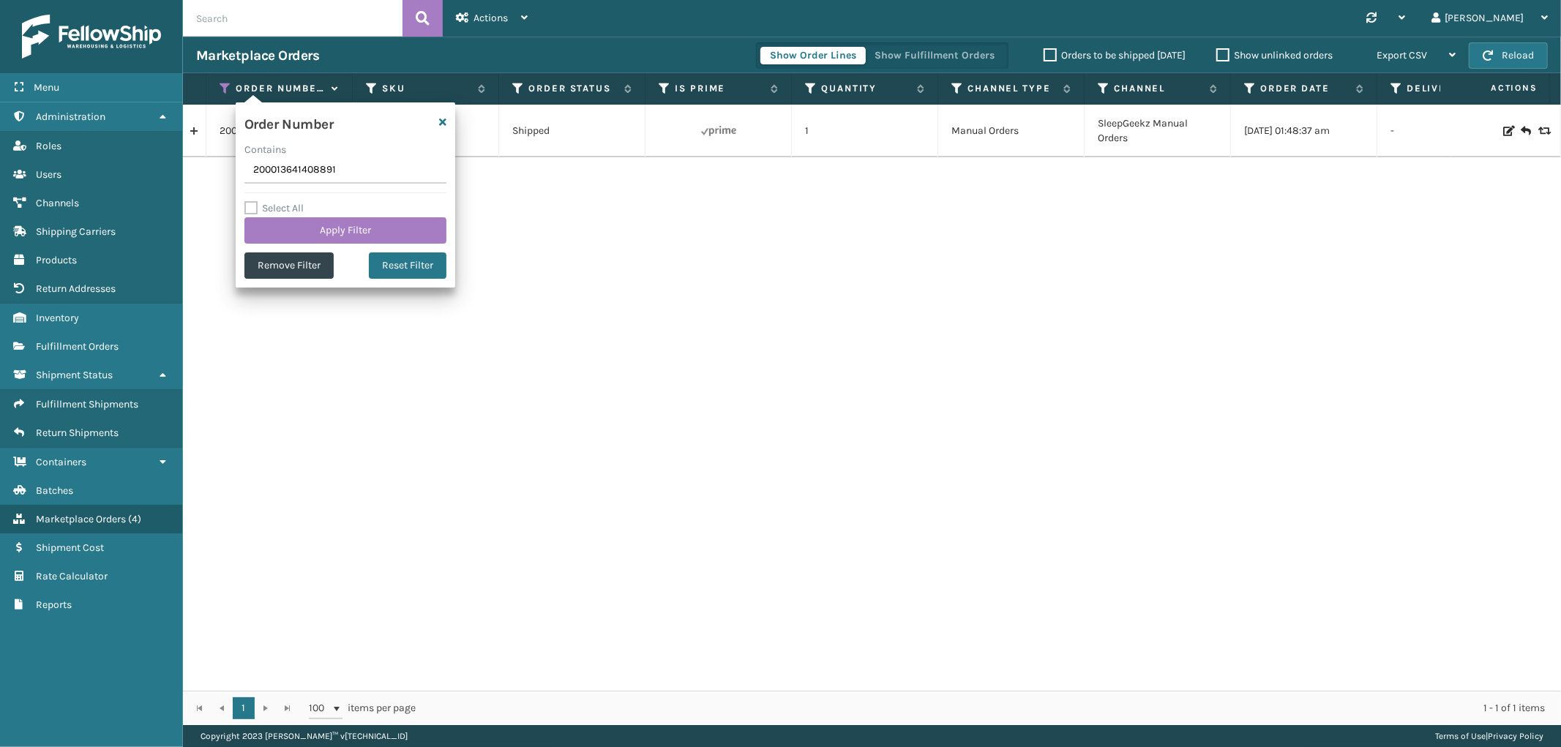
click at [267, 171] on input "200013641408891" at bounding box center [346, 170] width 202 height 26
type input "114-3878360-7198660"
click at [283, 239] on button "Apply Filter" at bounding box center [346, 230] width 202 height 26
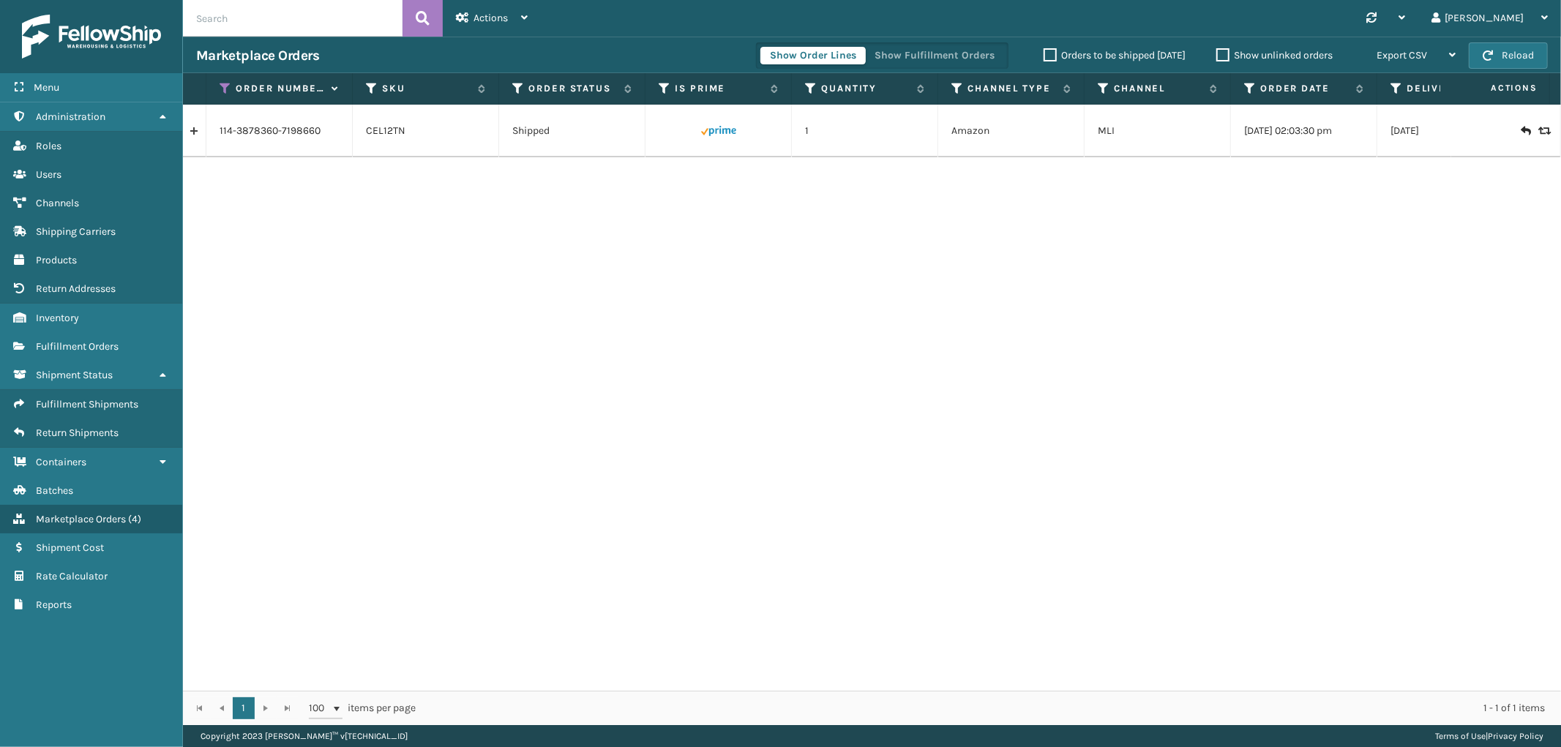
click at [195, 133] on link at bounding box center [194, 130] width 23 height 23
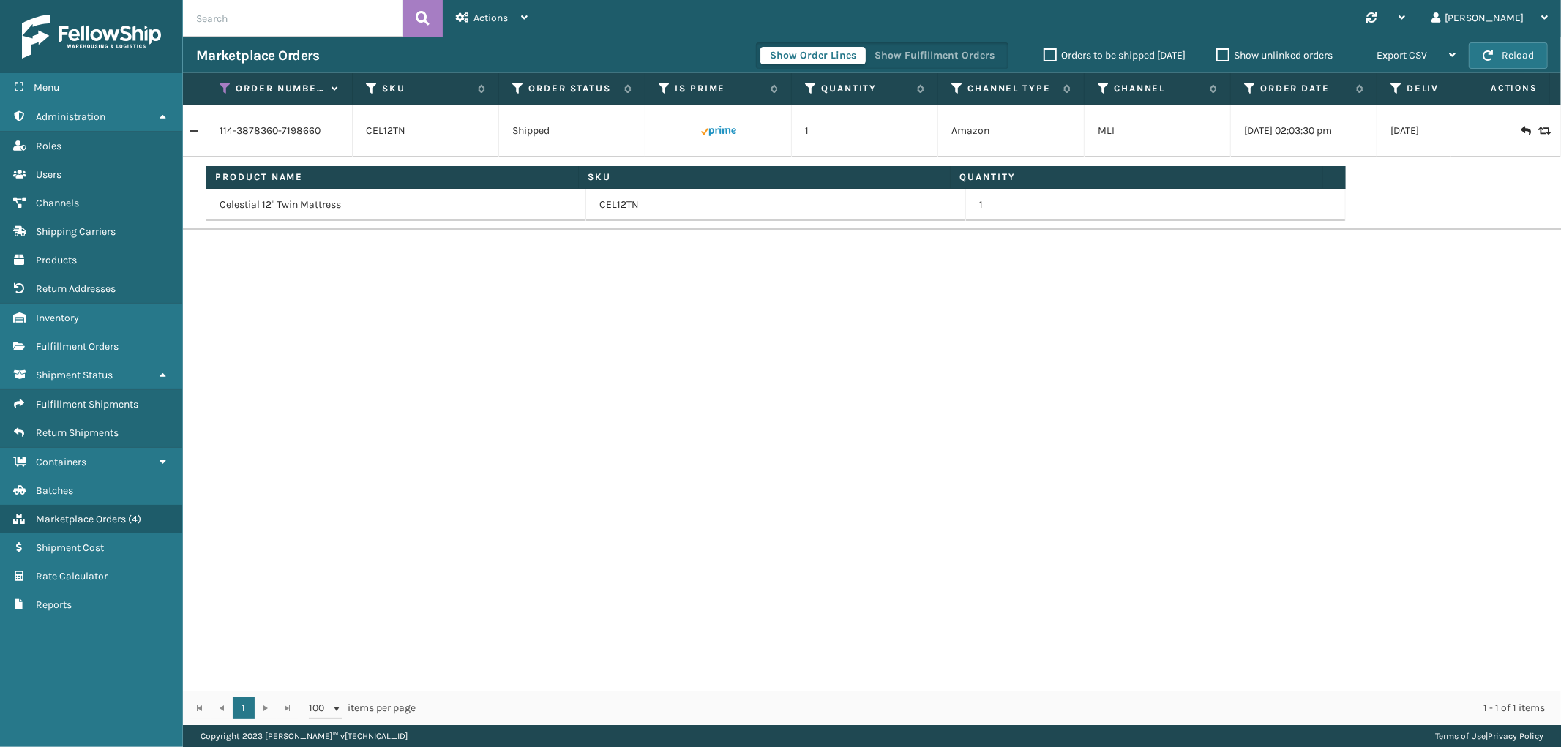
click at [933, 45] on div "Show Order Lines Show Fulfillment Orders" at bounding box center [882, 55] width 253 height 26
click at [933, 49] on button "Show Fulfillment Orders" at bounding box center [934, 56] width 139 height 18
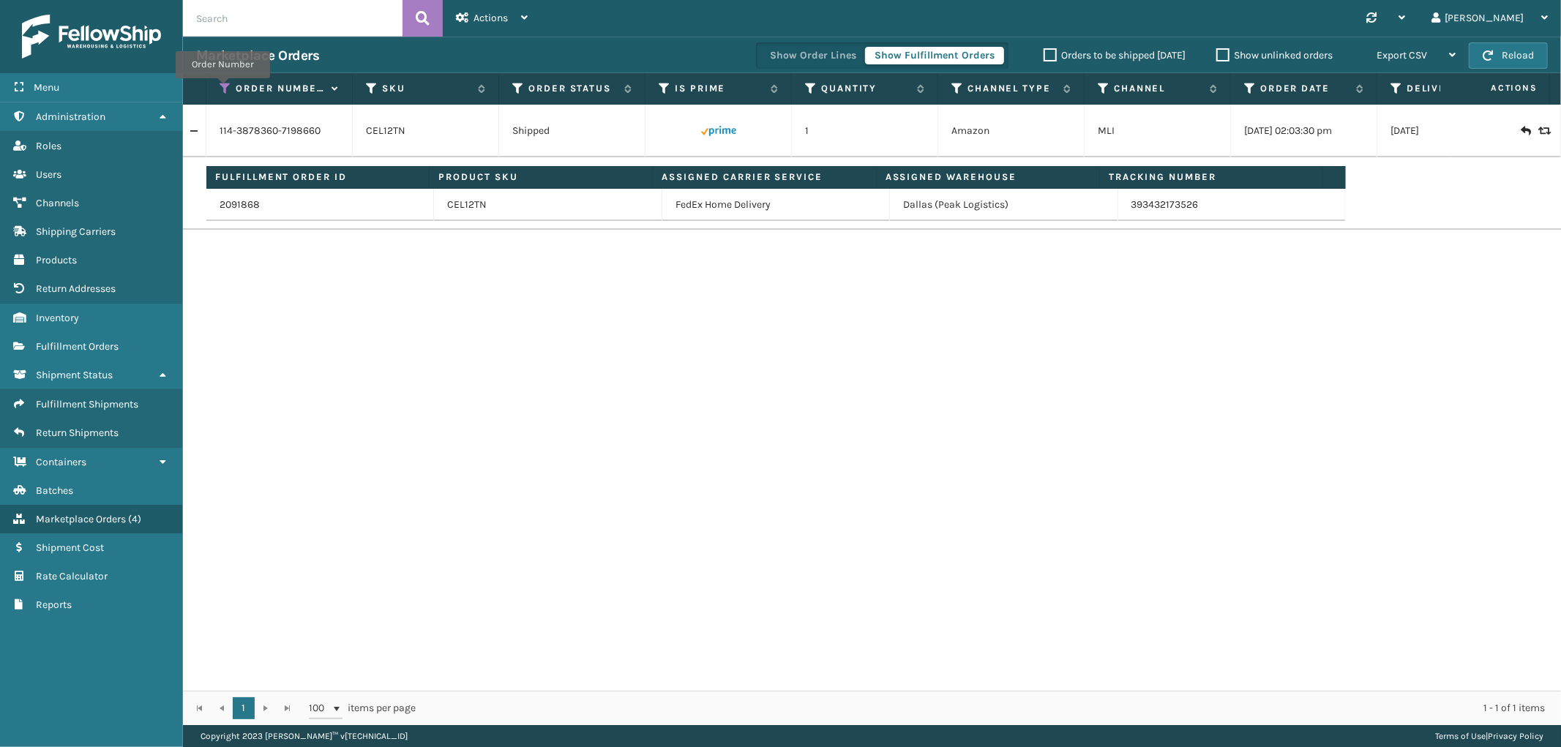
click at [223, 89] on icon at bounding box center [226, 88] width 12 height 13
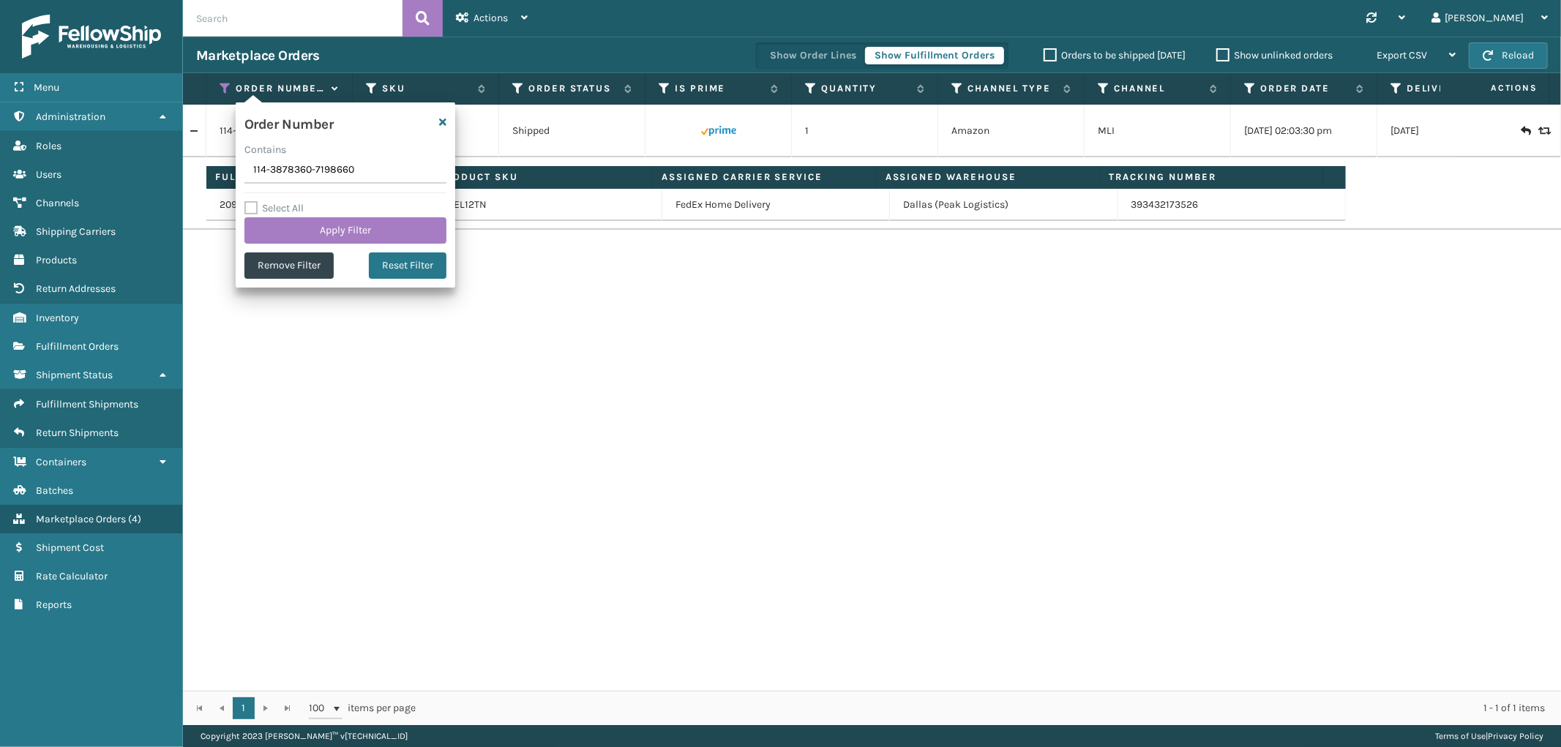
click at [294, 171] on input "114-3878360-7198660" at bounding box center [346, 170] width 202 height 26
type input "114-5017755-0640233"
click at [311, 231] on button "Apply Filter" at bounding box center [346, 230] width 202 height 26
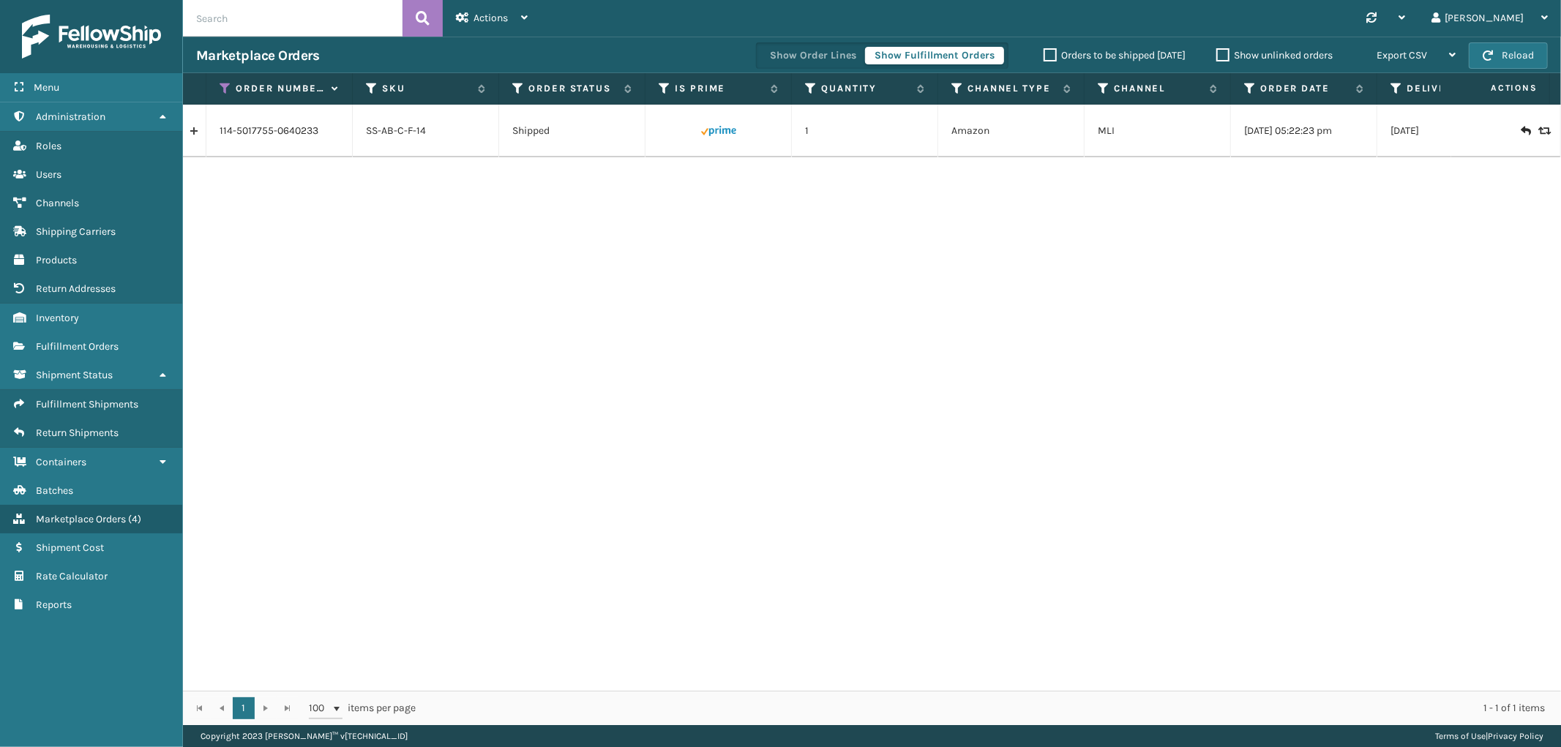
click at [191, 128] on link at bounding box center [194, 130] width 23 height 23
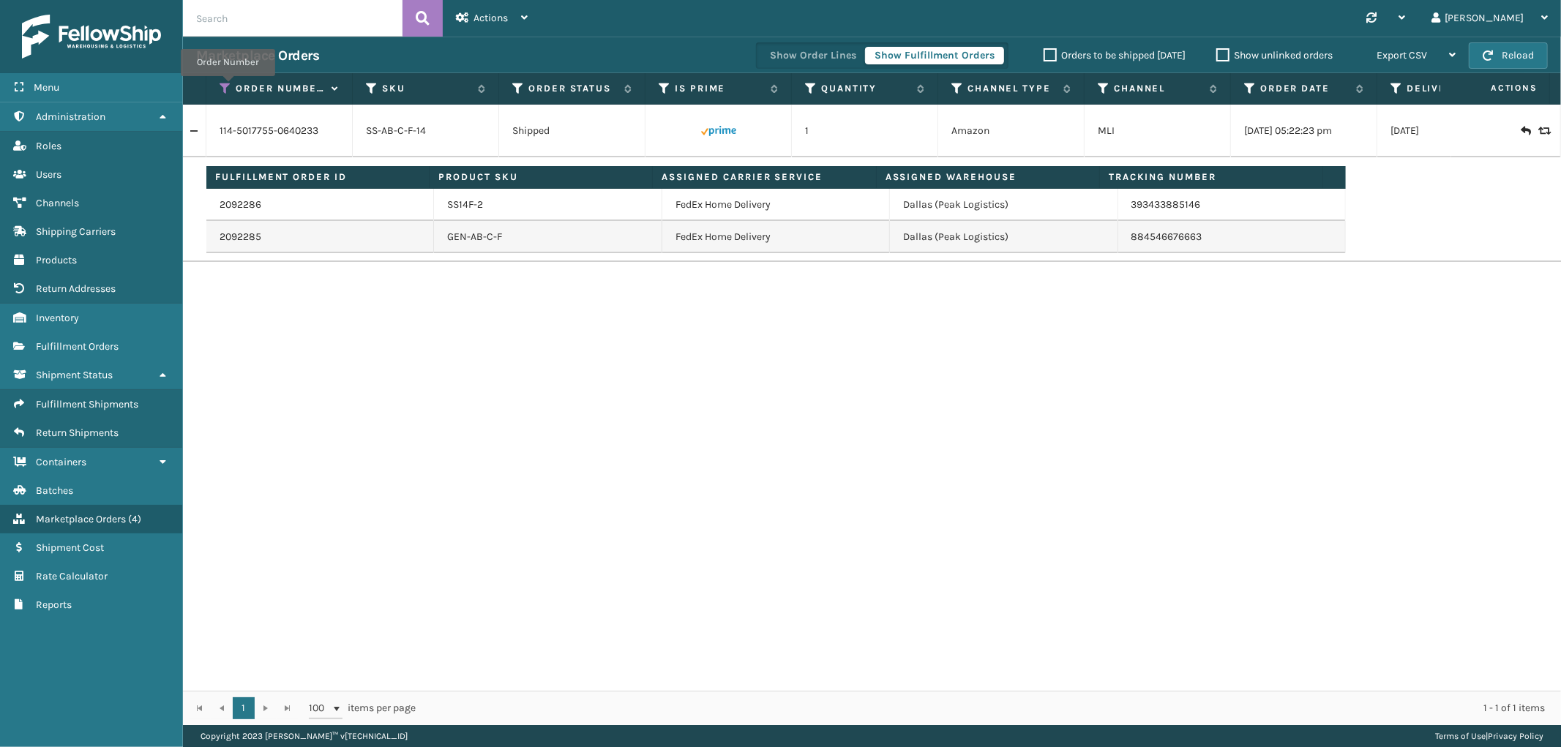
click at [227, 86] on icon at bounding box center [226, 88] width 12 height 13
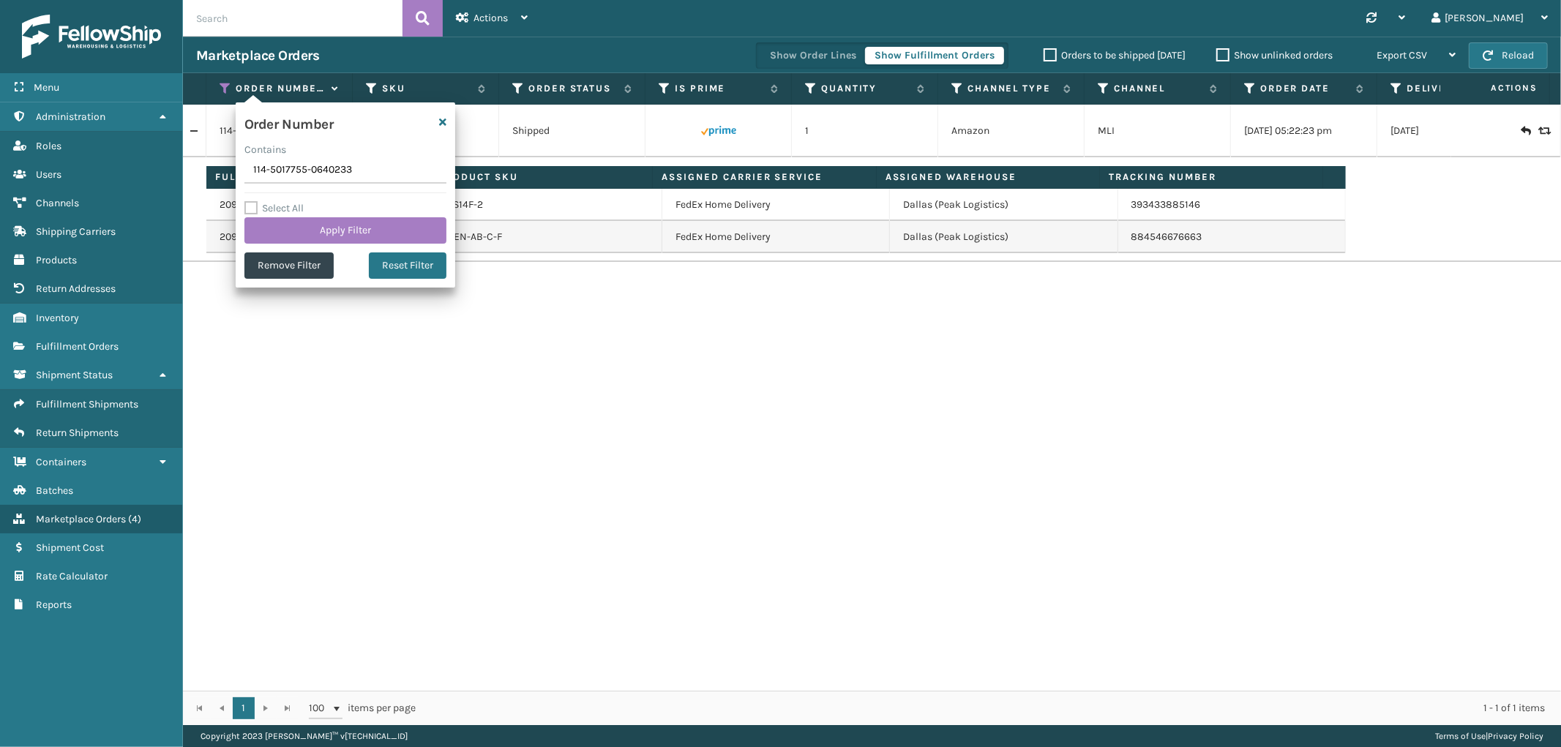
click at [287, 176] on input "114-5017755-0640233" at bounding box center [346, 170] width 202 height 26
click at [288, 177] on input "114-114-6020231-8133062-0640233" at bounding box center [346, 170] width 202 height 26
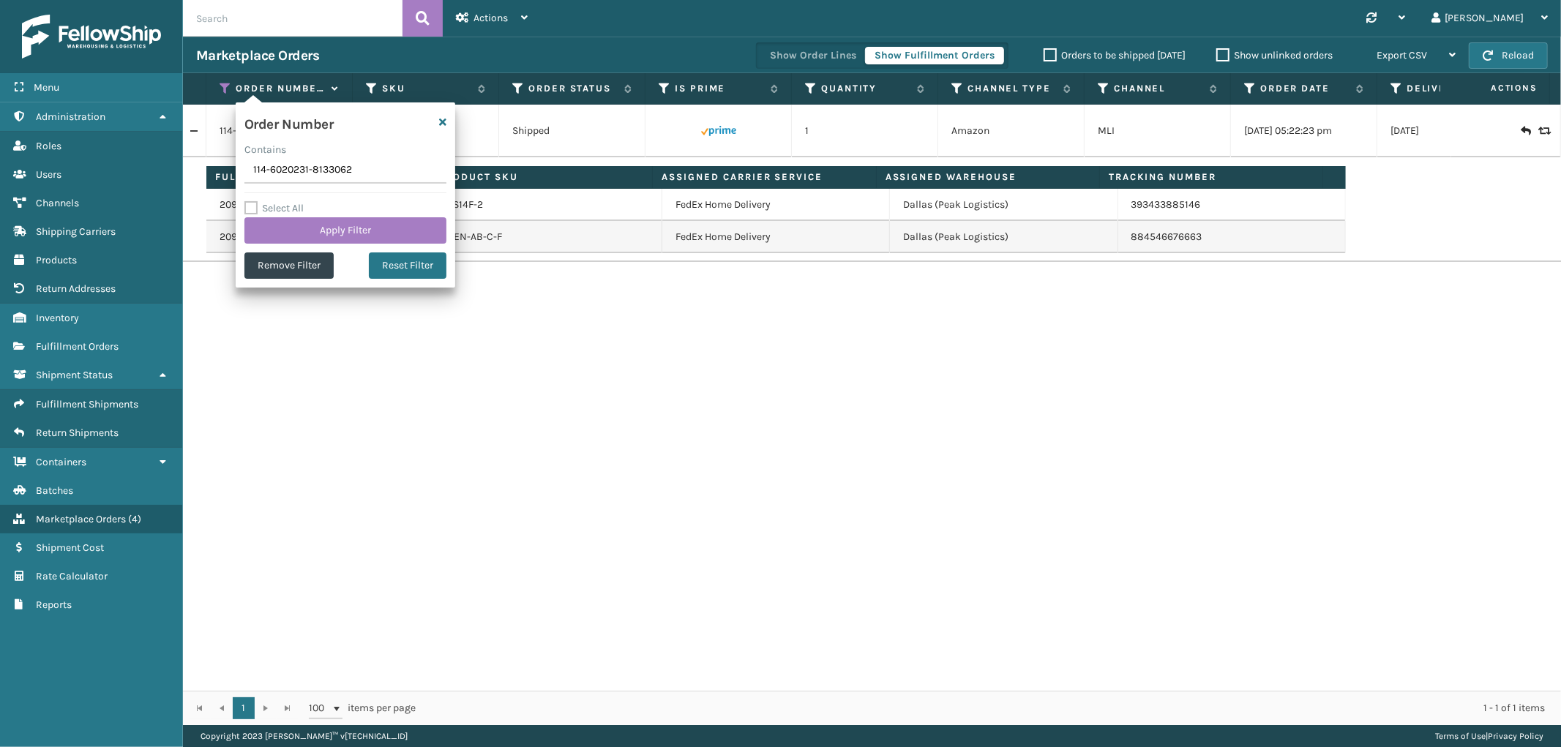
type input "114-6020231-8133062"
click at [301, 214] on div "Select All Apply Filter" at bounding box center [346, 222] width 202 height 44
click at [302, 227] on button "Apply Filter" at bounding box center [346, 230] width 202 height 26
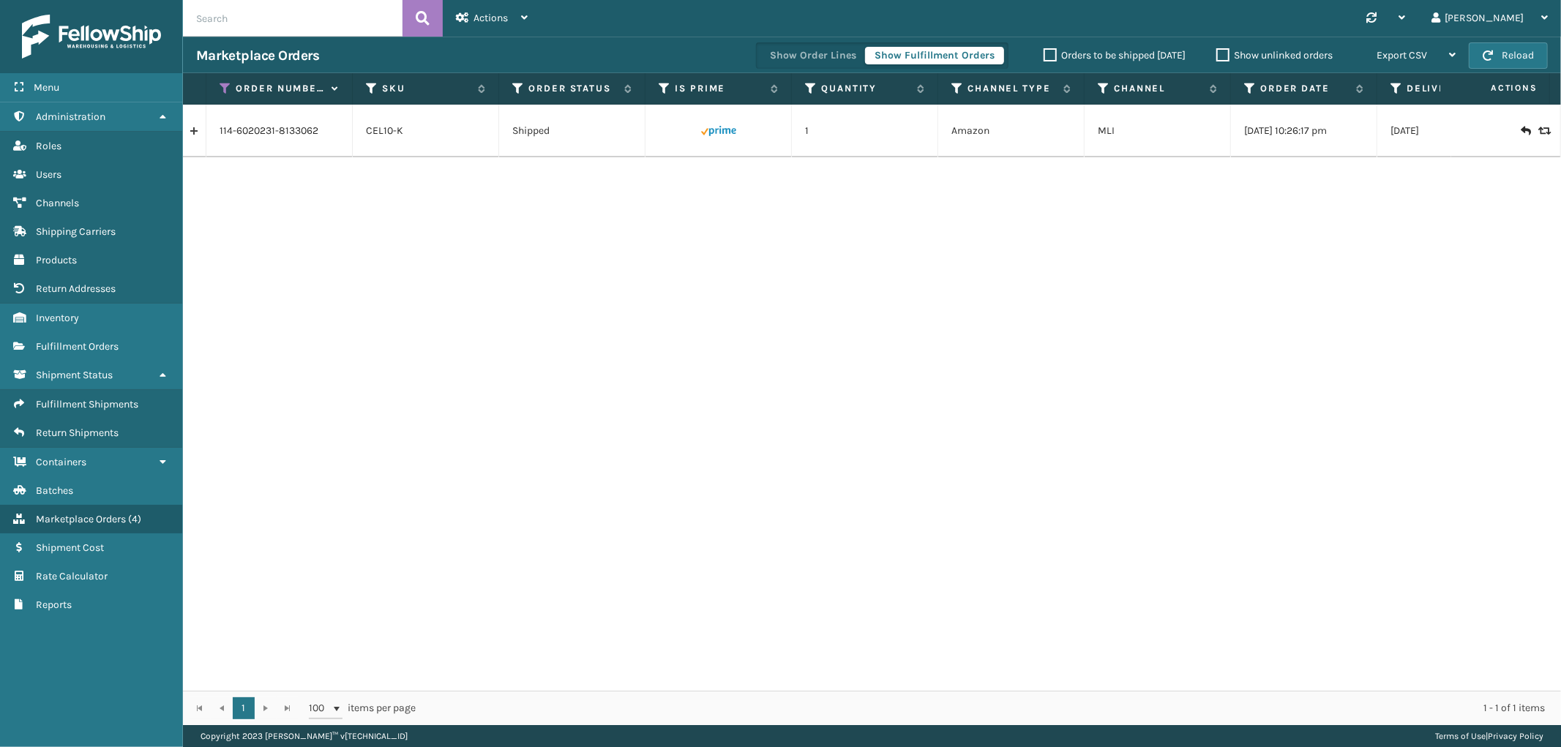
click at [189, 129] on link at bounding box center [194, 130] width 23 height 23
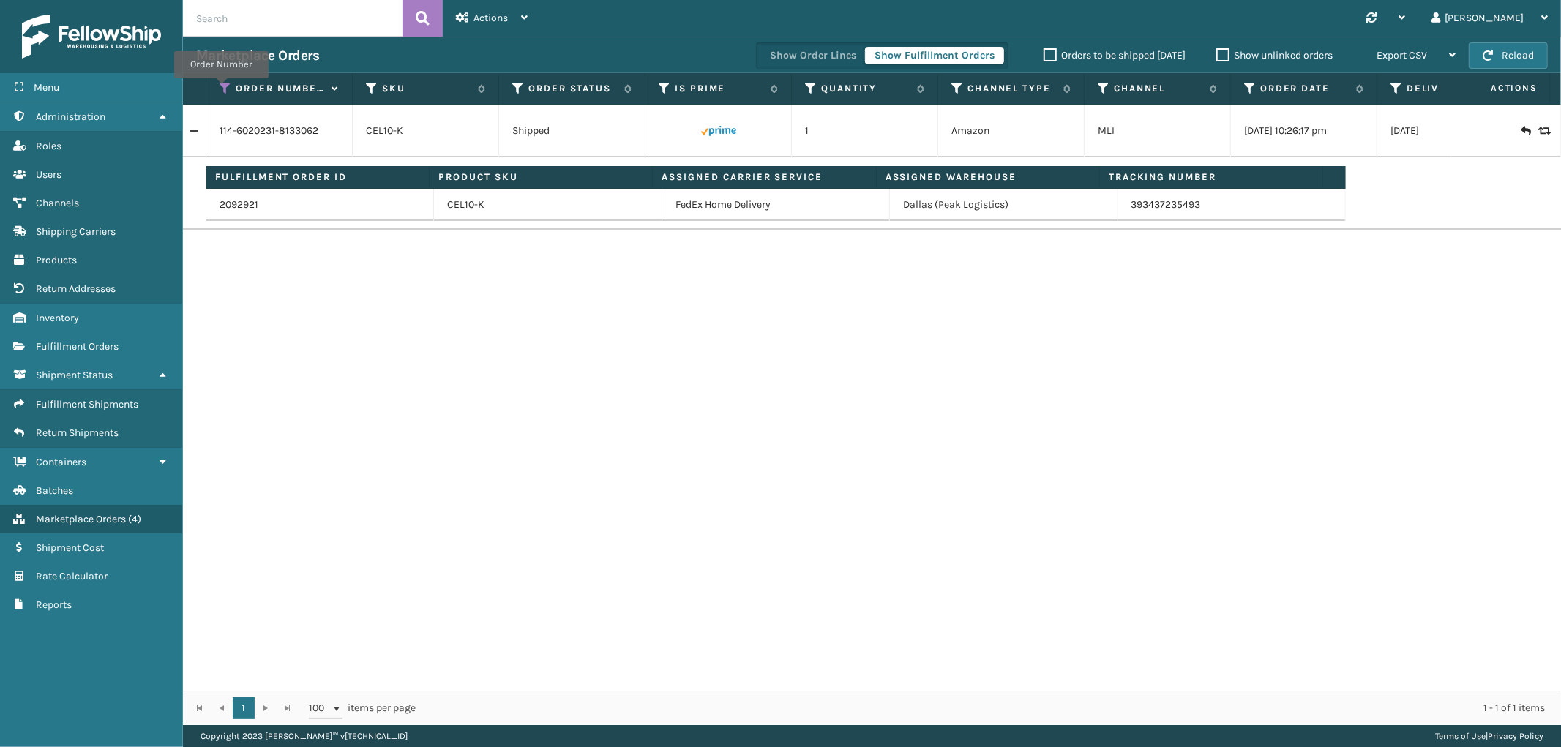
click at [221, 89] on icon at bounding box center [226, 88] width 12 height 13
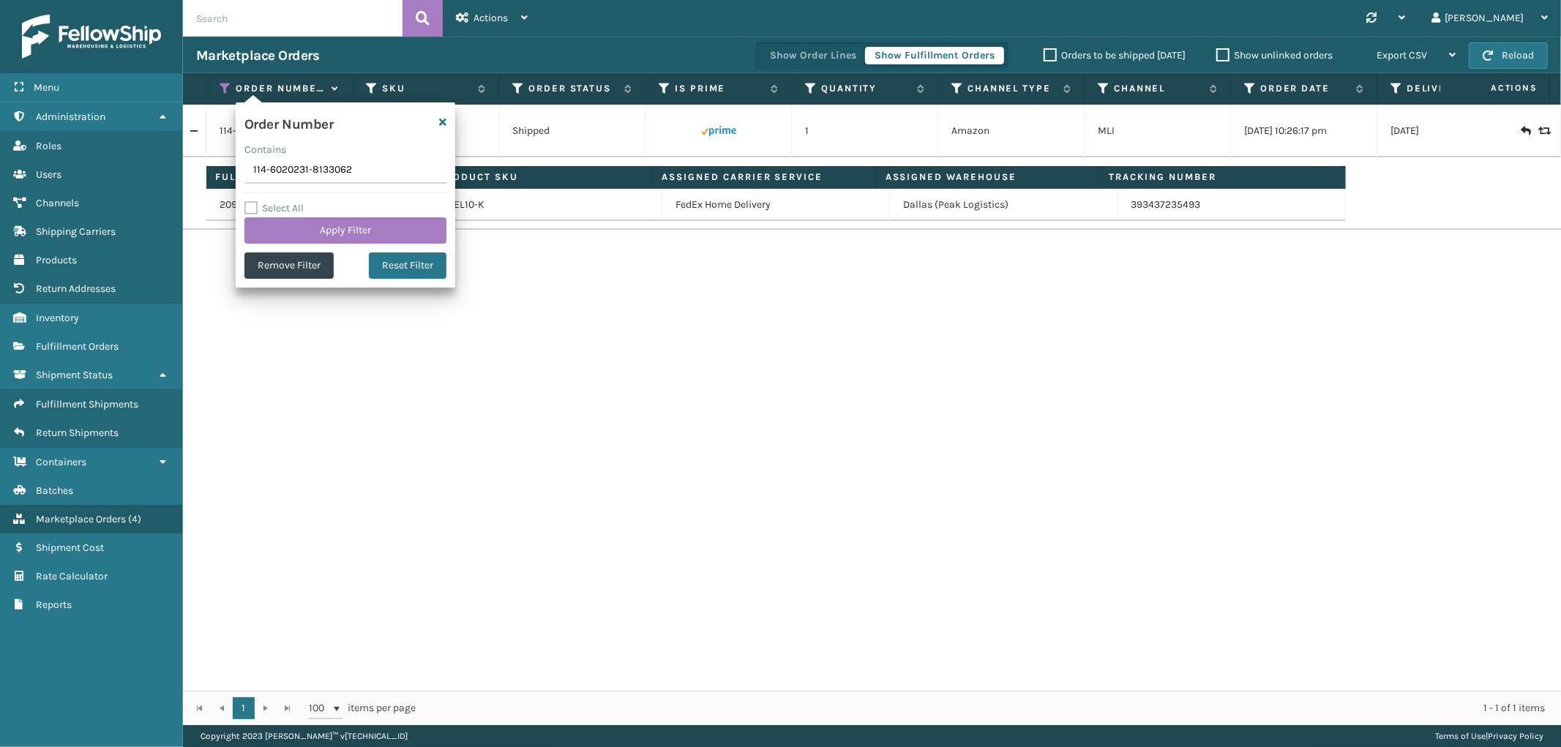
click at [269, 168] on input "114-6020231-8133062" at bounding box center [346, 170] width 202 height 26
type input "114-6019075-5449824"
click at [283, 223] on button "Apply Filter" at bounding box center [346, 230] width 202 height 26
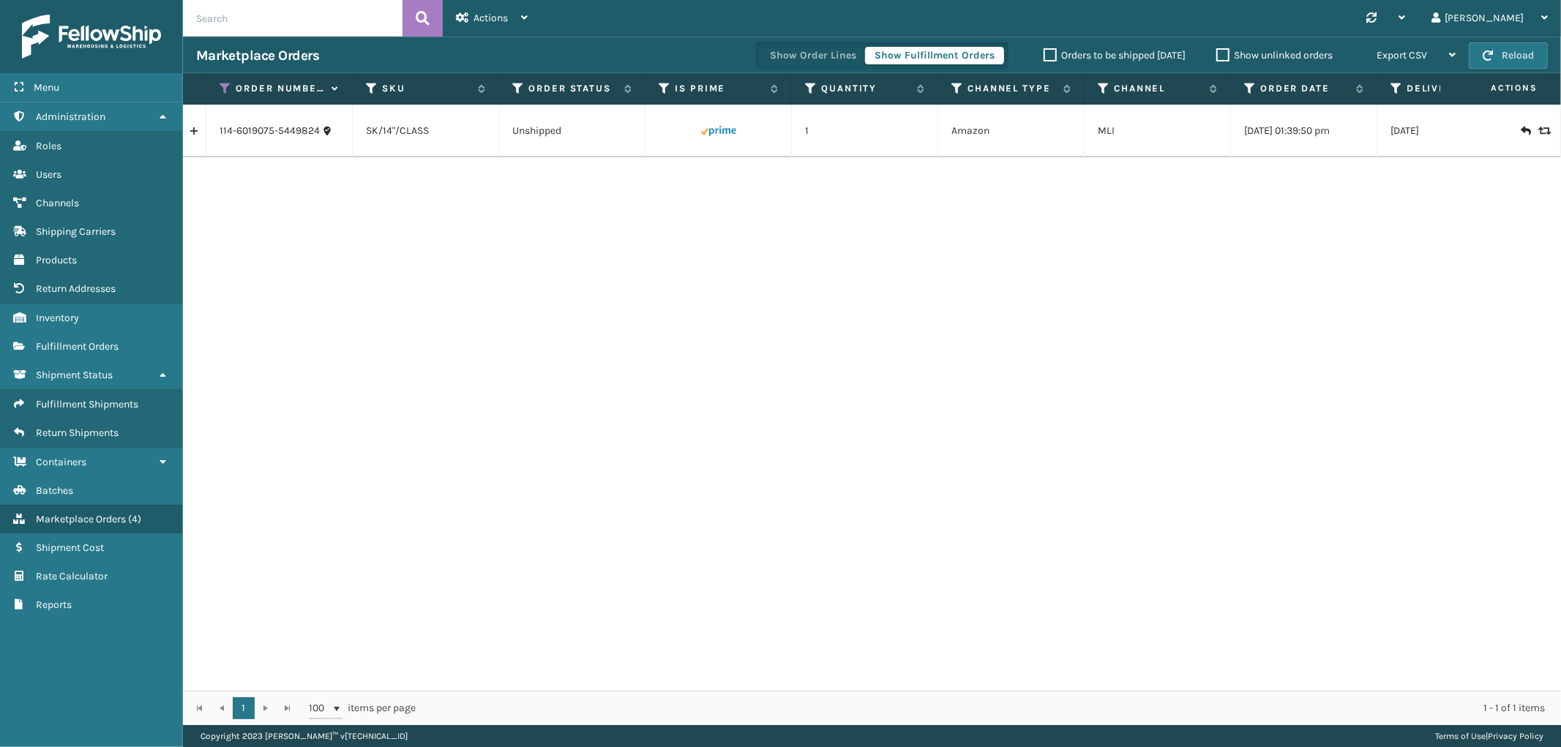
click at [199, 129] on link at bounding box center [194, 130] width 23 height 23
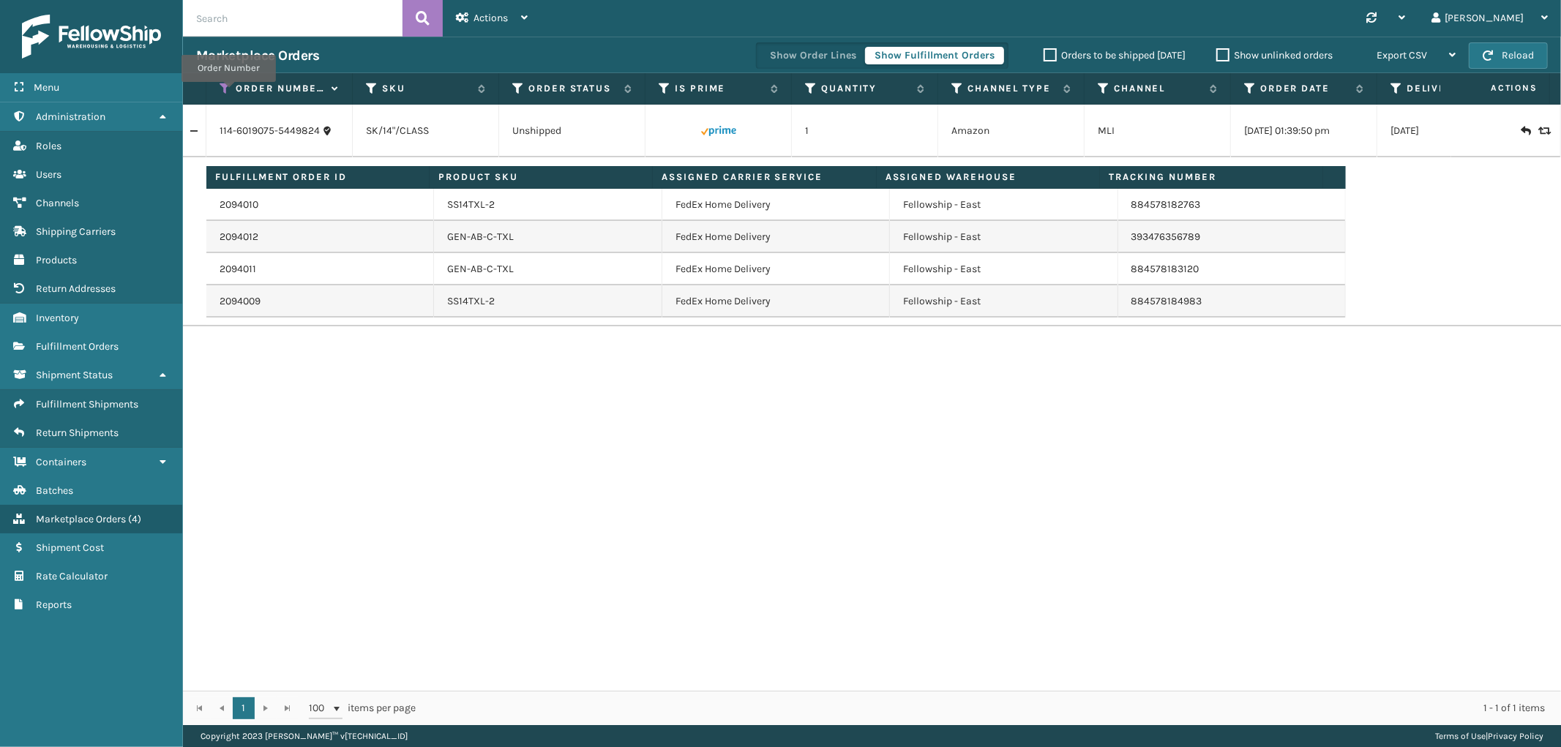
drag, startPoint x: 228, startPoint y: 92, endPoint x: 221, endPoint y: 110, distance: 19.0
click at [228, 92] on icon at bounding box center [226, 88] width 12 height 13
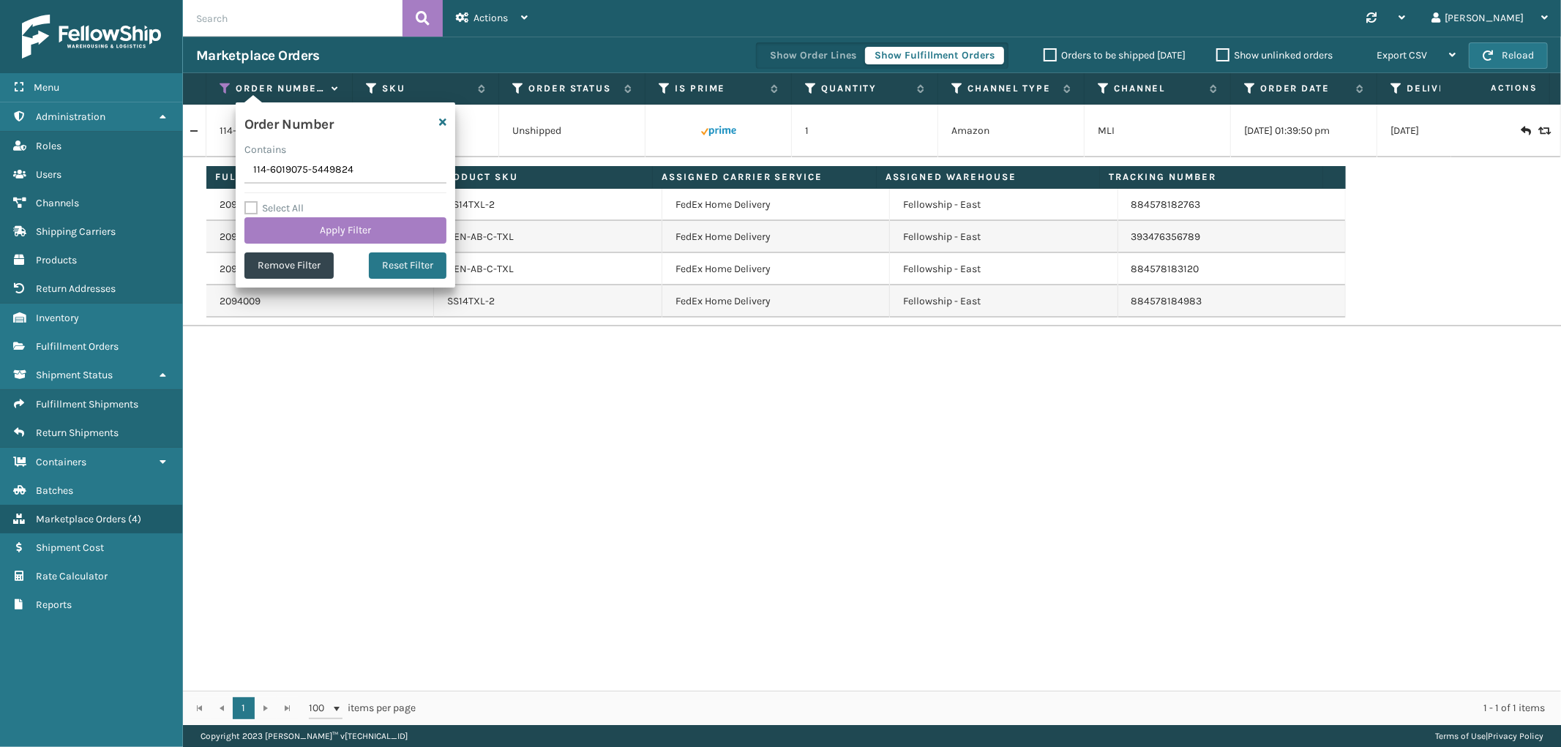
click at [275, 178] on input "114-6019075-5449824" at bounding box center [346, 170] width 202 height 26
type input "113-0955665-6943457"
click at [283, 239] on button "Apply Filter" at bounding box center [346, 230] width 202 height 26
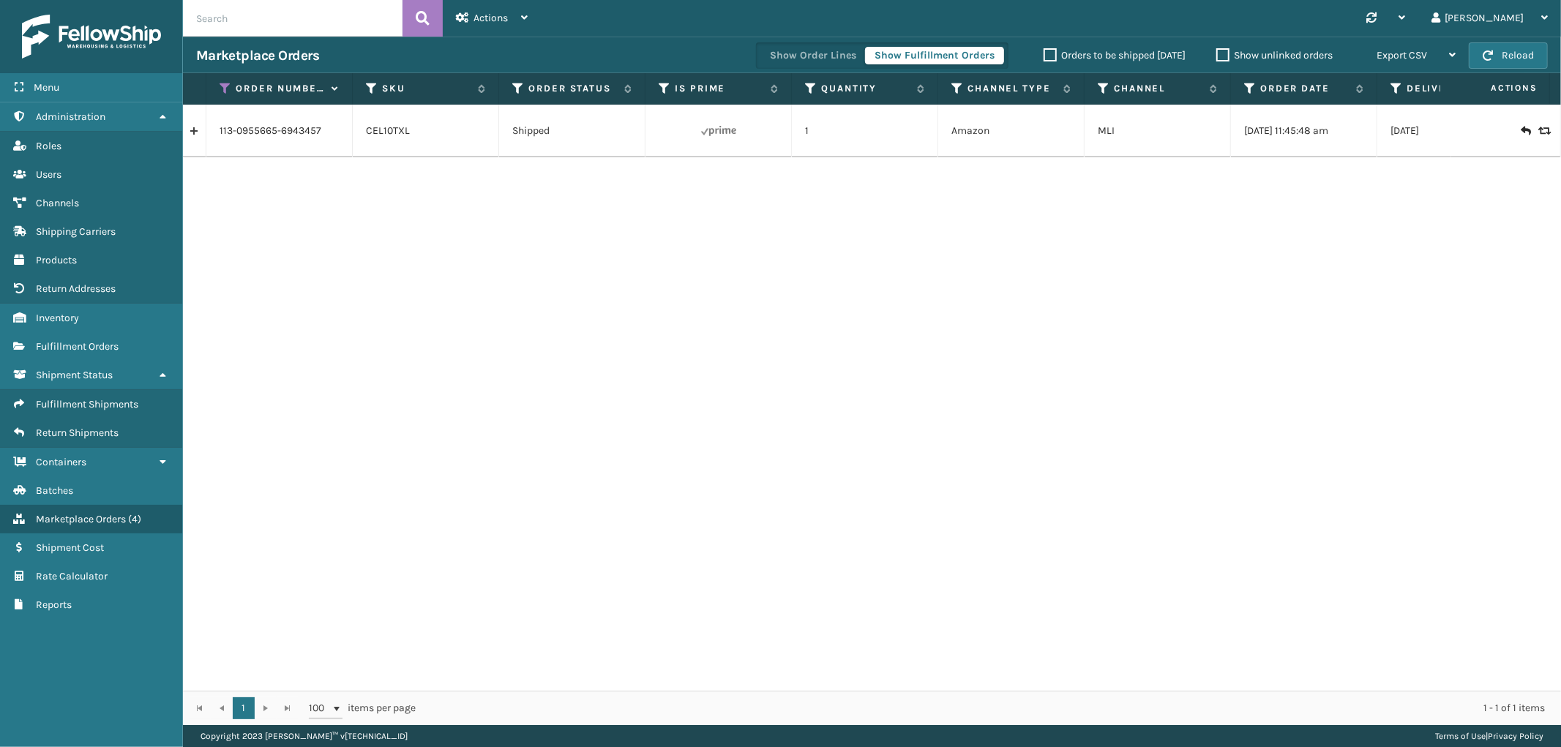
click at [188, 135] on link at bounding box center [194, 130] width 23 height 23
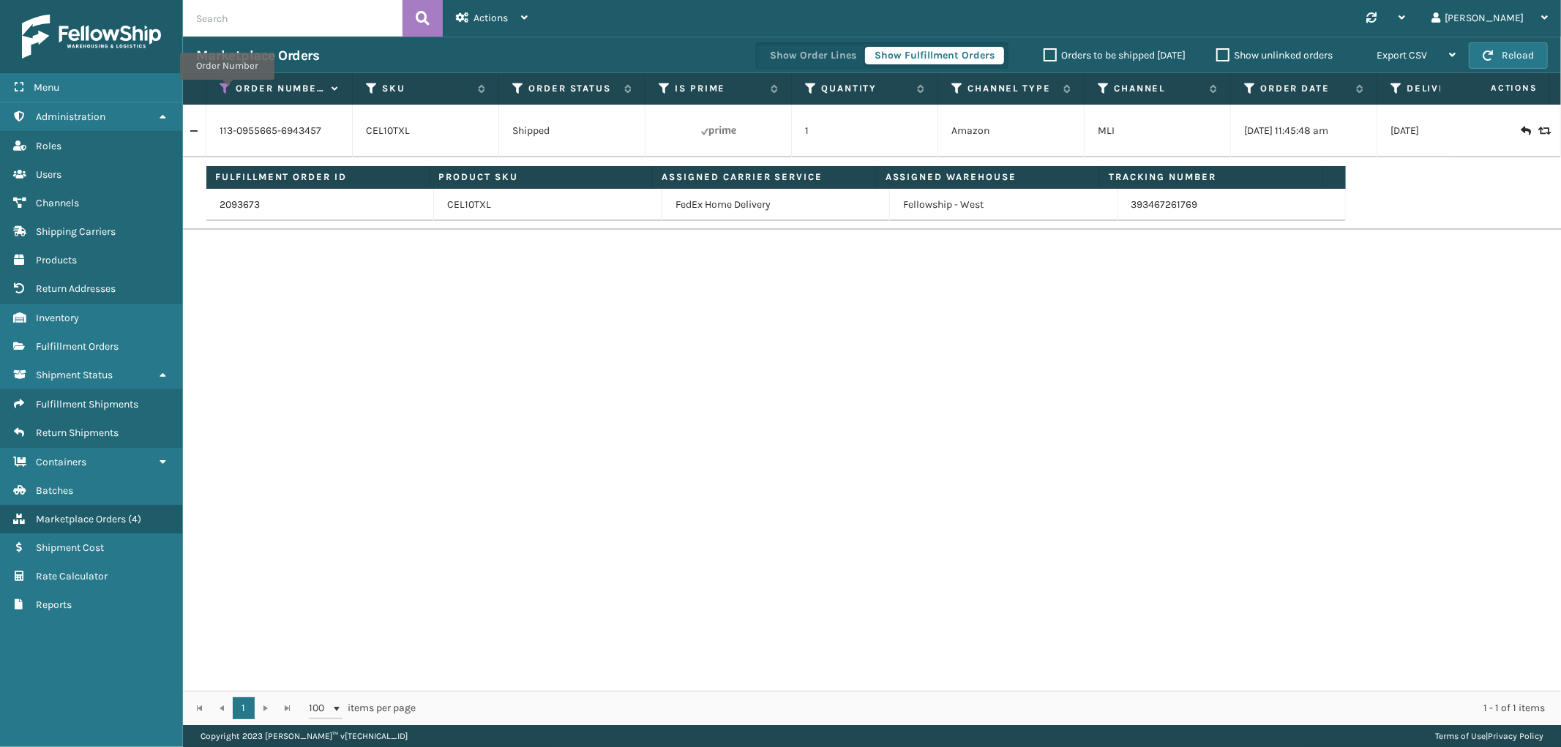
click at [225, 90] on icon at bounding box center [226, 88] width 12 height 13
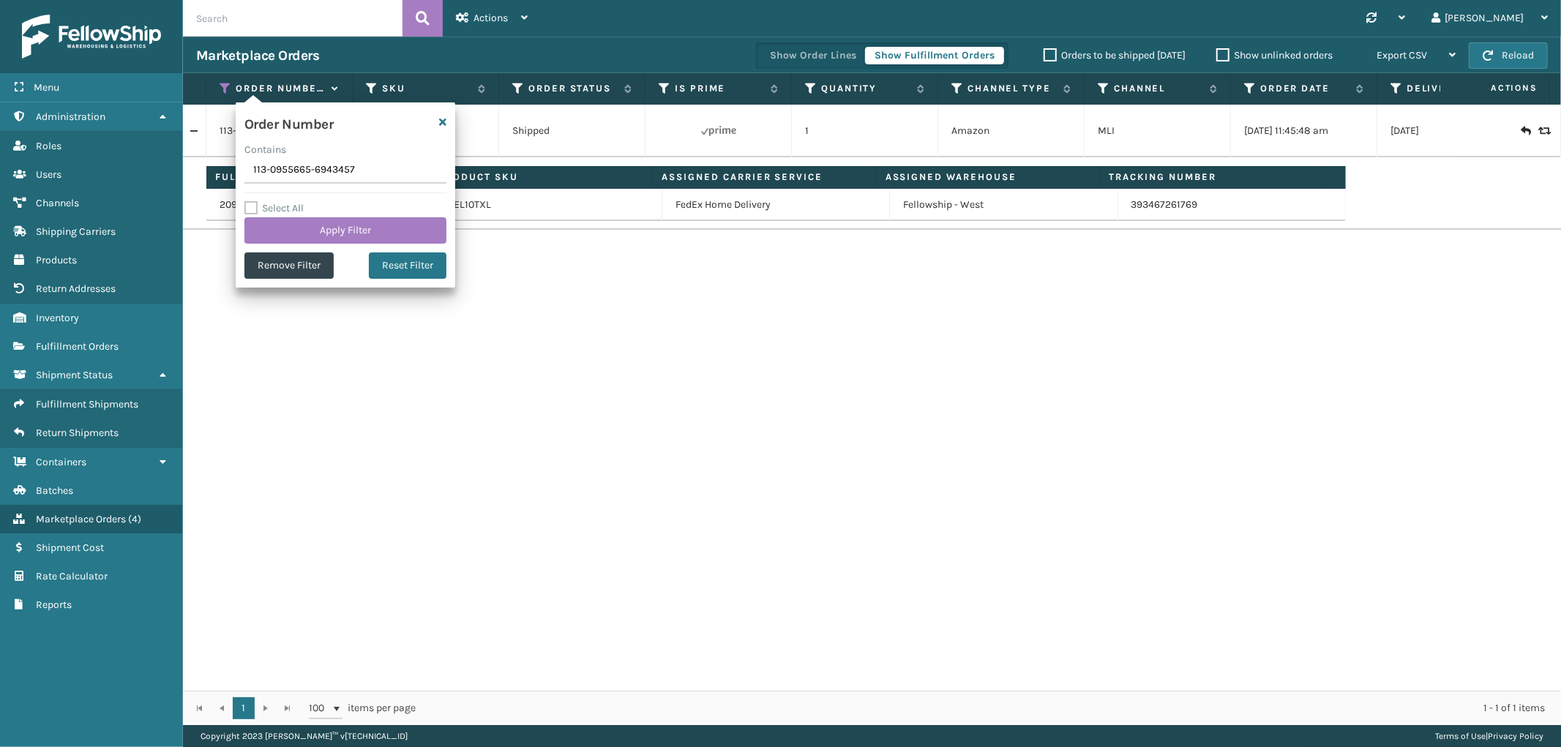
click at [277, 167] on input "113-0955665-6943457" at bounding box center [346, 170] width 202 height 26
click at [278, 167] on input "113-0955665-6943457" at bounding box center [346, 170] width 202 height 26
type input "113-1688227-7505863"
click at [287, 225] on button "Apply Filter" at bounding box center [346, 230] width 202 height 26
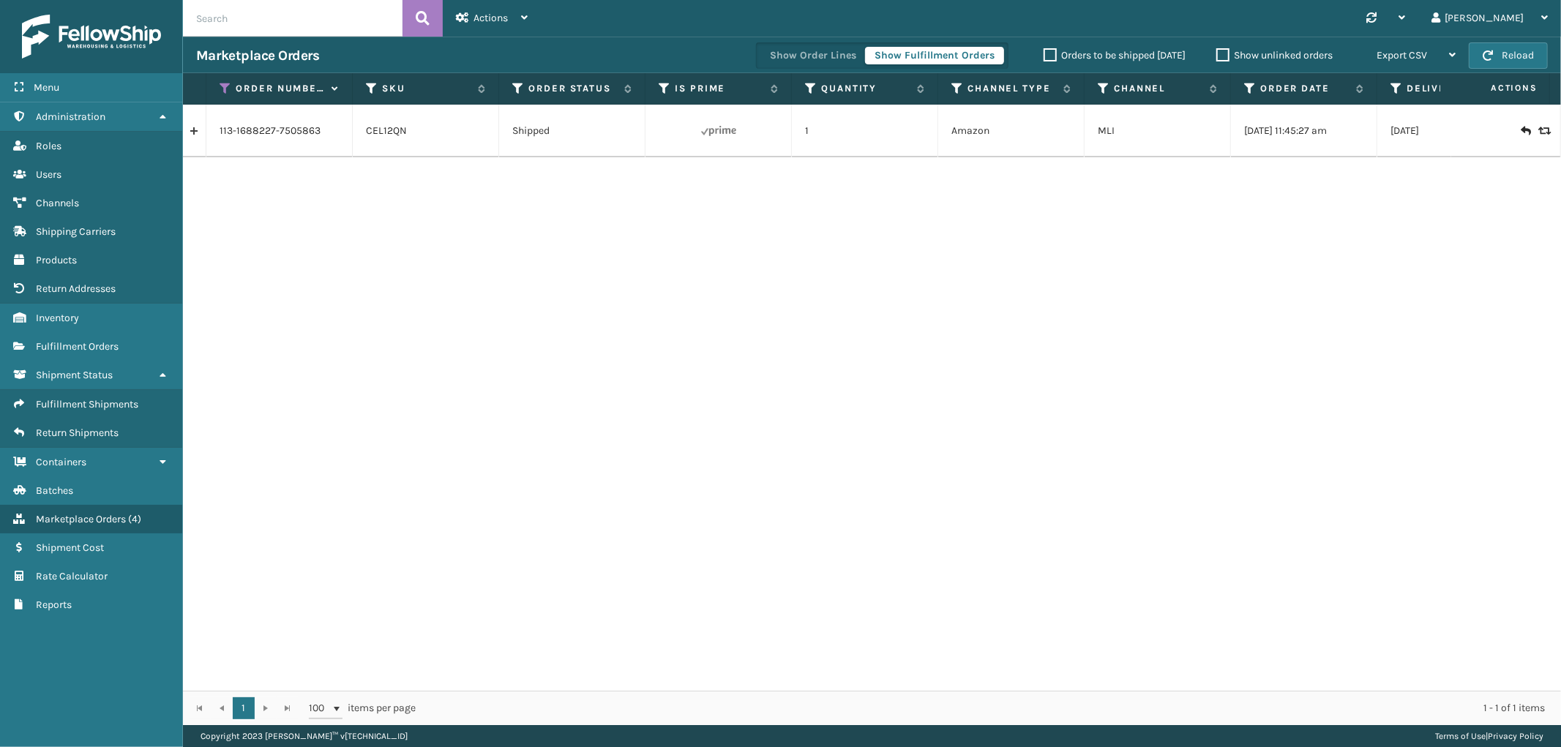
click at [195, 138] on link at bounding box center [194, 130] width 23 height 23
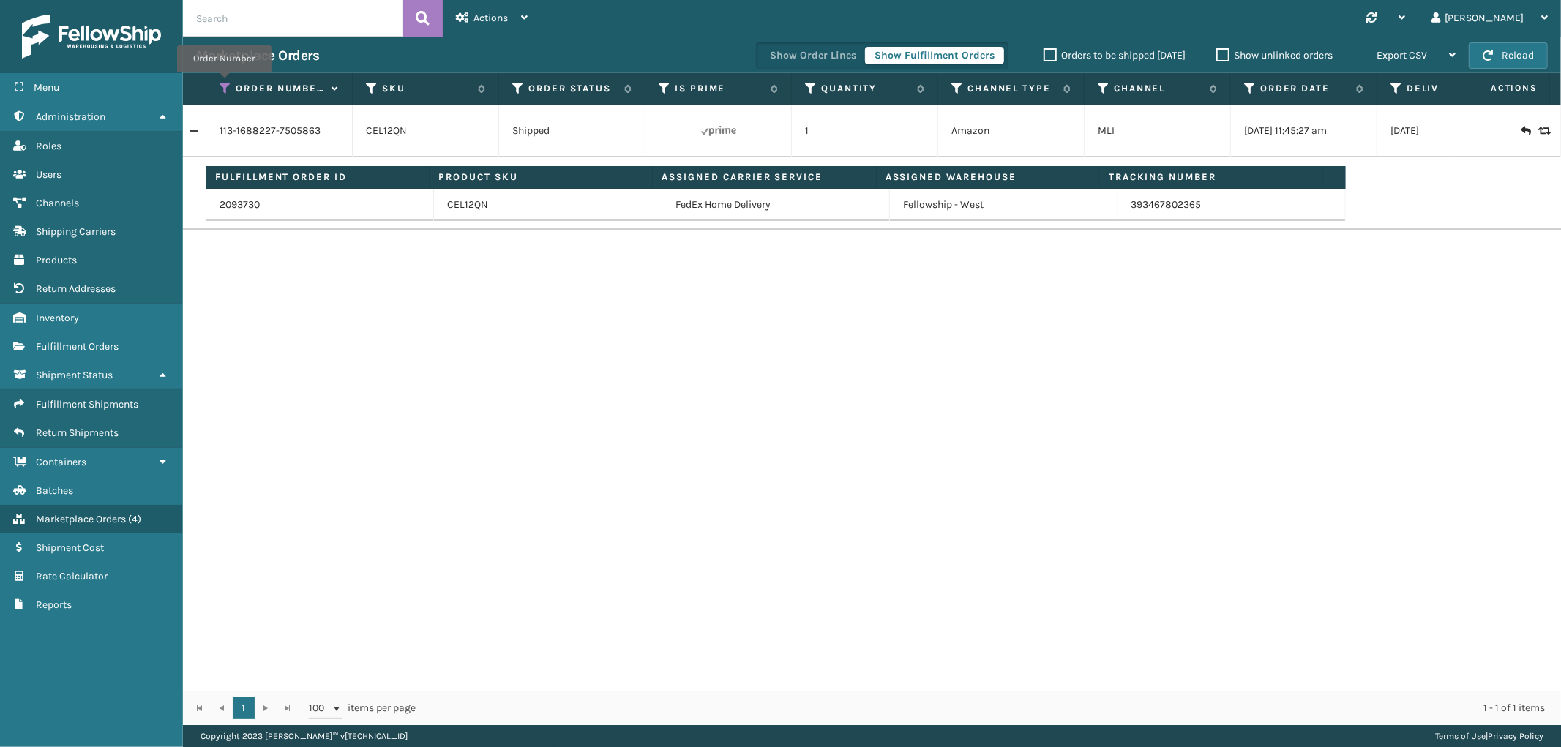
click at [224, 83] on icon at bounding box center [226, 88] width 12 height 13
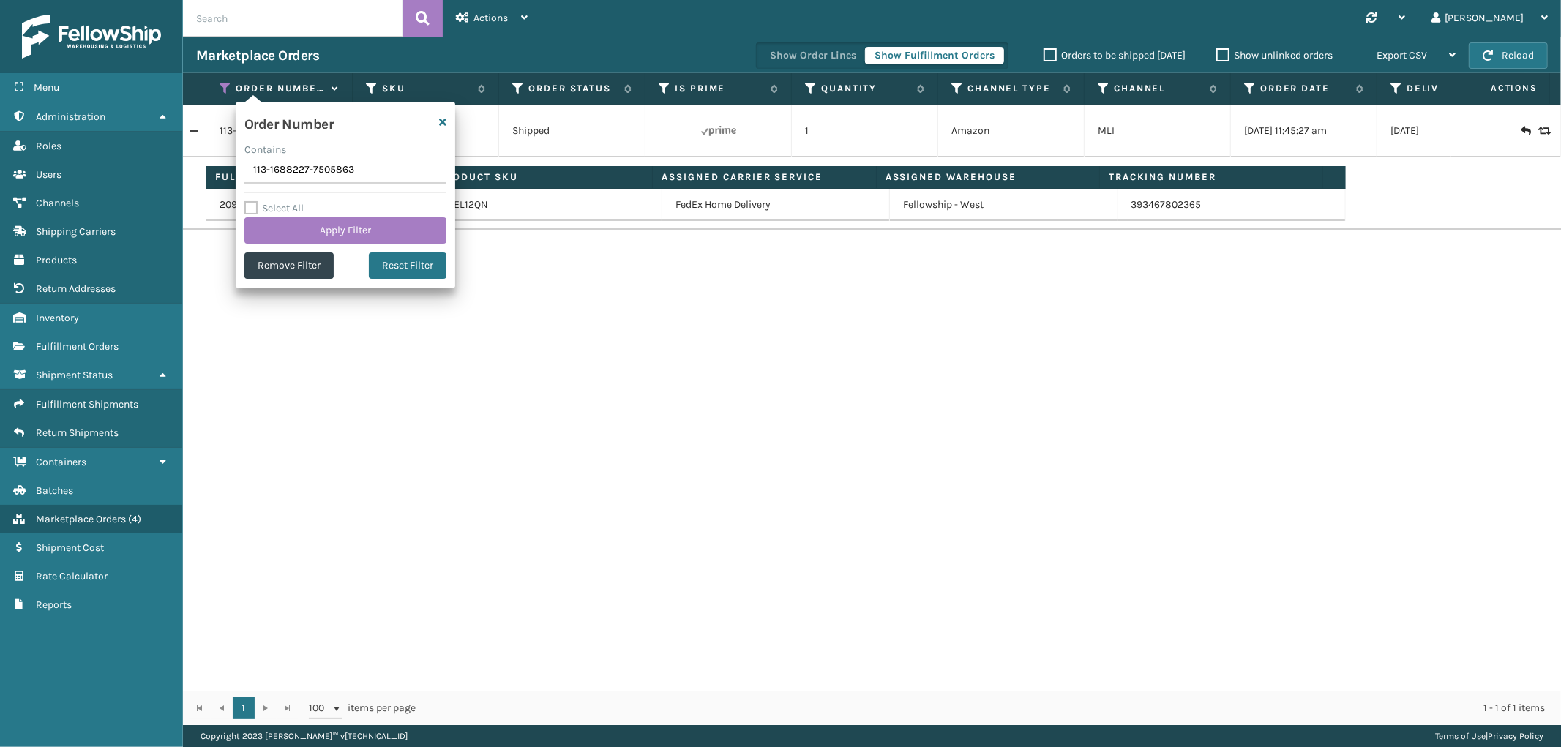
click at [283, 165] on input "113-1688227-7505863" at bounding box center [346, 170] width 202 height 26
type input "113-2272754-1587407"
click at [293, 247] on div "Order Number Contains 113-2272754-1587407 Select All Apply Filter Remove Filter…" at bounding box center [346, 194] width 220 height 185
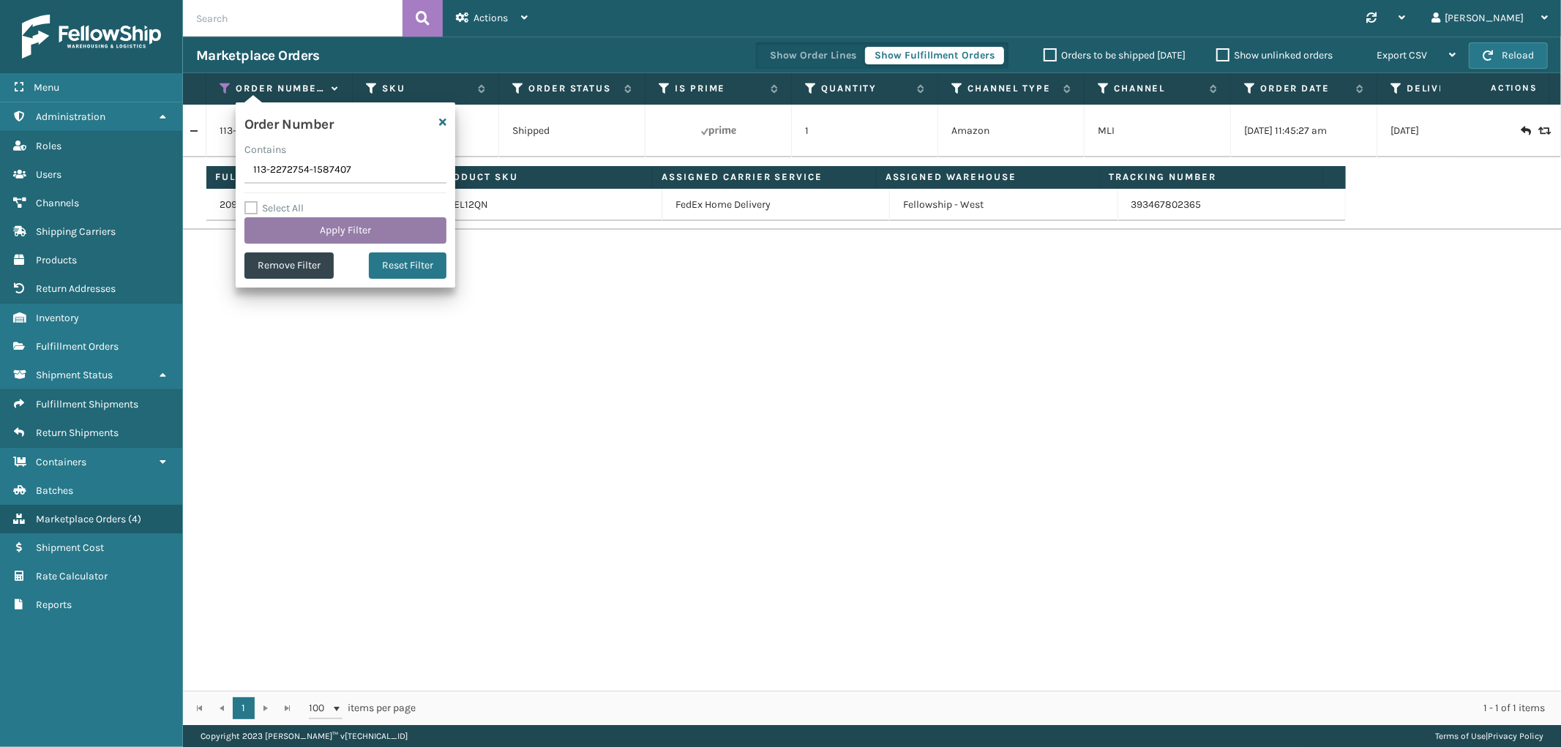
click at [291, 218] on button "Apply Filter" at bounding box center [346, 230] width 202 height 26
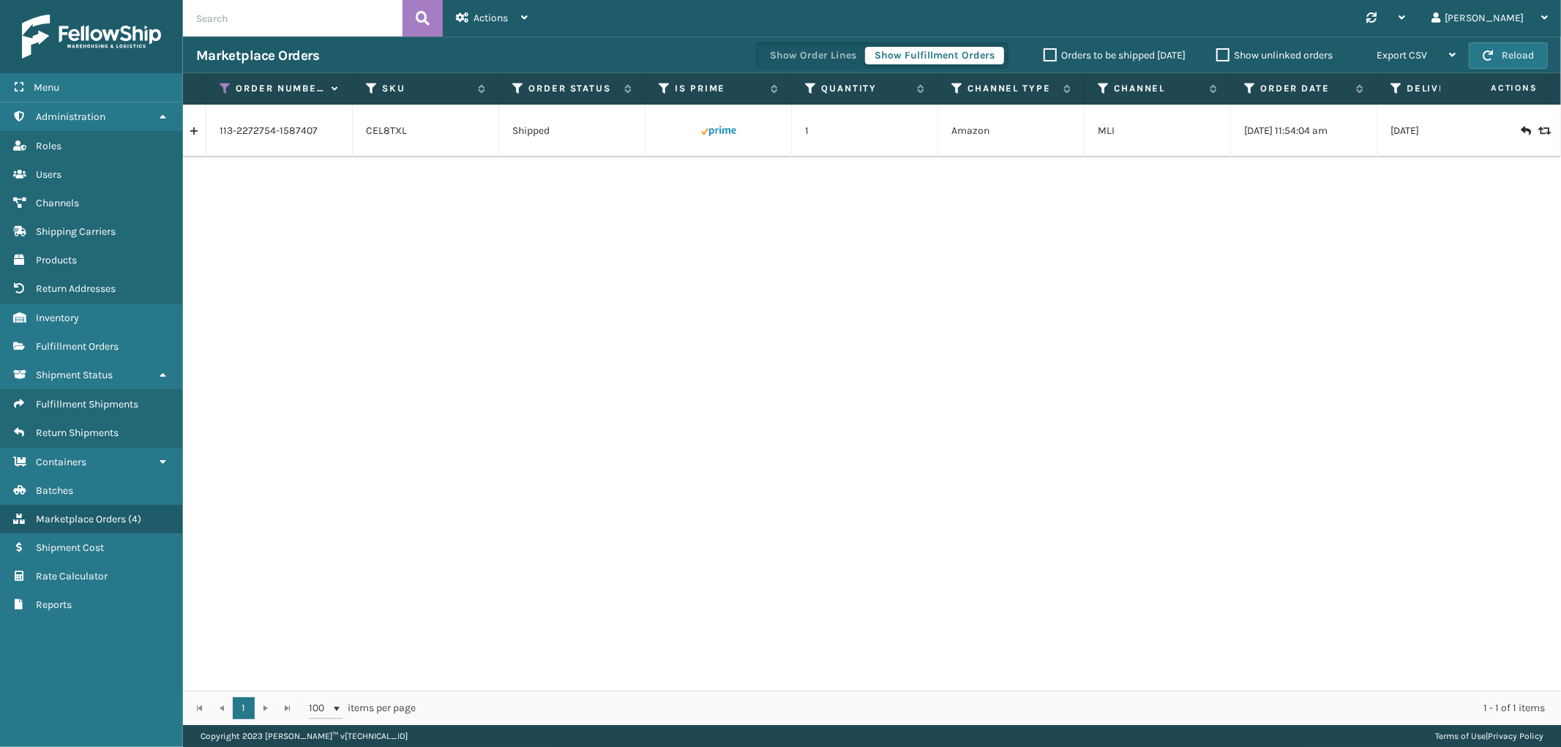
click at [200, 127] on link at bounding box center [194, 130] width 23 height 23
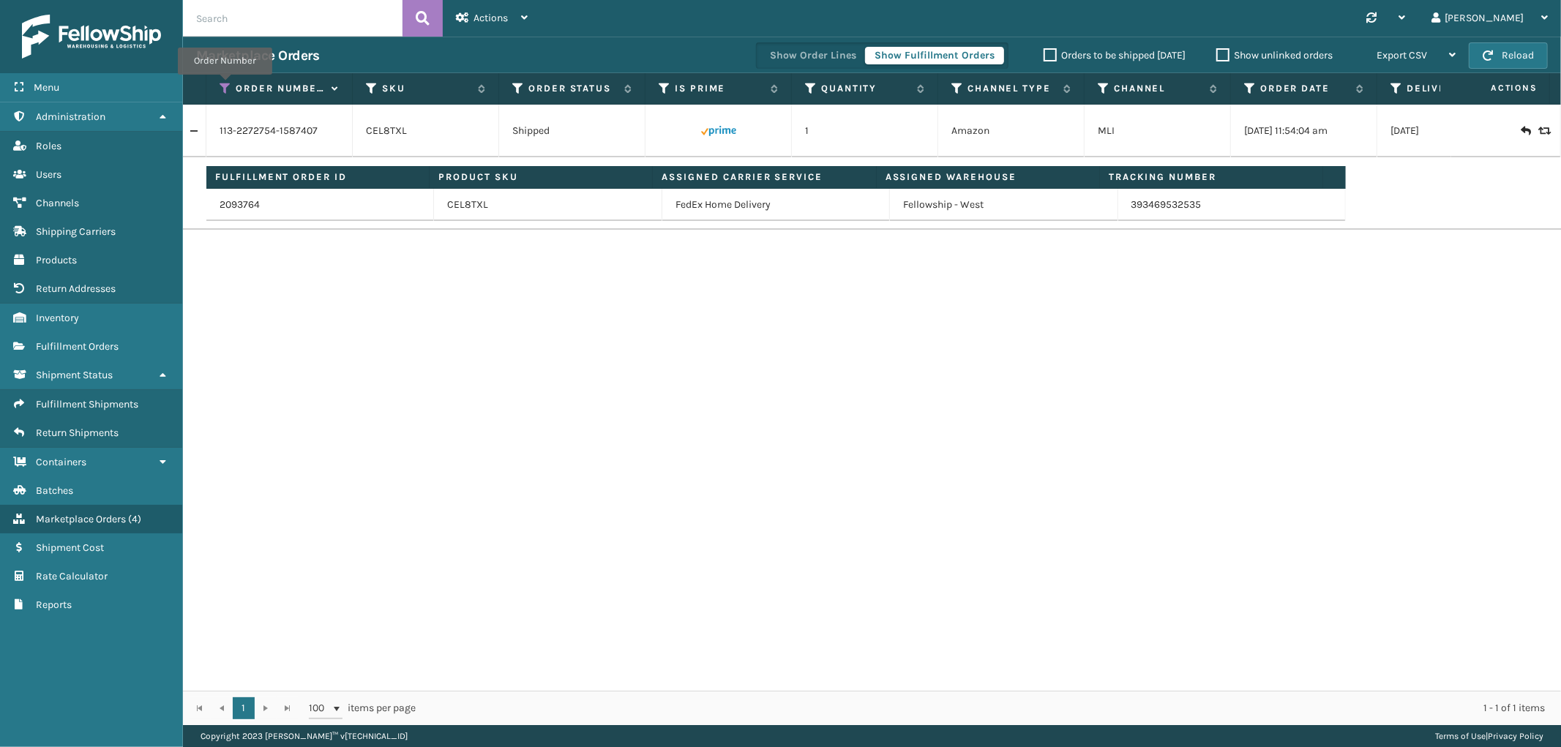
click at [225, 85] on icon at bounding box center [226, 88] width 12 height 13
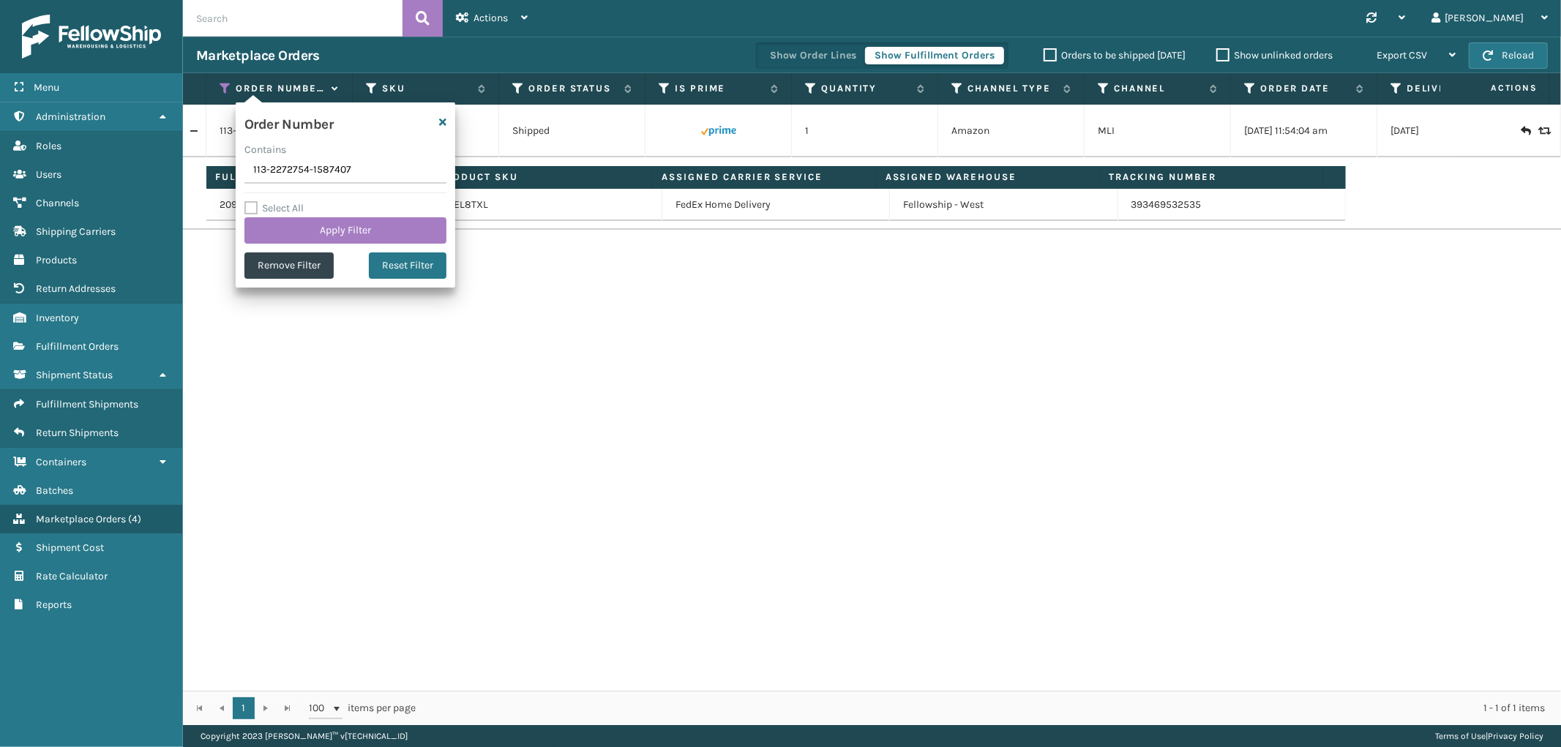
click at [284, 169] on input "113-2272754-1587407" at bounding box center [346, 170] width 202 height 26
type input "112-7041571-1001820"
click at [307, 228] on button "Apply Filter" at bounding box center [346, 230] width 202 height 26
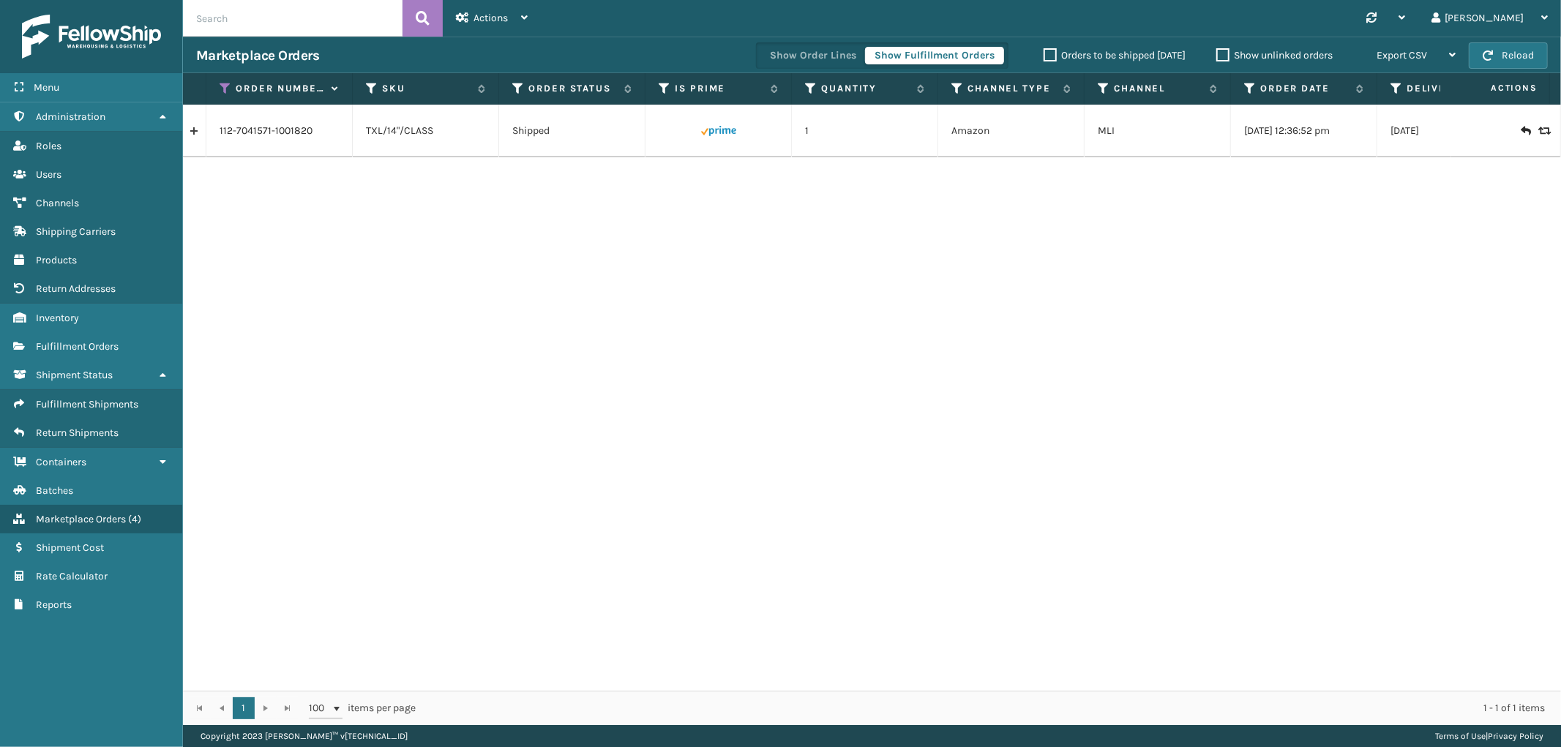
click at [195, 137] on link at bounding box center [194, 130] width 23 height 23
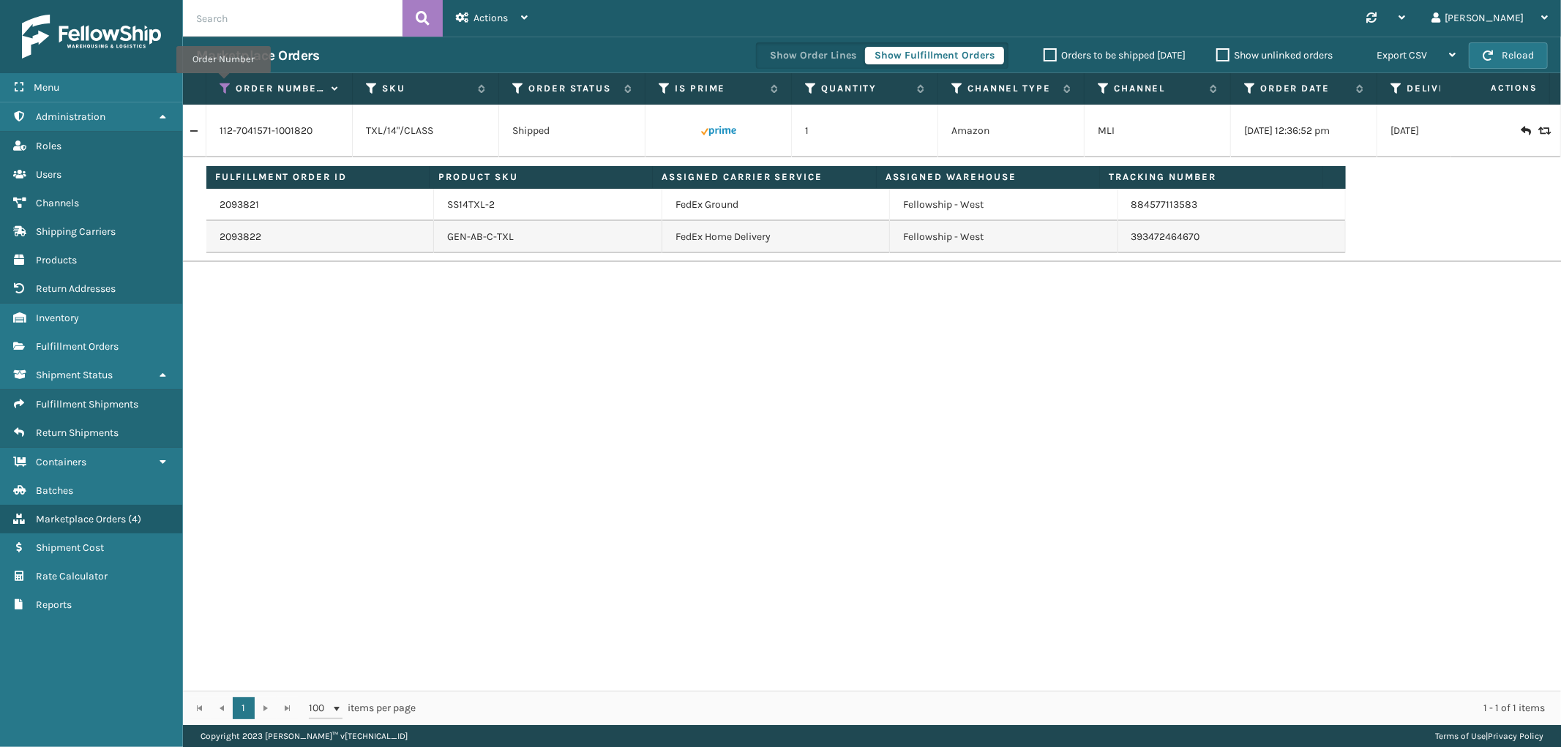
drag, startPoint x: 223, startPoint y: 83, endPoint x: 223, endPoint y: 106, distance: 22.7
click at [223, 83] on icon at bounding box center [226, 88] width 12 height 13
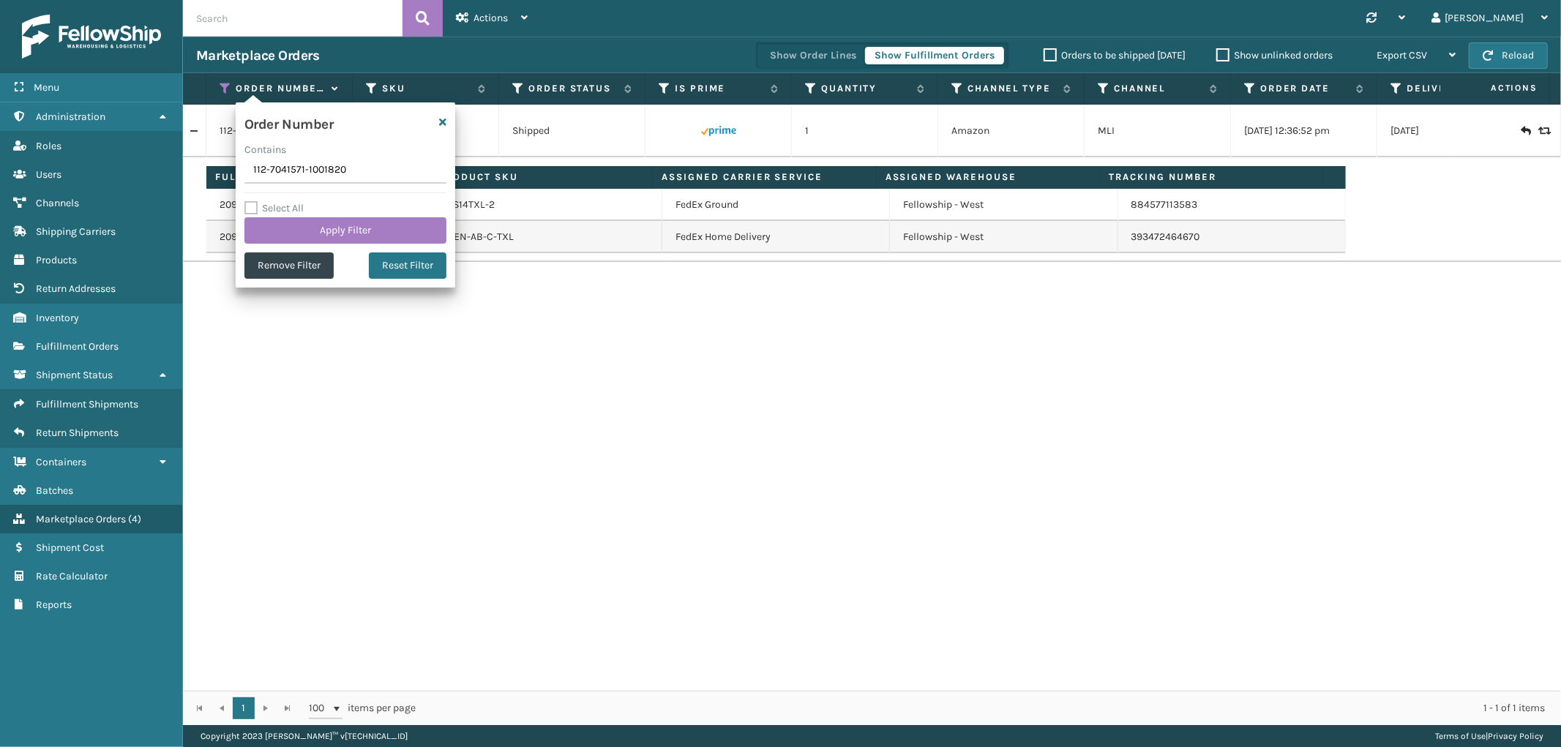
click at [280, 172] on input "112-7041571-1001820" at bounding box center [346, 170] width 202 height 26
type input "111-9583196-1361800"
click at [278, 228] on button "Apply Filter" at bounding box center [346, 230] width 202 height 26
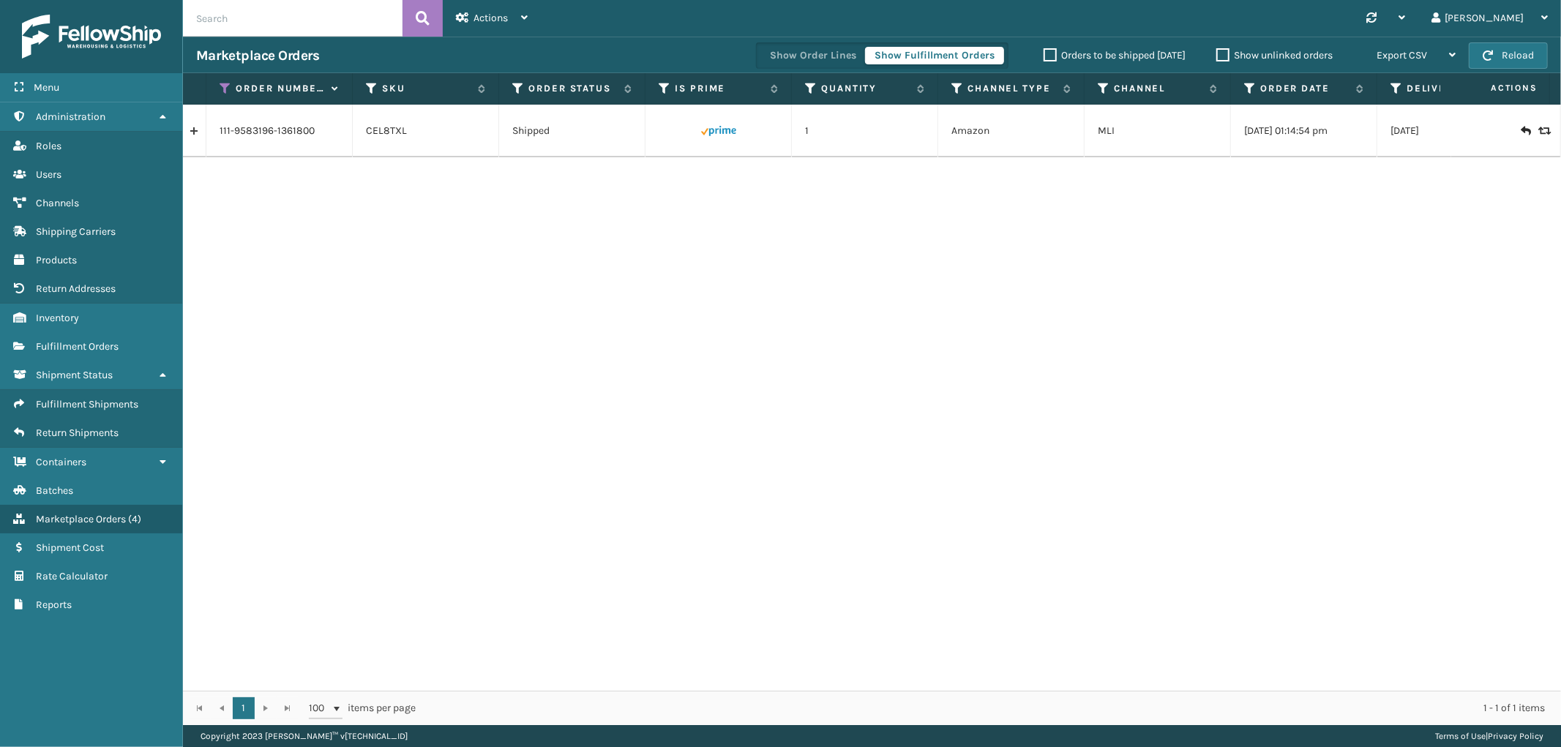
click at [193, 137] on link at bounding box center [194, 130] width 23 height 23
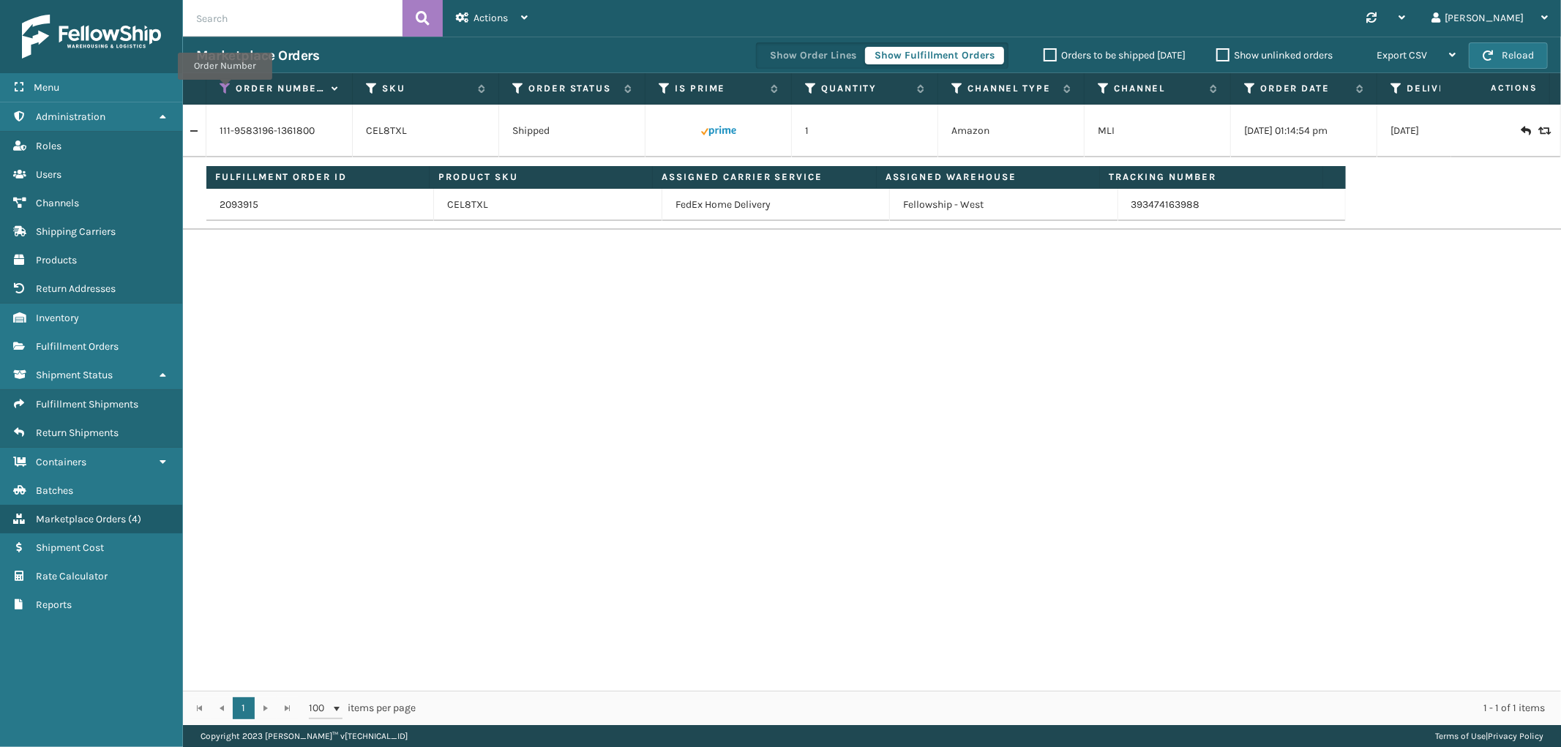
click at [225, 90] on icon at bounding box center [226, 88] width 12 height 13
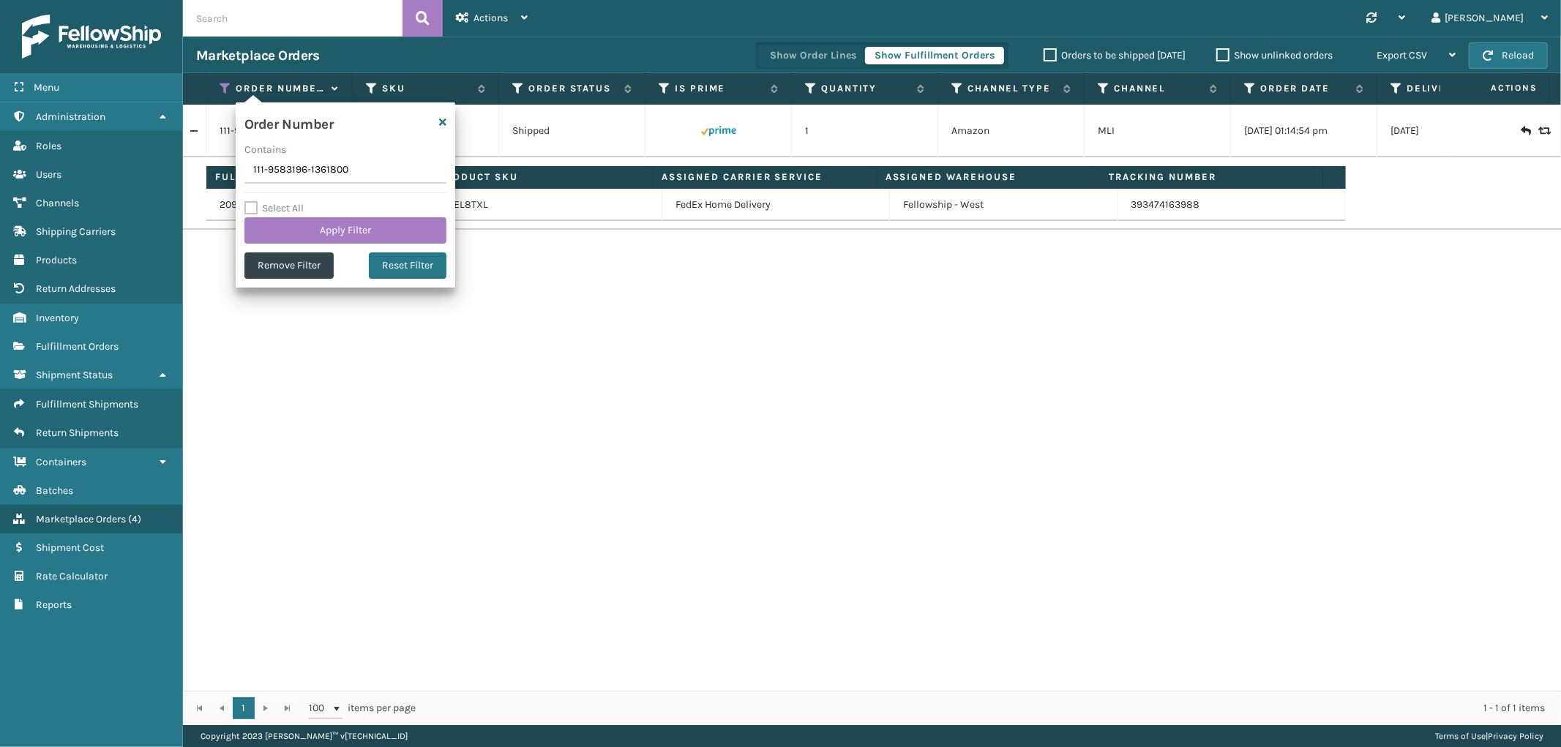
click at [258, 171] on input "111-9583196-1361800" at bounding box center [346, 170] width 202 height 26
type input "114-2769662-9093041"
click at [283, 228] on button "Apply Filter" at bounding box center [346, 230] width 202 height 26
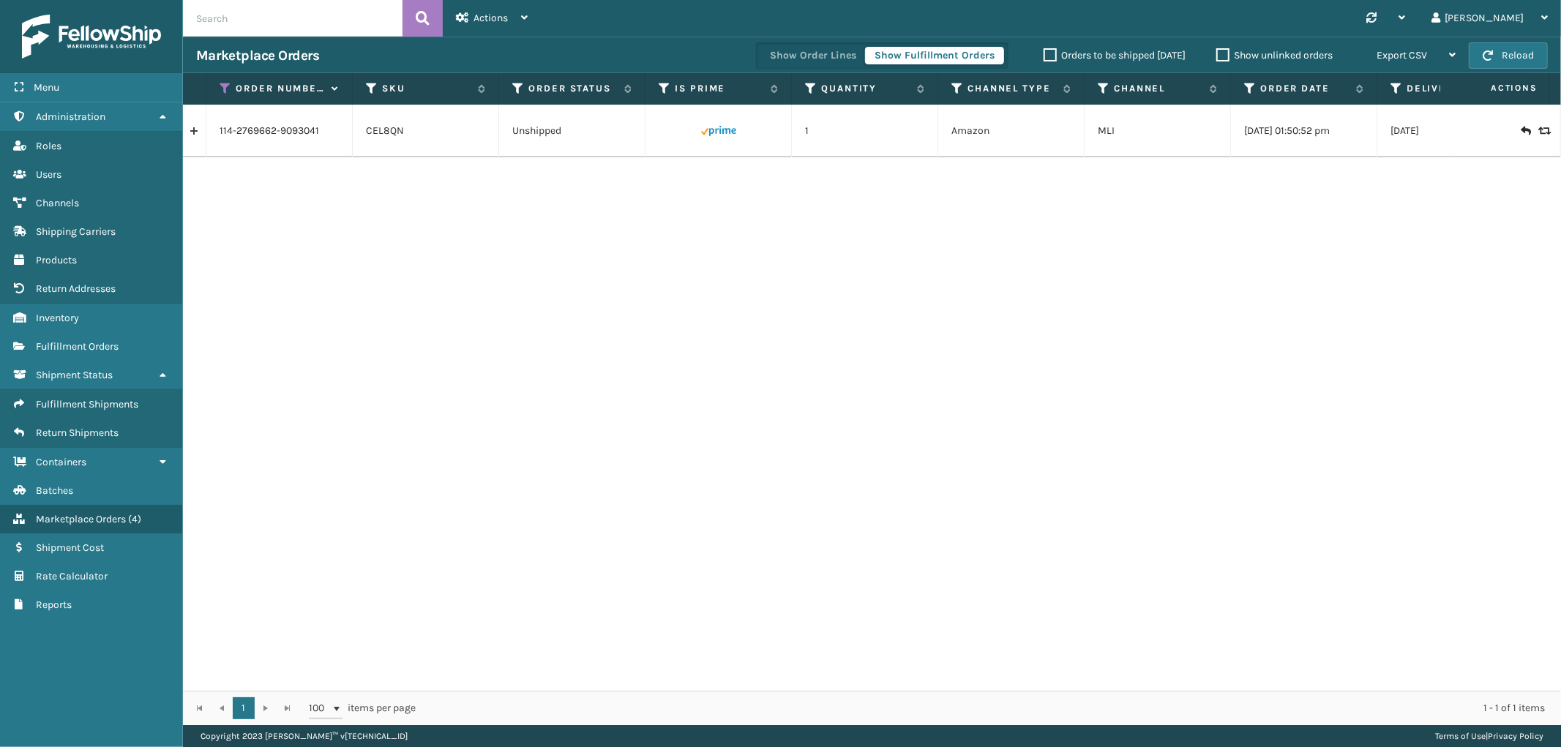
click at [196, 132] on link at bounding box center [194, 130] width 23 height 23
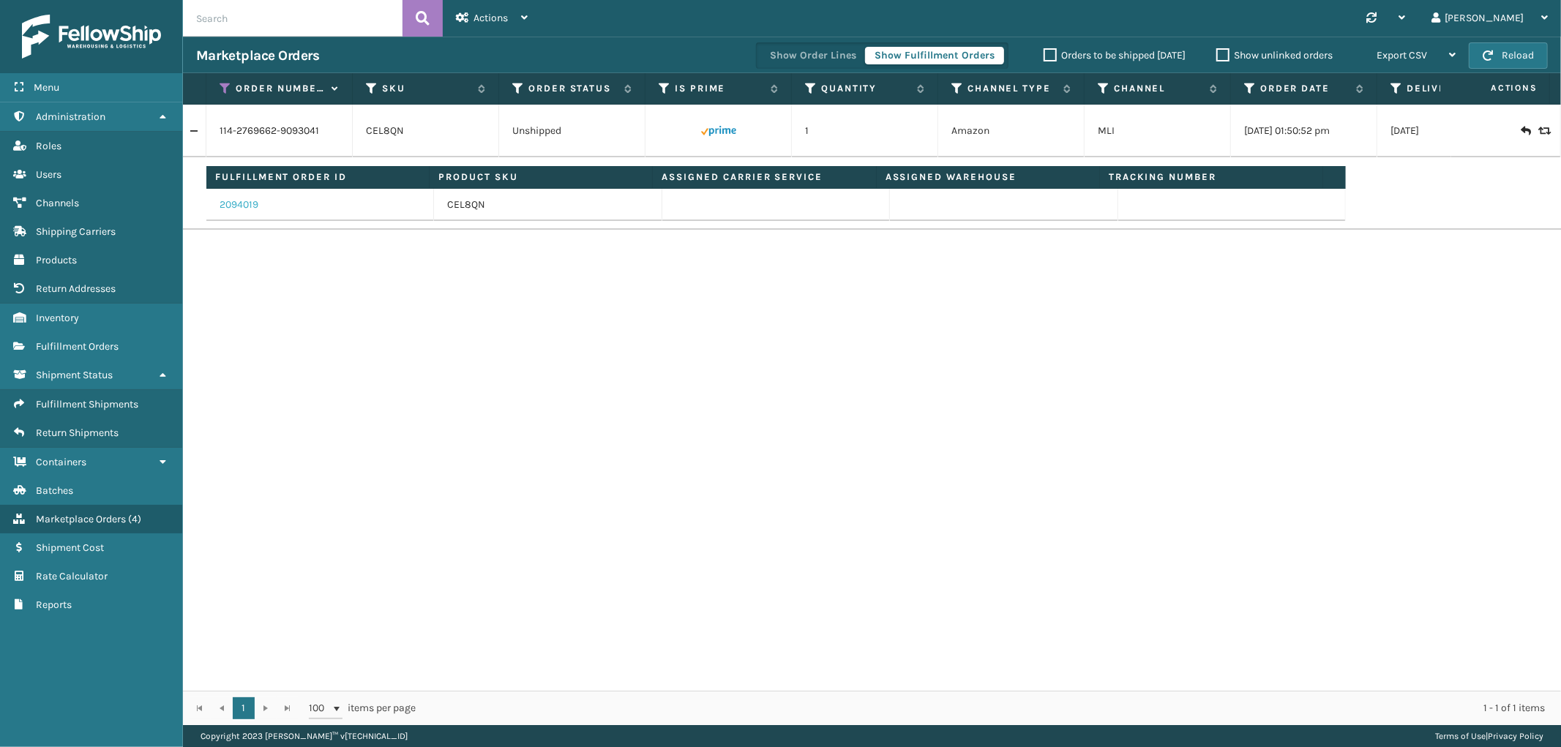
click at [245, 209] on link "2094019" at bounding box center [239, 205] width 39 height 15
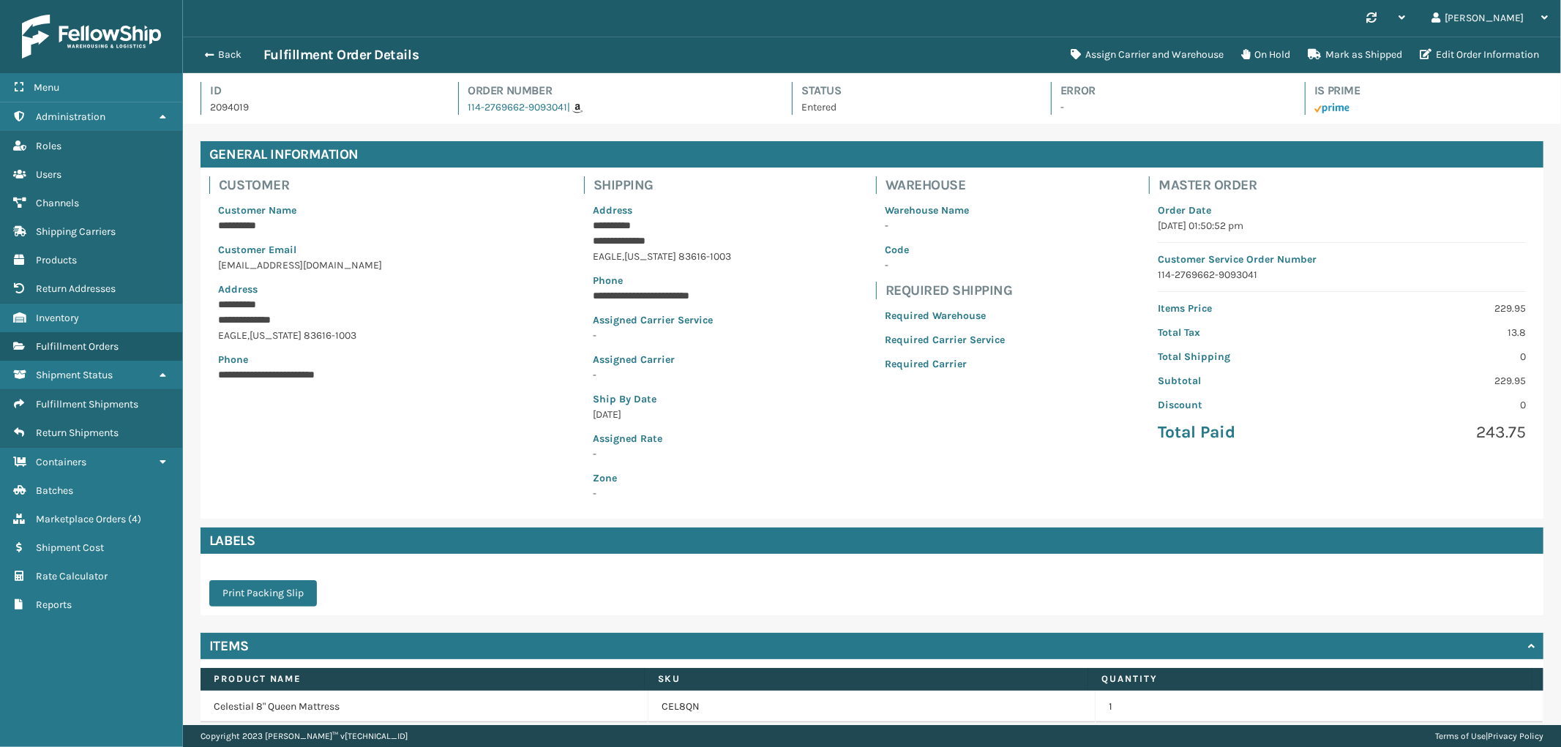
scroll to position [34, 1378]
click at [1097, 52] on button "Assign Carrier and Warehouse" at bounding box center [1147, 54] width 171 height 29
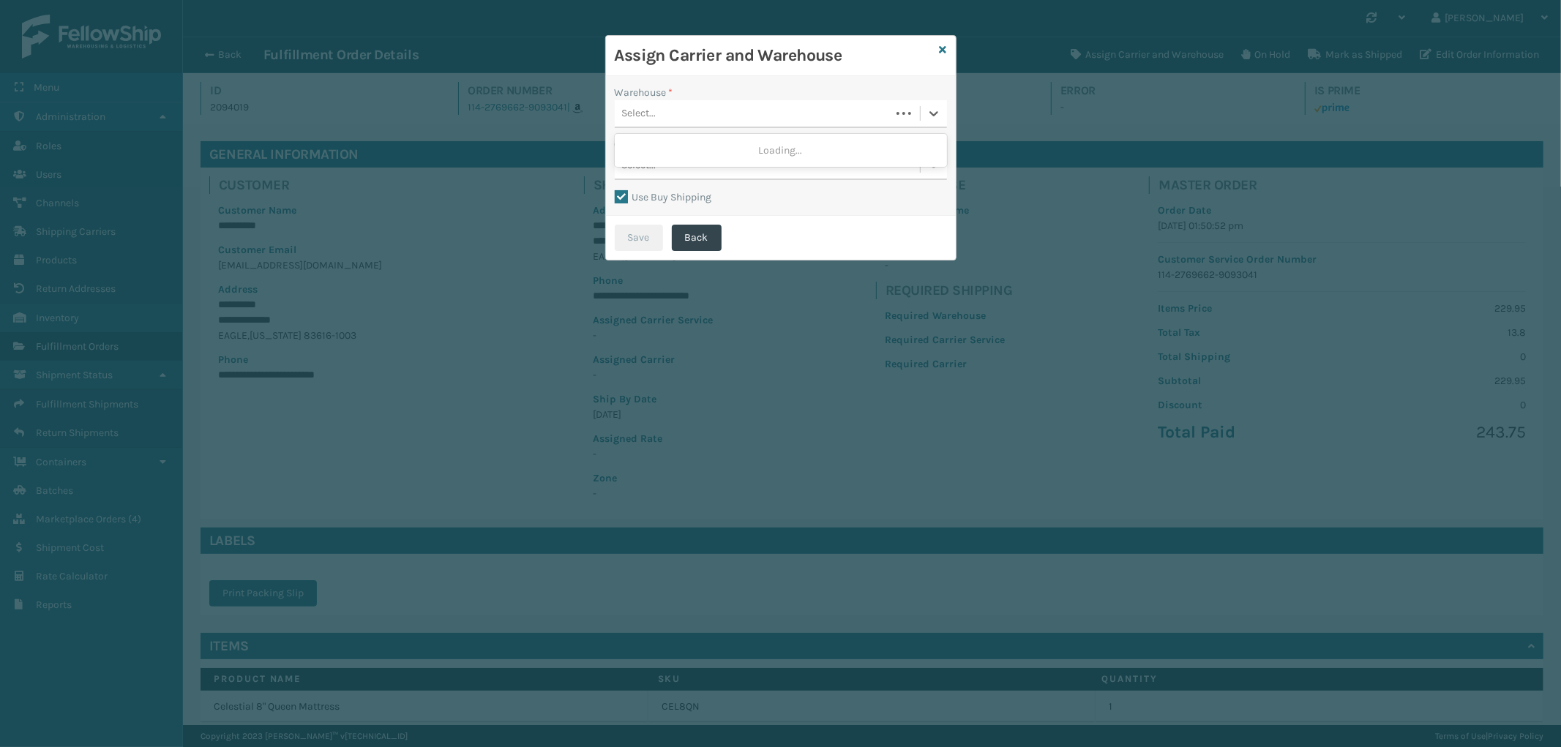
click at [751, 116] on div "Select..." at bounding box center [753, 114] width 276 height 24
click at [699, 202] on div "Fellowship - West" at bounding box center [781, 204] width 332 height 27
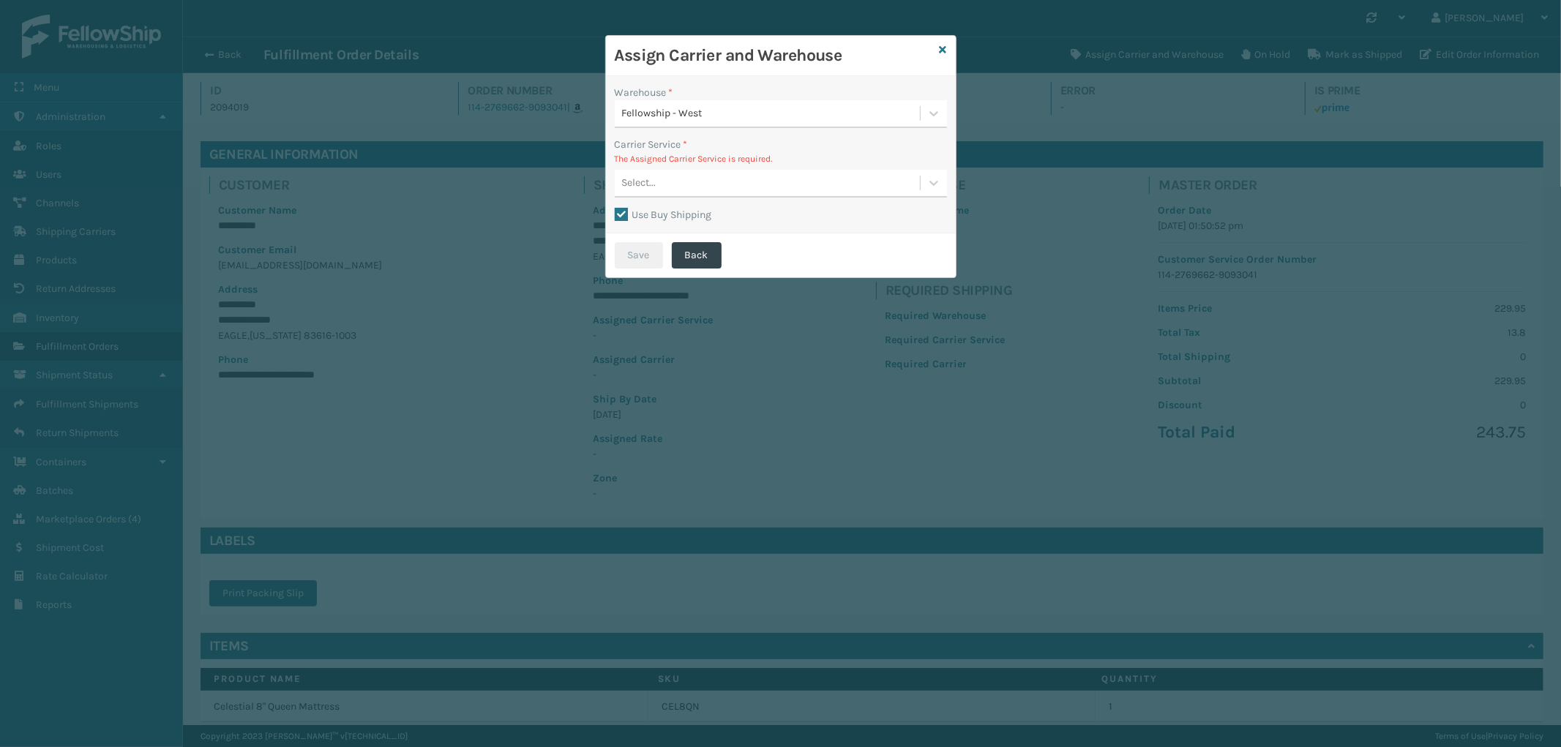
click at [729, 179] on div "Select..." at bounding box center [767, 183] width 305 height 24
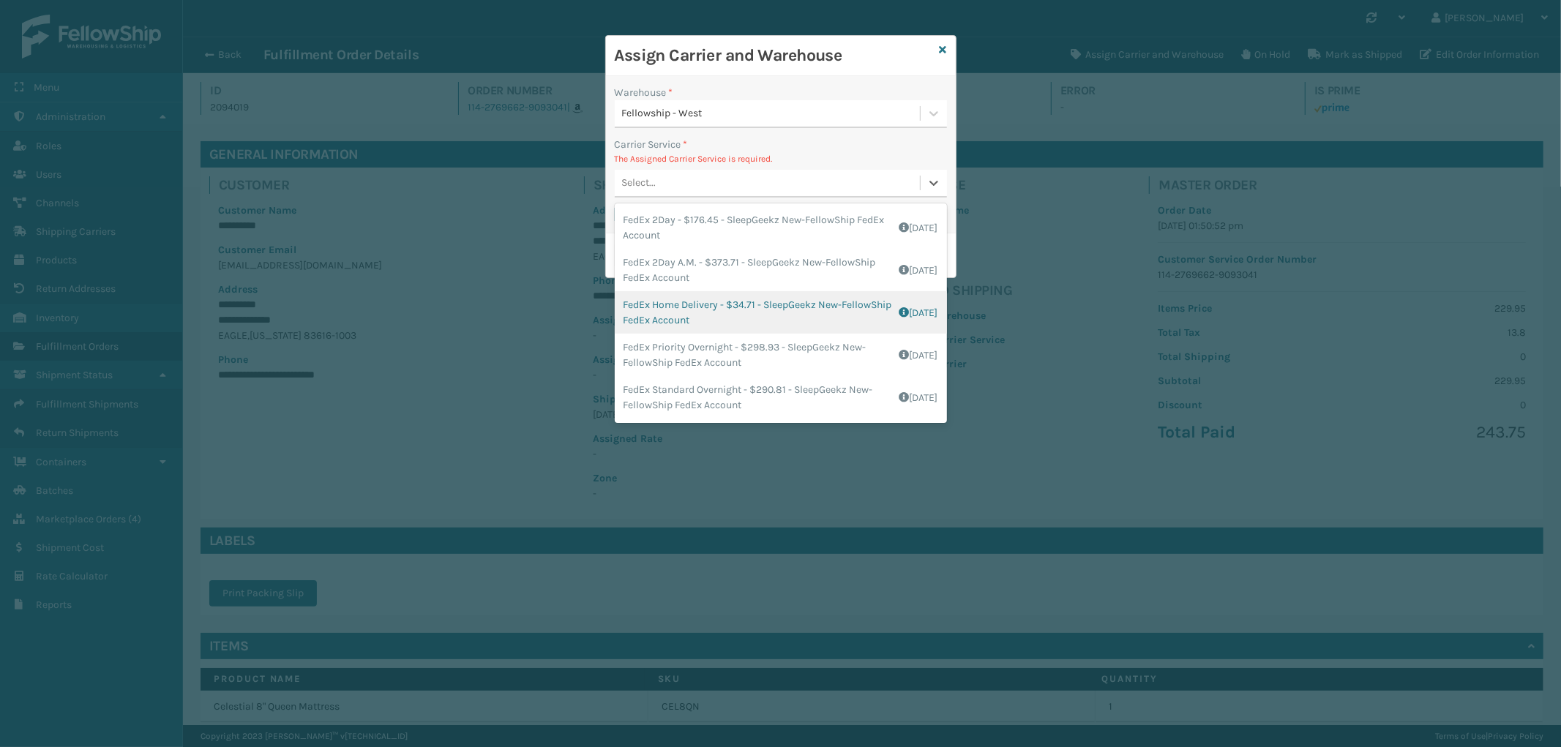
click at [803, 321] on div "FedEx Home Delivery - $34.71 - SleepGeekz New-FellowShip FedEx Account Shipping…" at bounding box center [781, 312] width 332 height 42
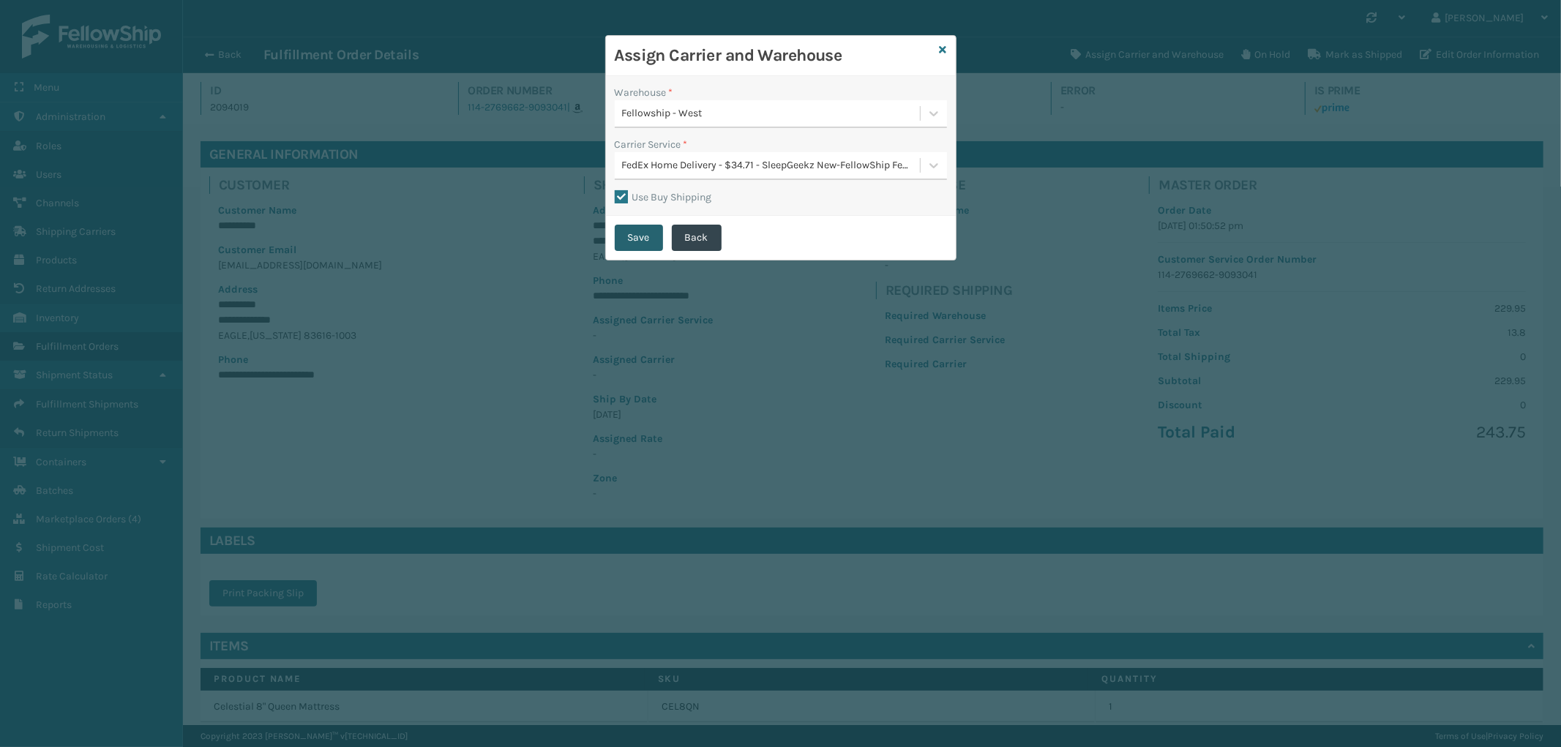
click at [643, 231] on button "Save" at bounding box center [639, 238] width 48 height 26
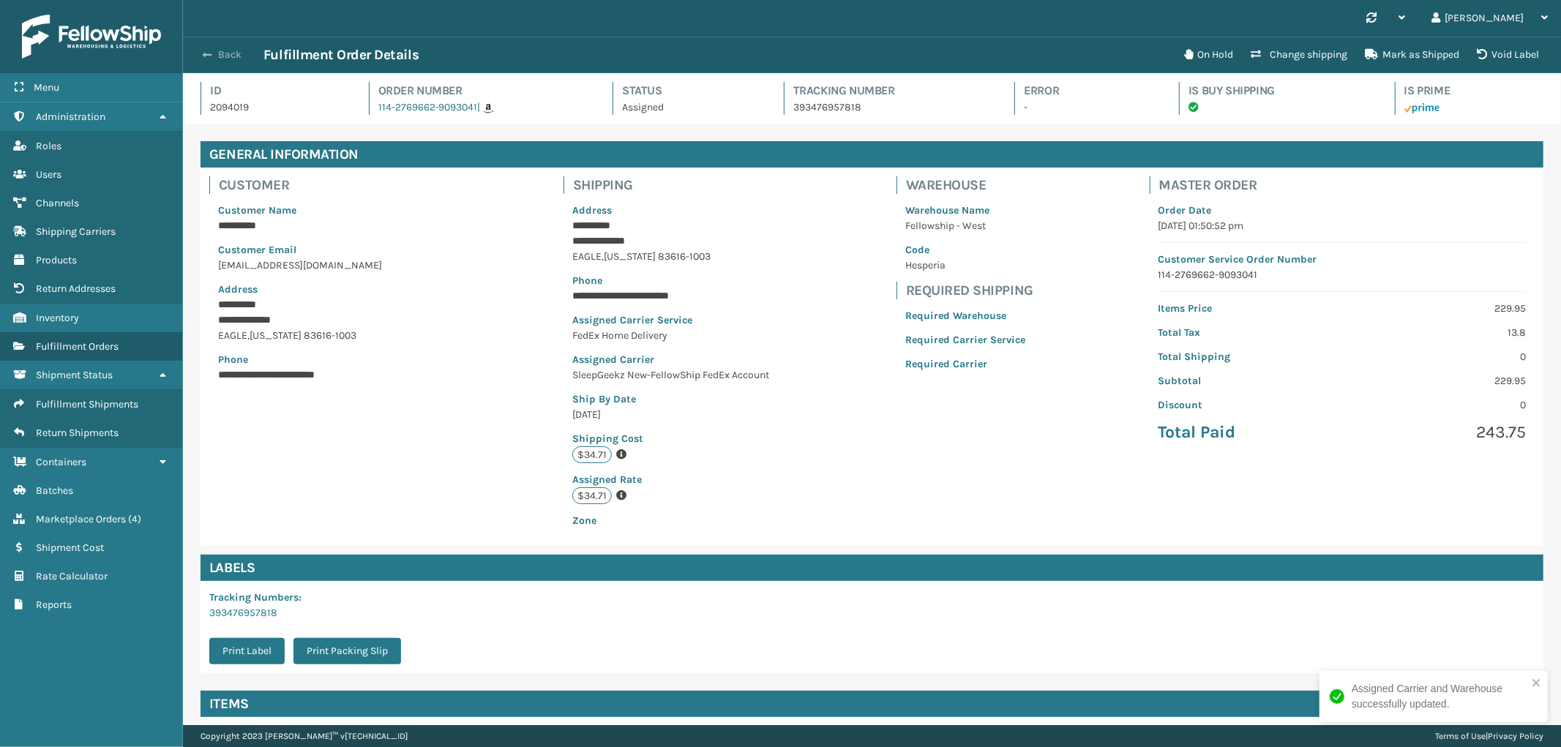
click at [229, 52] on button "Back" at bounding box center [229, 54] width 67 height 13
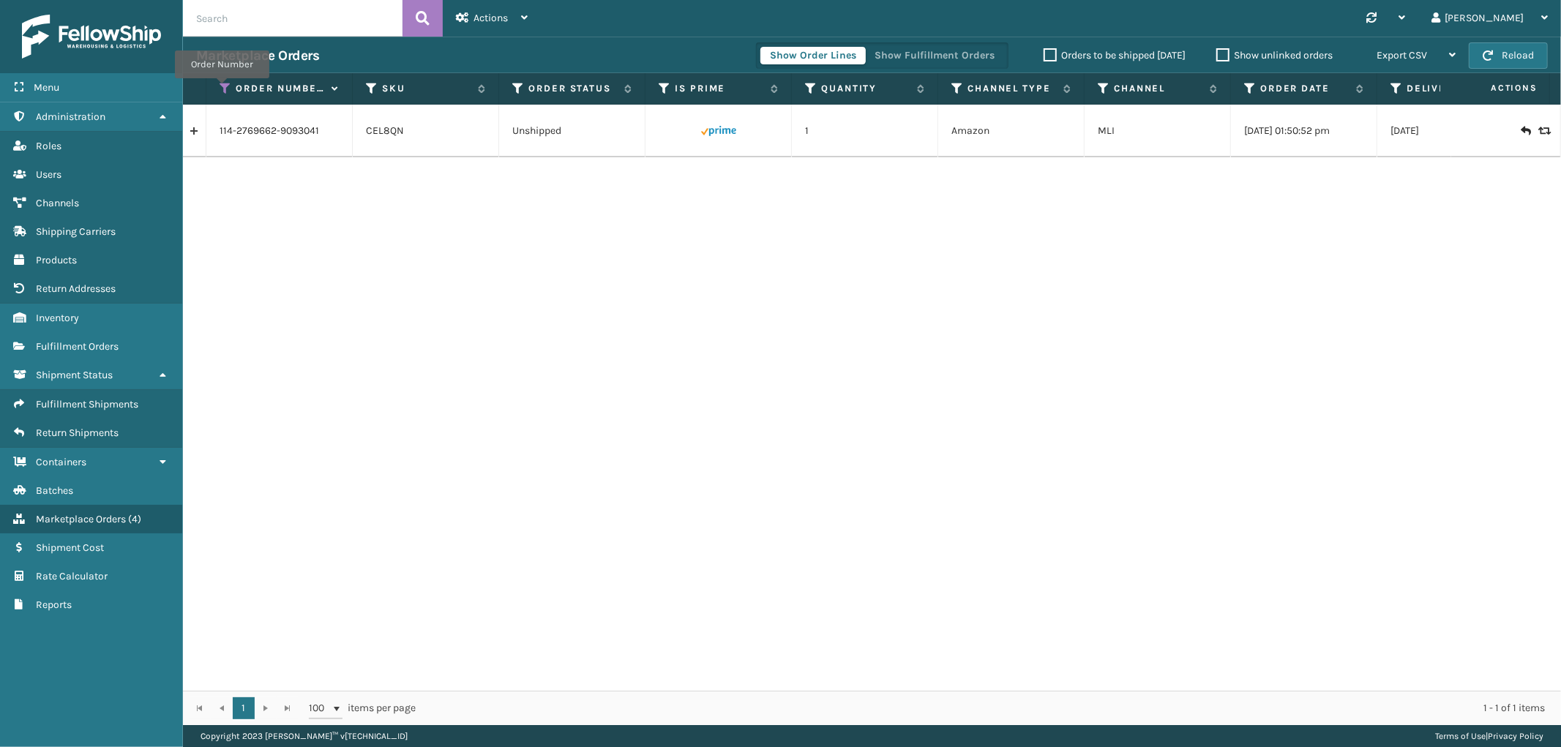
click at [223, 89] on icon at bounding box center [226, 88] width 12 height 13
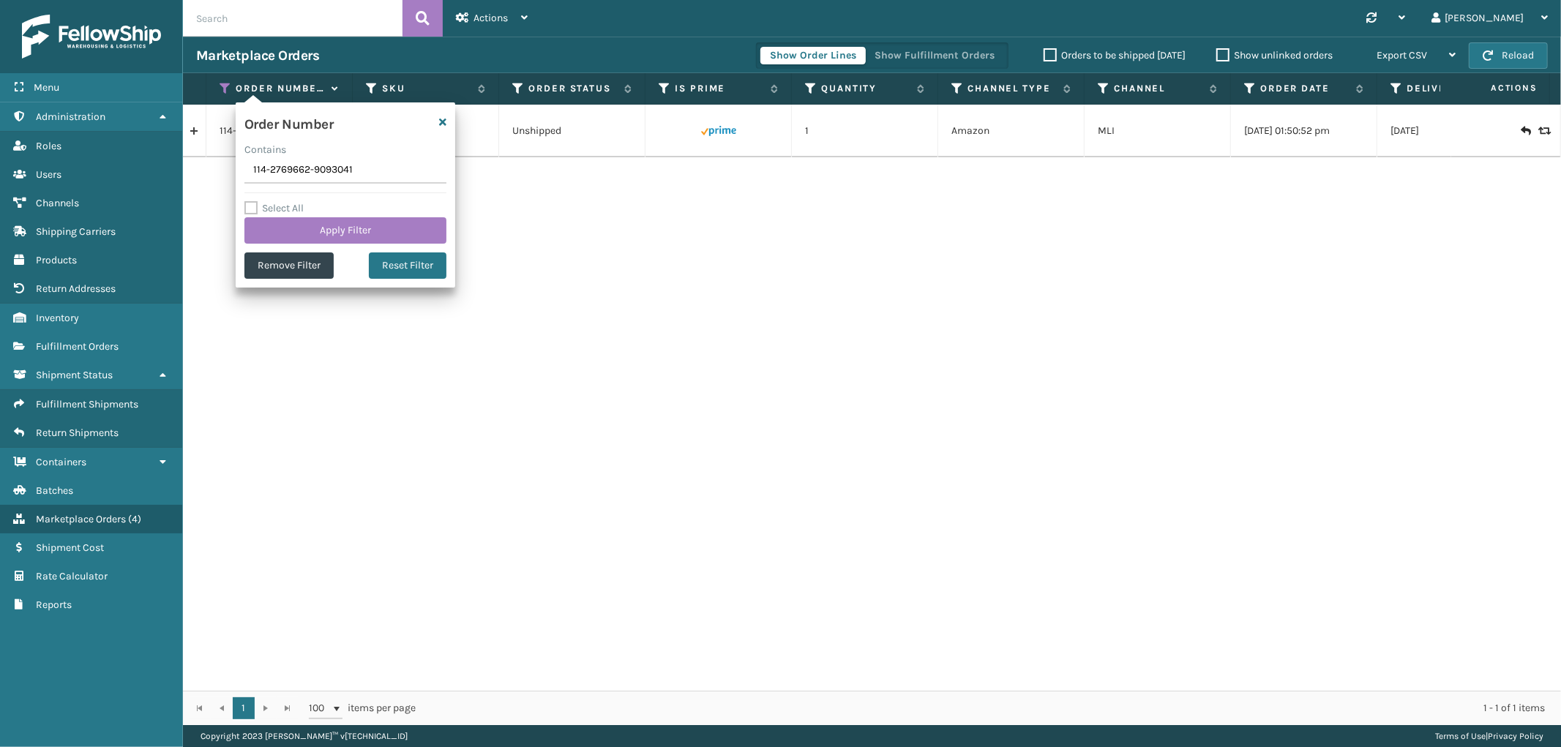
click at [280, 176] on input "114-2769662-9093041" at bounding box center [346, 170] width 202 height 26
type input "SG12455"
click at [286, 236] on button "Apply Filter" at bounding box center [346, 230] width 202 height 26
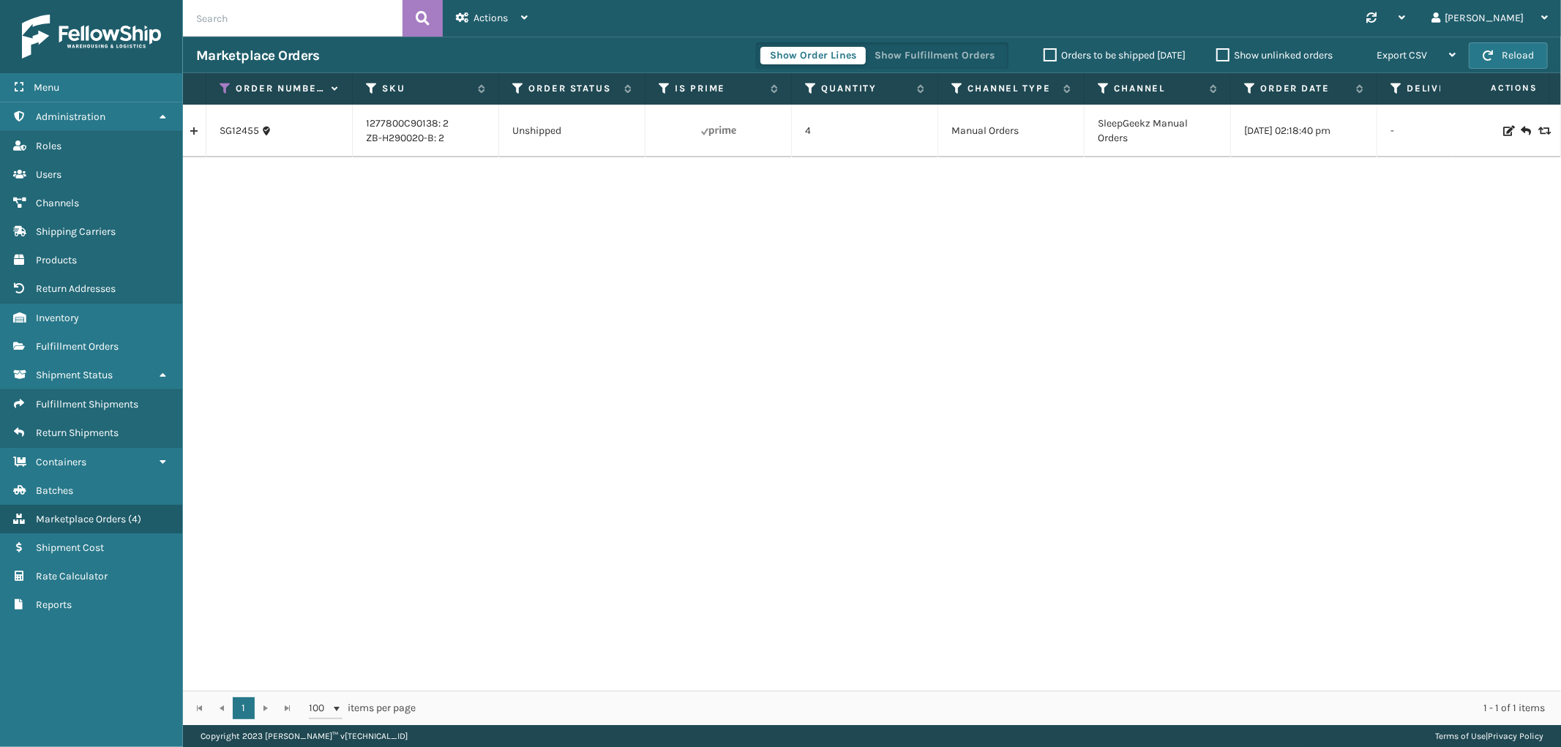
click at [195, 134] on link at bounding box center [194, 130] width 23 height 23
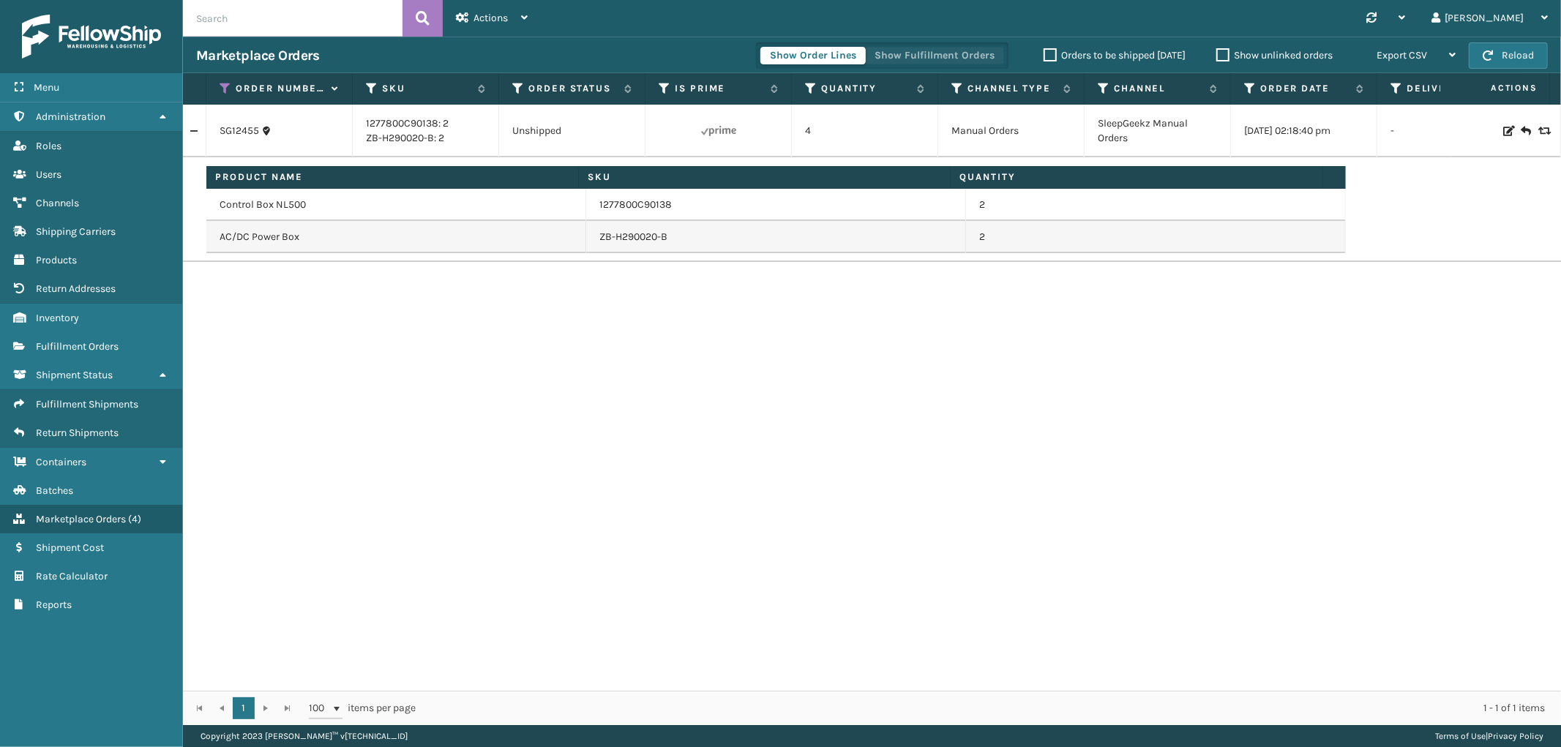
click at [938, 55] on button "Show Fulfillment Orders" at bounding box center [934, 56] width 139 height 18
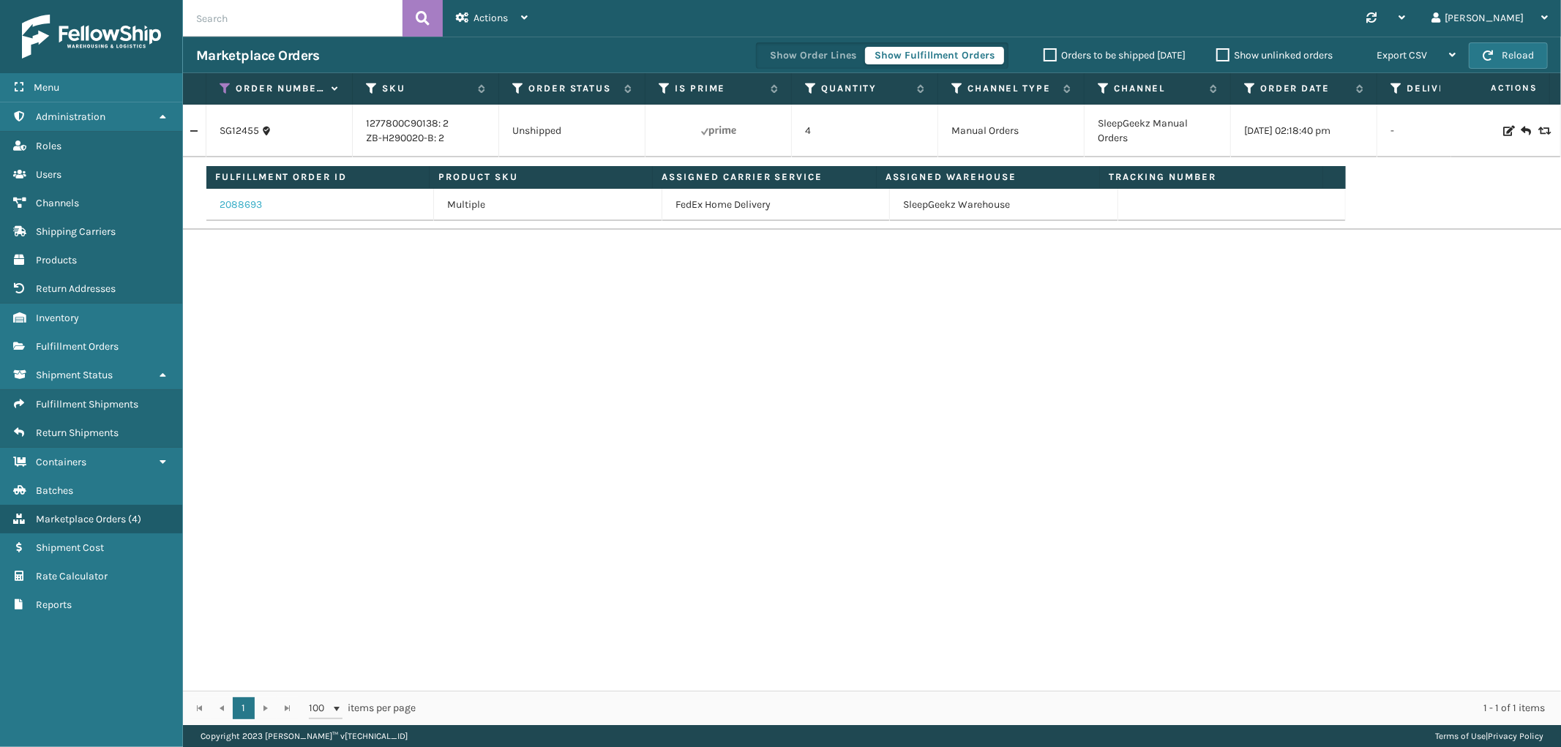
click at [244, 210] on link "2088693" at bounding box center [241, 205] width 42 height 15
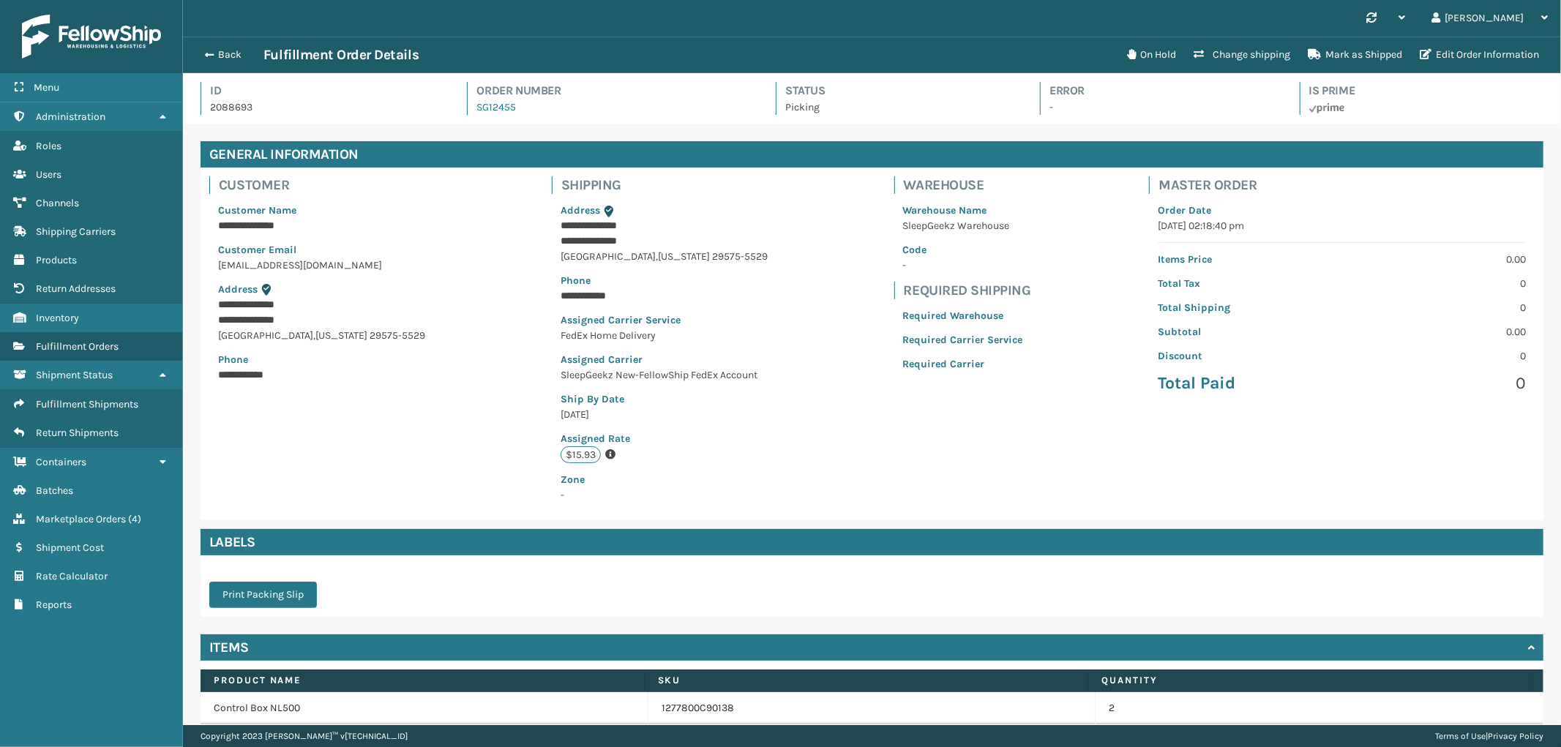
scroll to position [34, 1378]
click at [235, 50] on button "Back" at bounding box center [229, 54] width 67 height 13
